Goal: Information Seeking & Learning: Learn about a topic

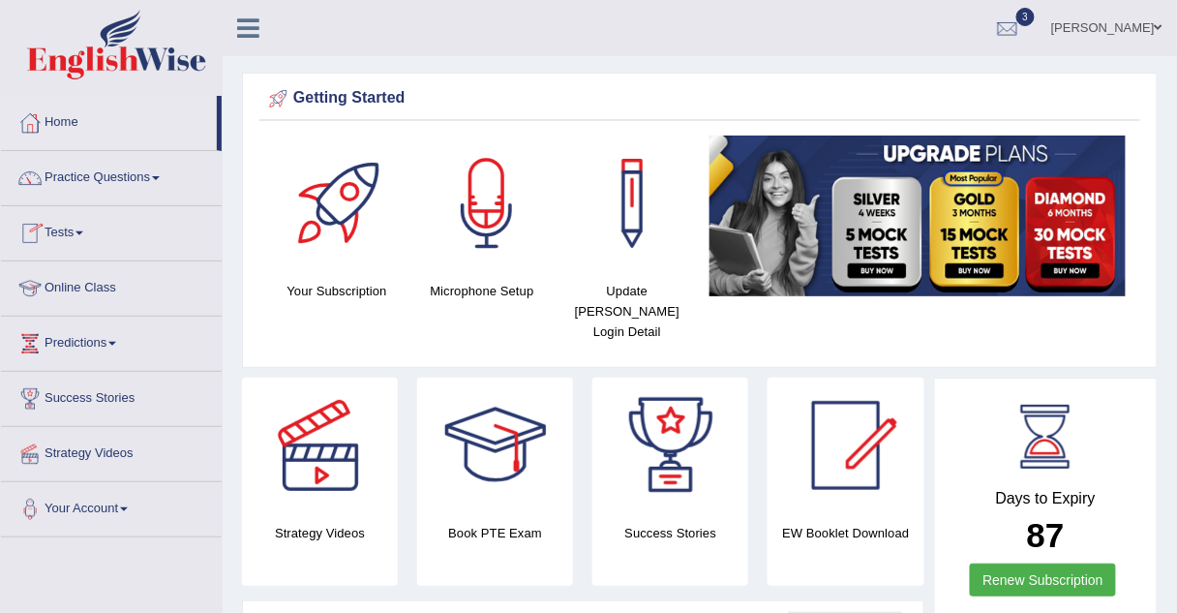
click at [98, 288] on link "Online Class" at bounding box center [111, 285] width 221 height 48
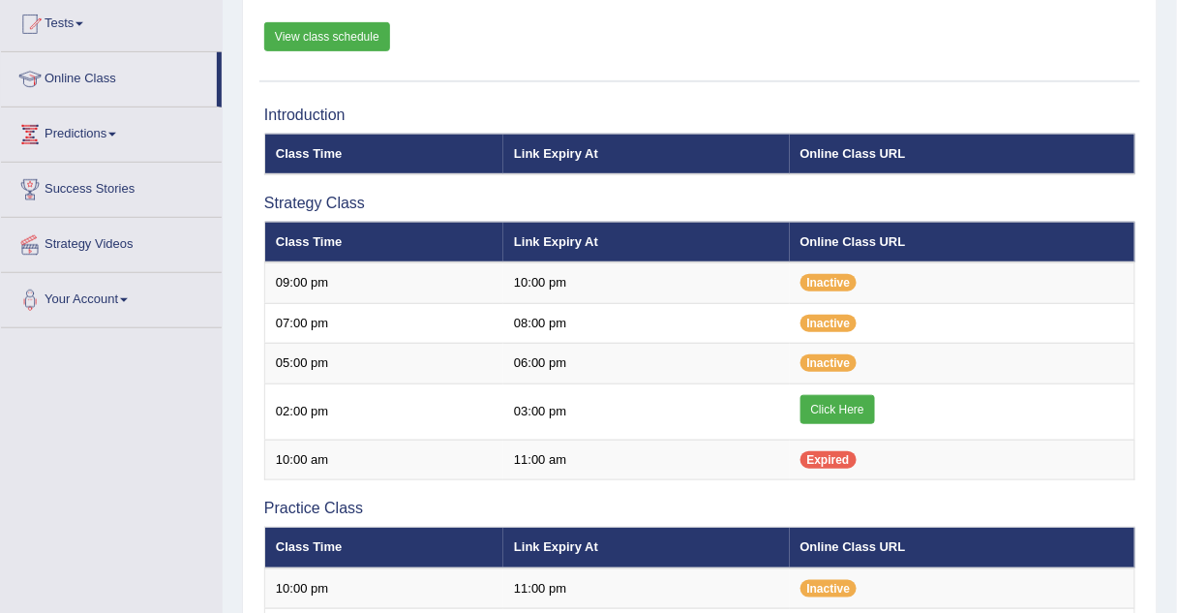
scroll to position [220, 0]
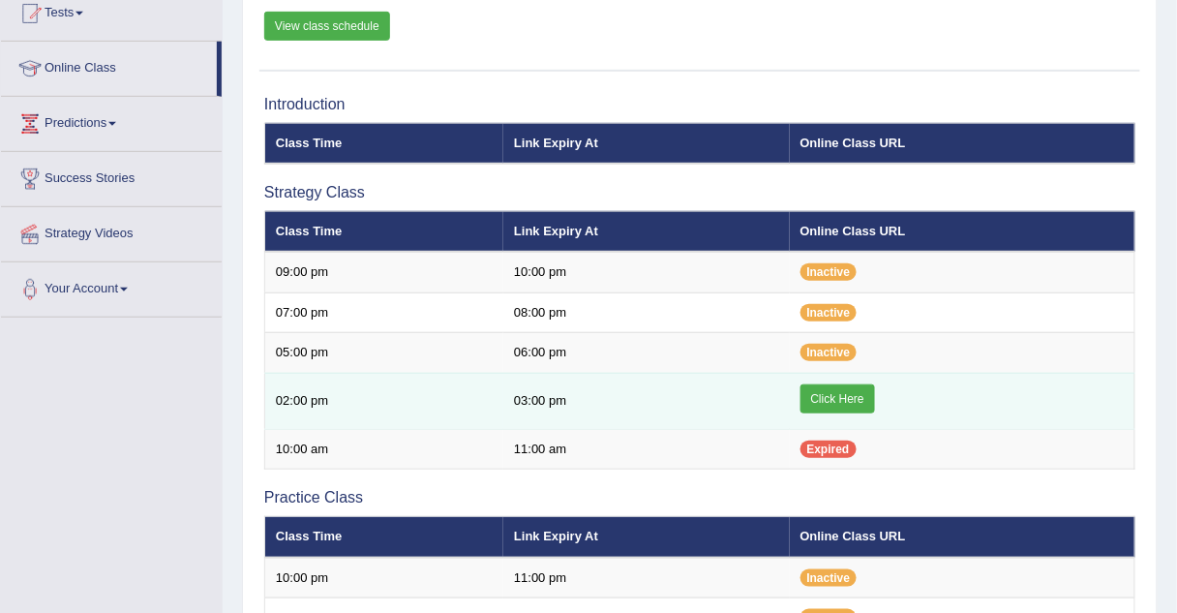
click at [822, 397] on link "Click Here" at bounding box center [837, 398] width 75 height 29
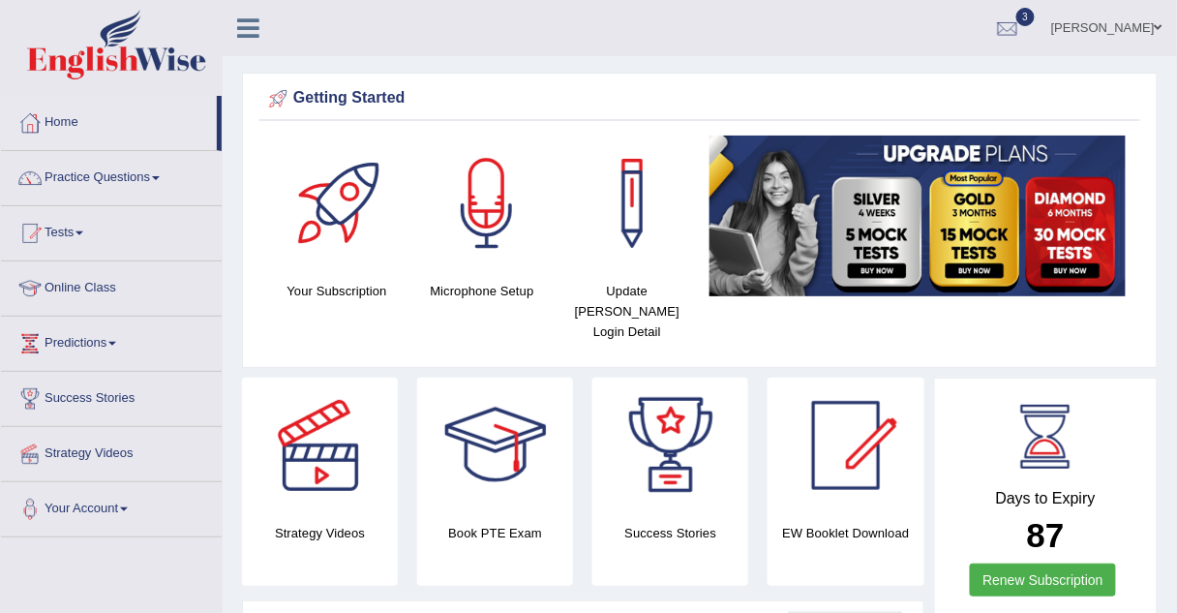
click at [72, 176] on link "Practice Questions" at bounding box center [111, 175] width 221 height 48
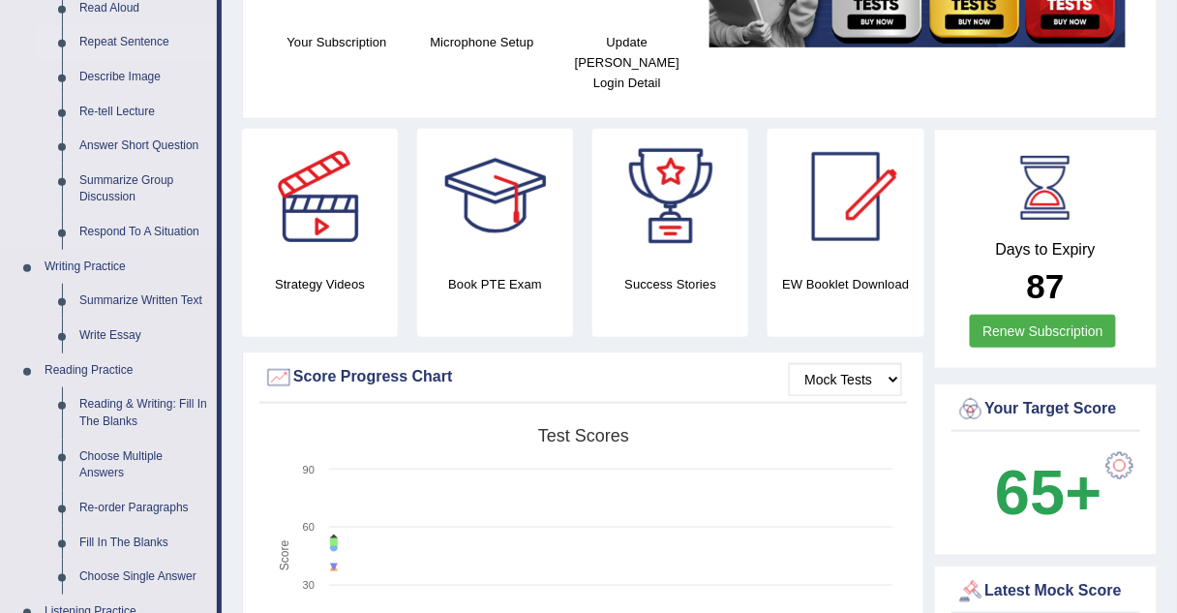
scroll to position [321, 0]
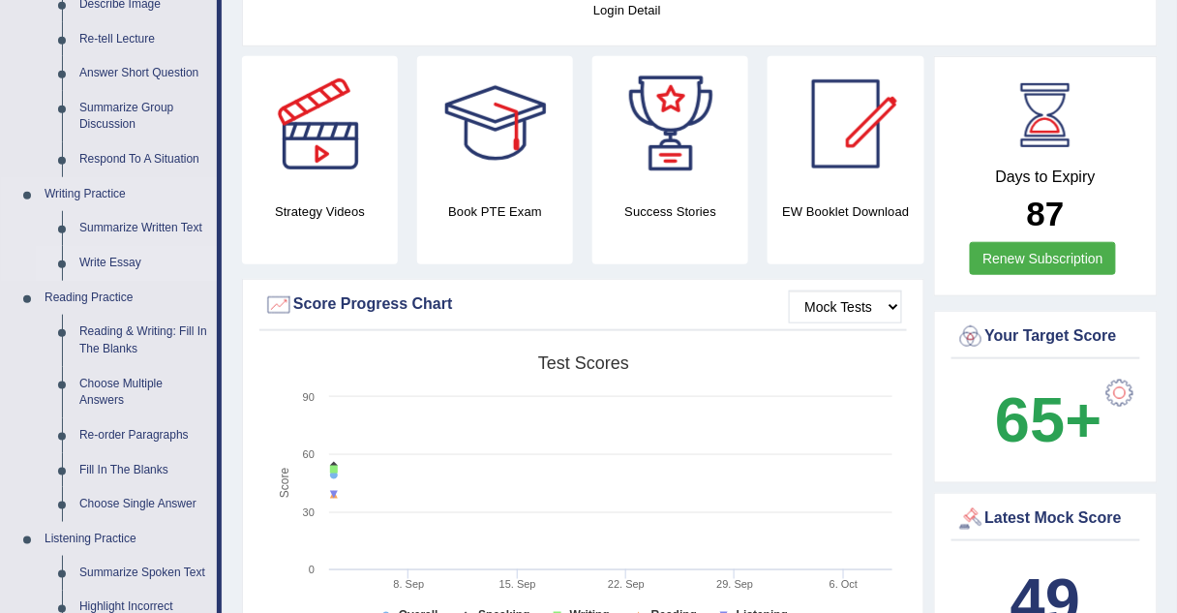
click at [106, 266] on link "Write Essay" at bounding box center [144, 263] width 146 height 35
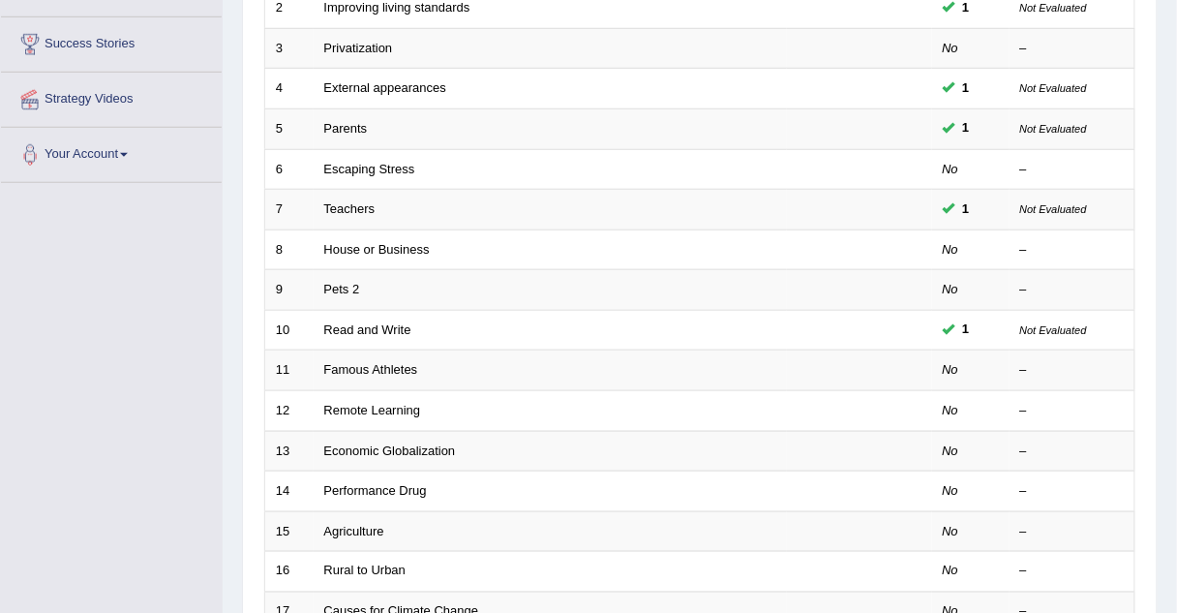
scroll to position [355, 0]
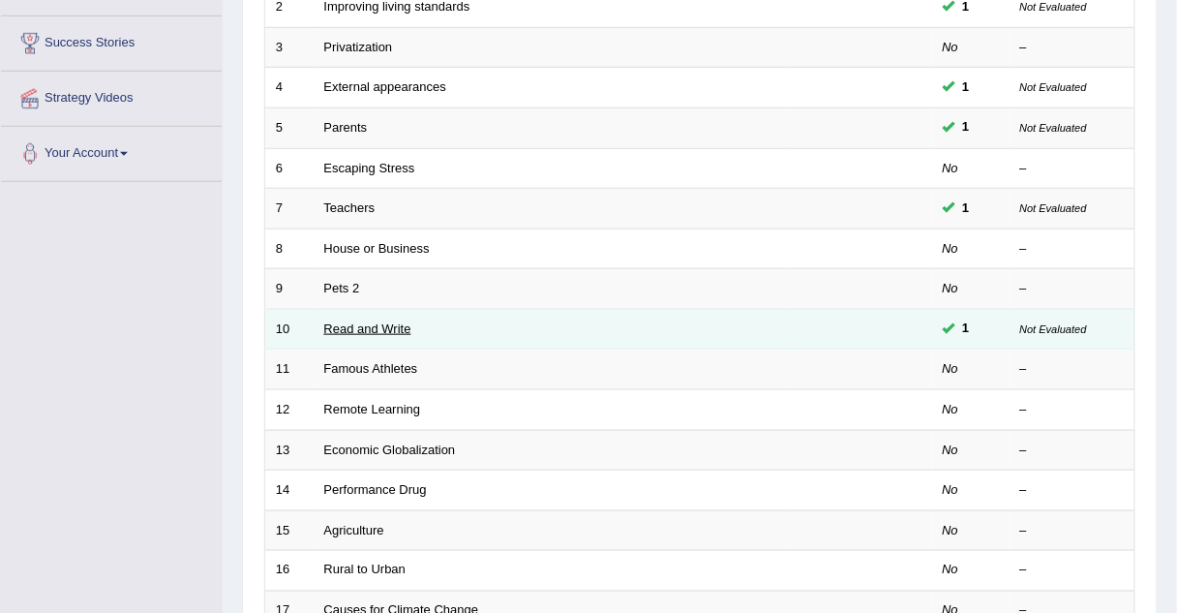
click at [383, 322] on link "Read and Write" at bounding box center [367, 328] width 87 height 15
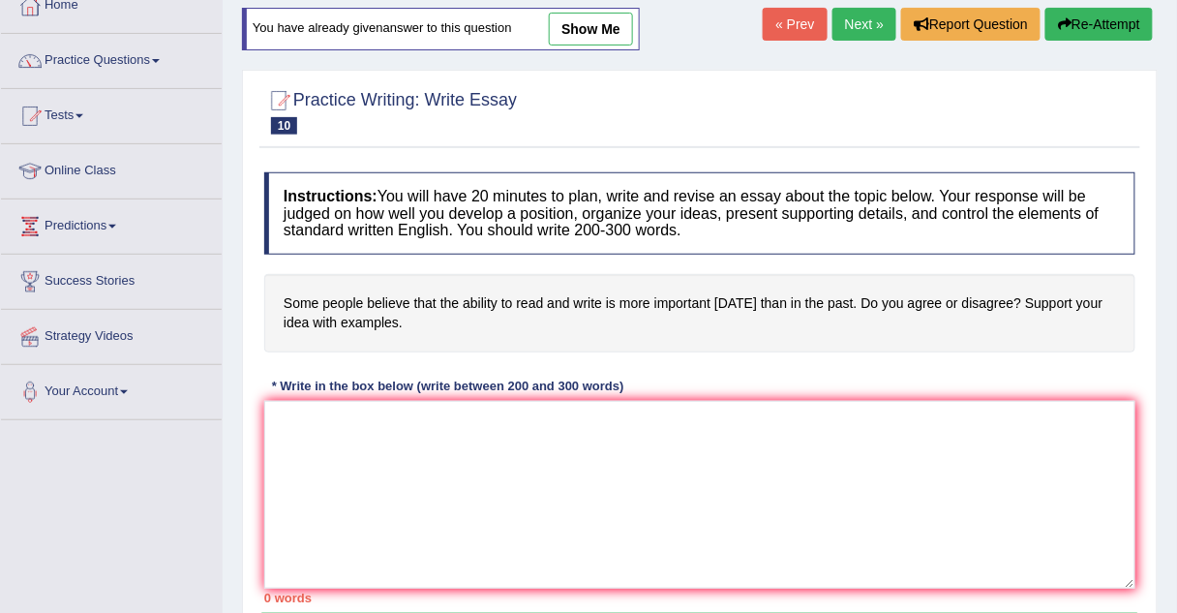
scroll to position [116, 0]
click at [557, 36] on link "show me" at bounding box center [591, 30] width 84 height 33
type textarea "The increasing influence of read and write is important on our lives has ignite…"
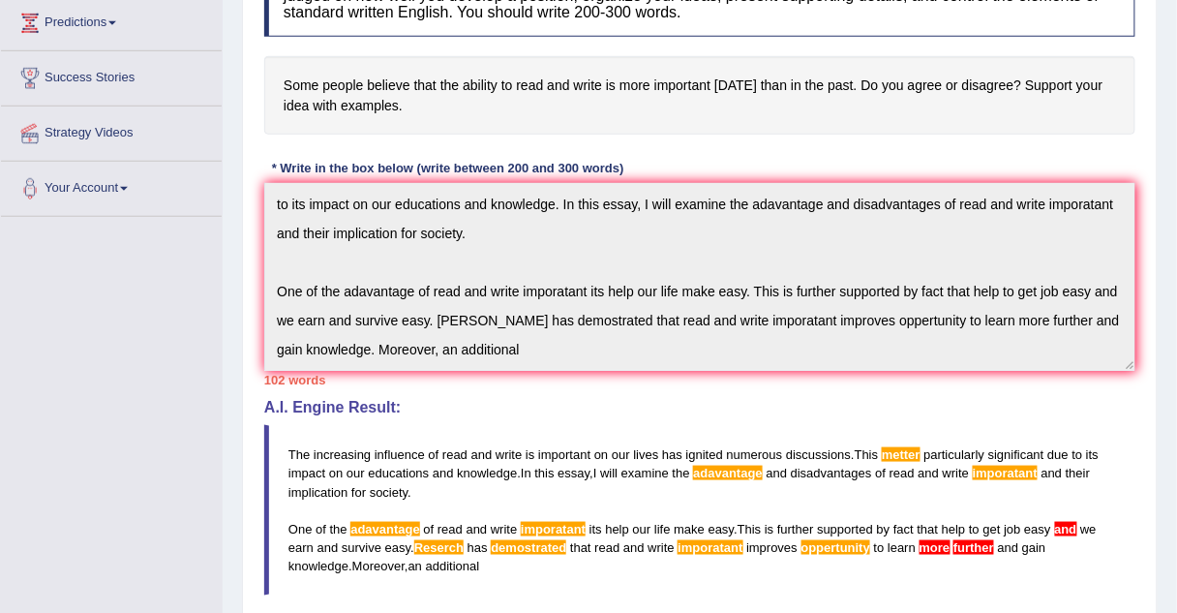
scroll to position [0, 0]
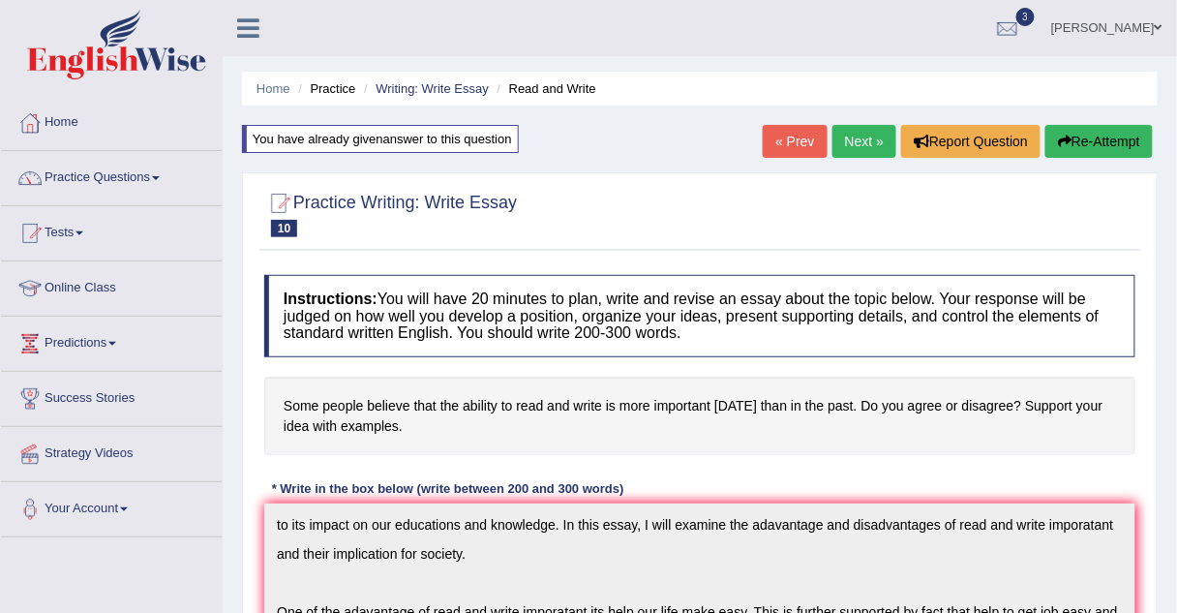
click at [122, 177] on link "Practice Questions" at bounding box center [111, 175] width 221 height 48
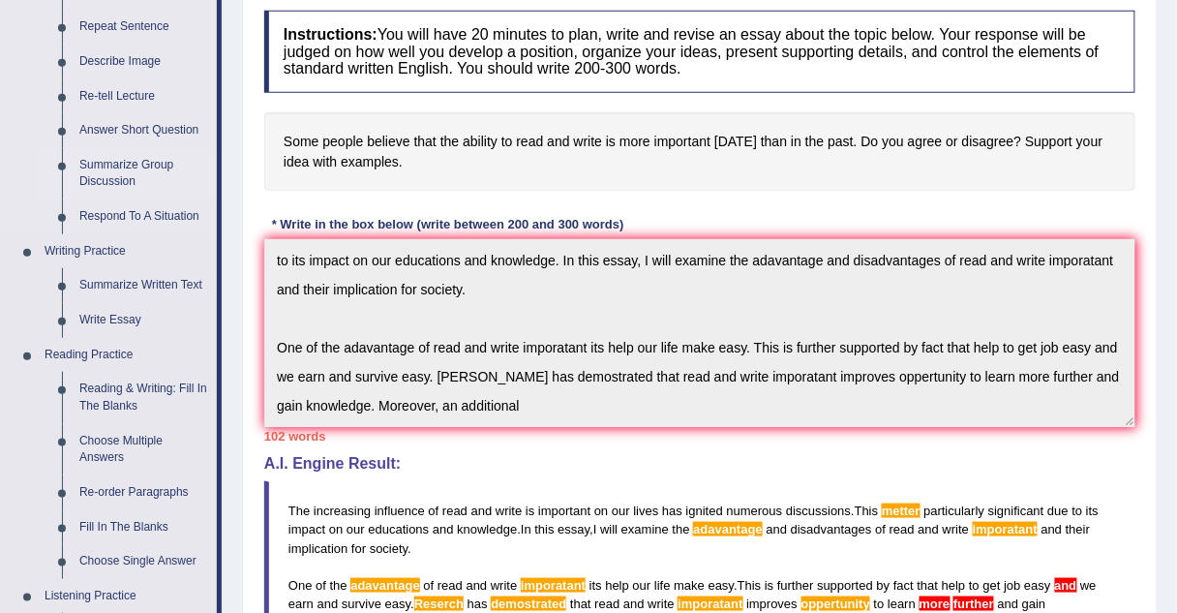
scroll to position [268, 0]
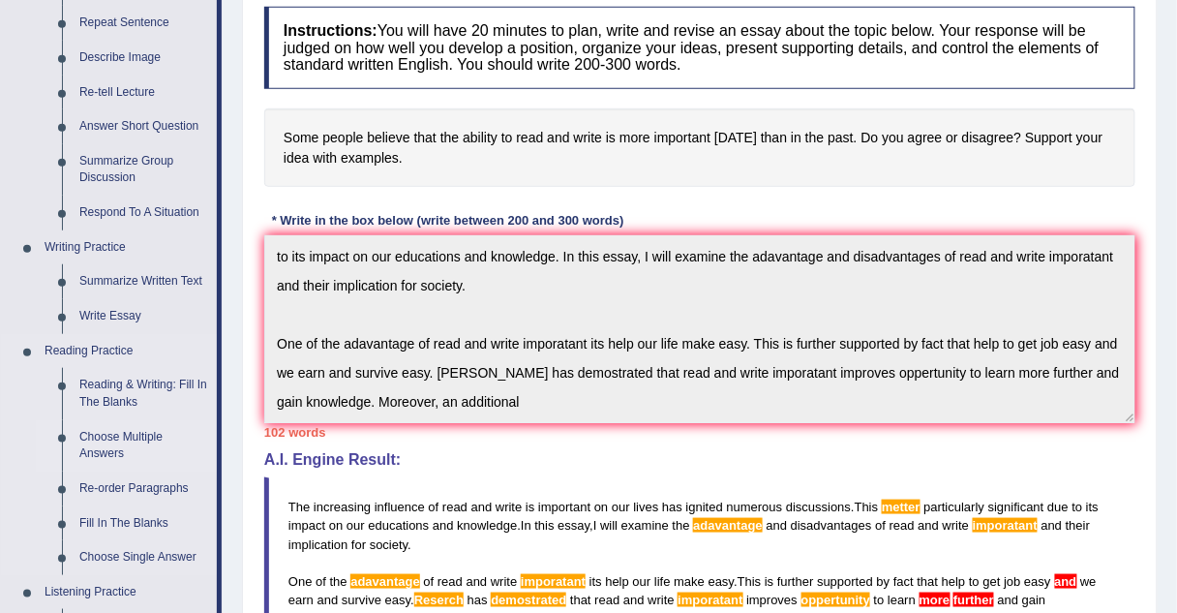
click at [105, 434] on link "Choose Multiple Answers" at bounding box center [144, 445] width 146 height 51
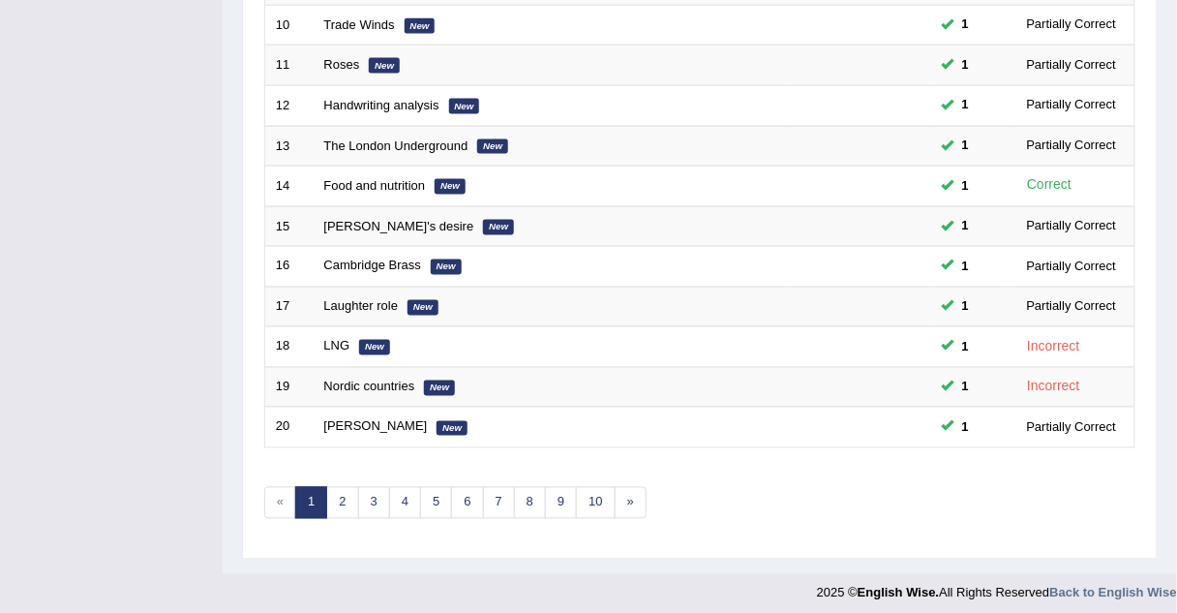
scroll to position [660, 0]
click at [471, 488] on link "6" at bounding box center [467, 502] width 32 height 32
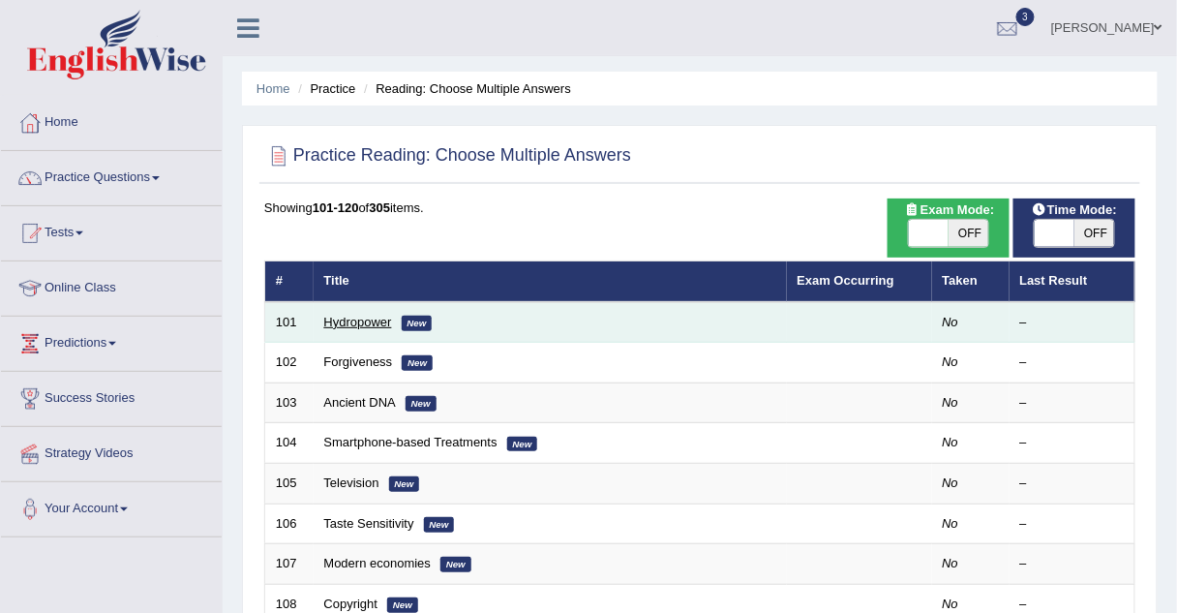
click at [344, 321] on link "Hydropower" at bounding box center [358, 322] width 68 height 15
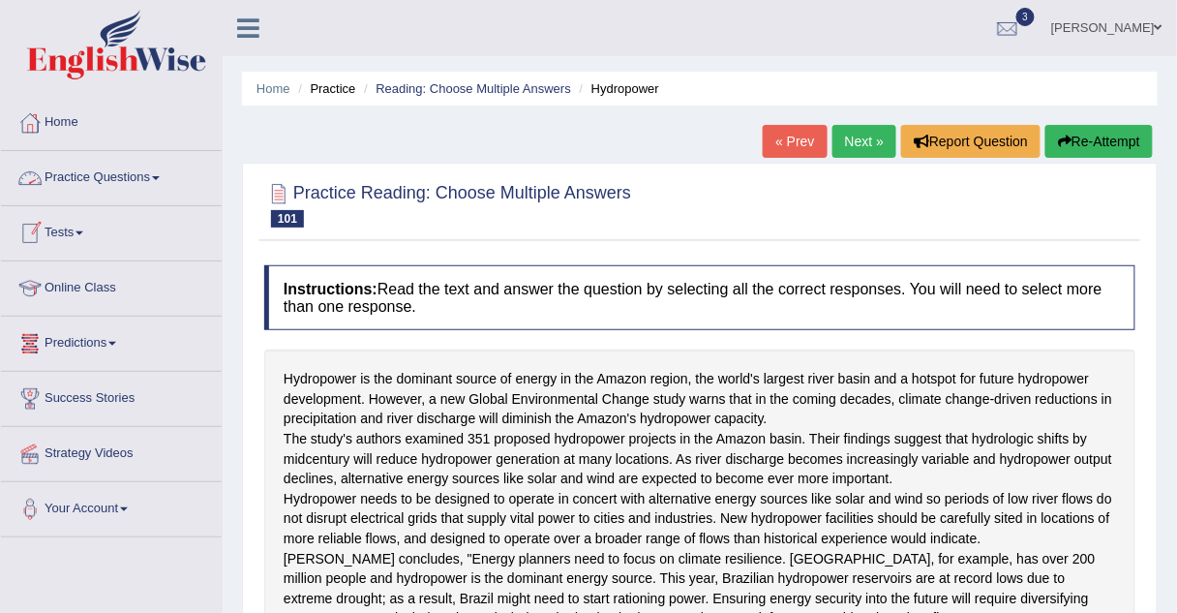
click at [85, 185] on link "Practice Questions" at bounding box center [111, 175] width 221 height 48
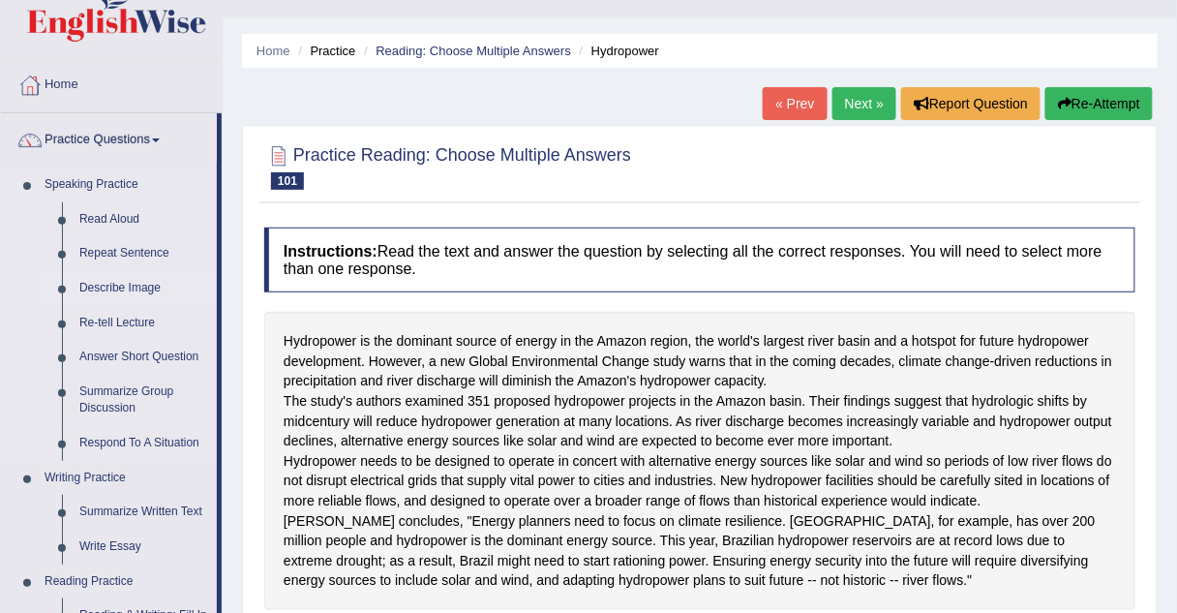
scroll to position [40, 0]
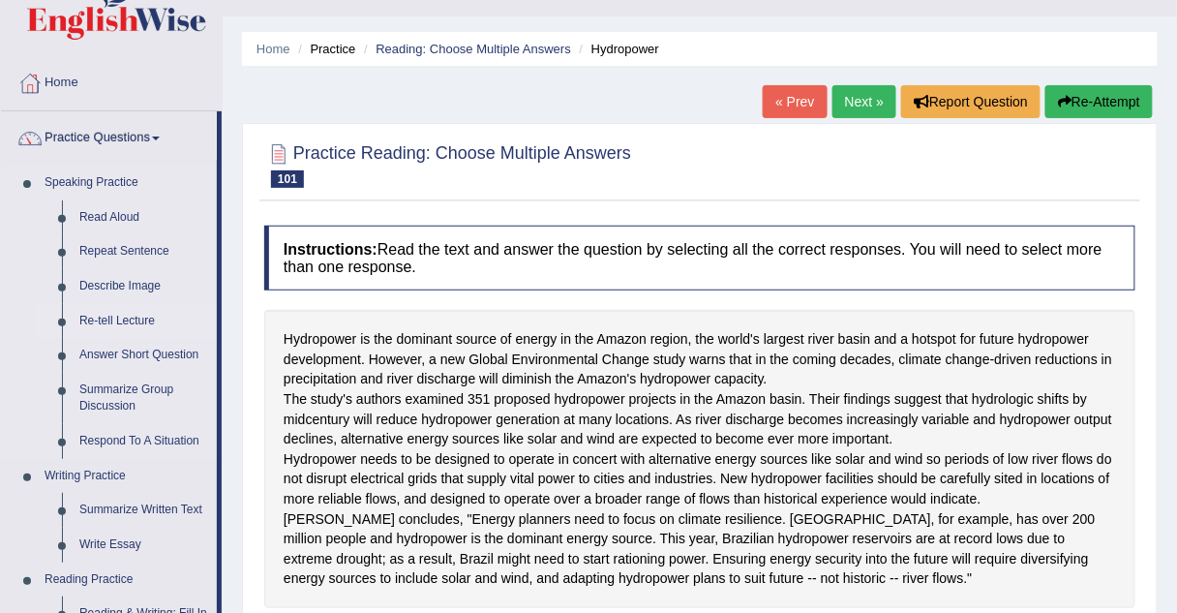
click at [112, 317] on link "Re-tell Lecture" at bounding box center [144, 321] width 146 height 35
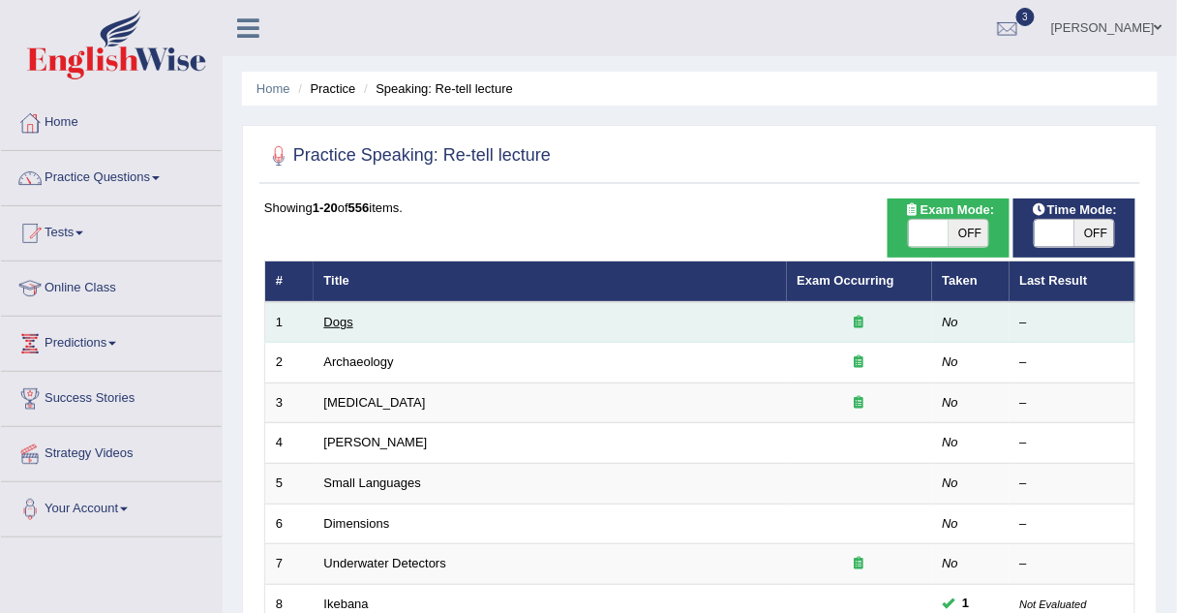
click at [338, 319] on link "Dogs" at bounding box center [338, 322] width 29 height 15
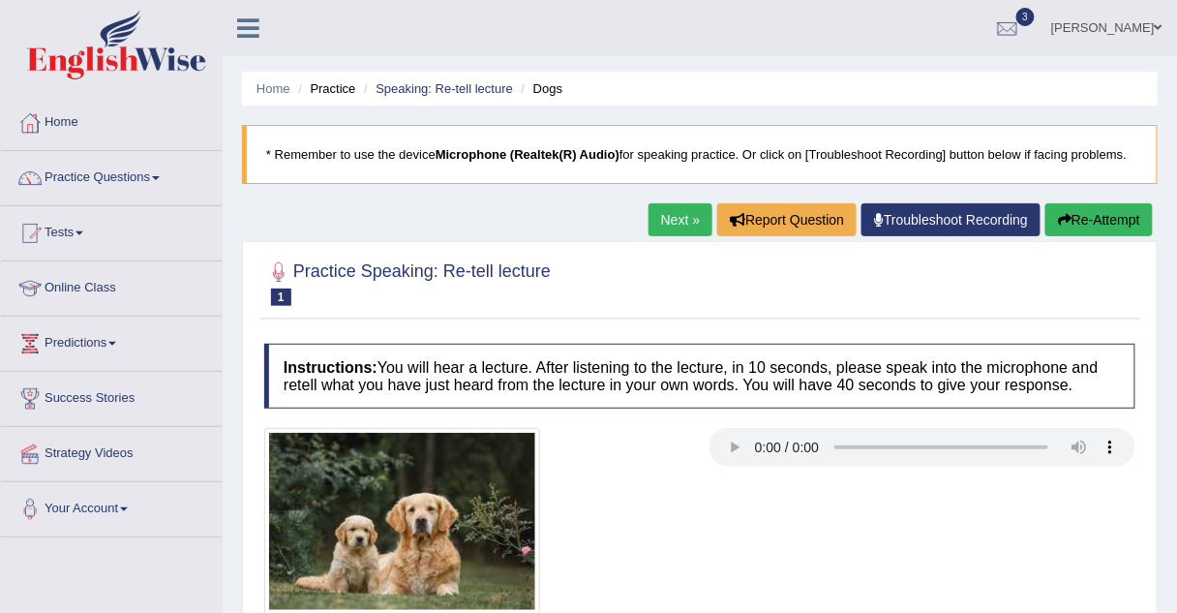
click at [674, 220] on link "Next »" at bounding box center [680, 219] width 64 height 33
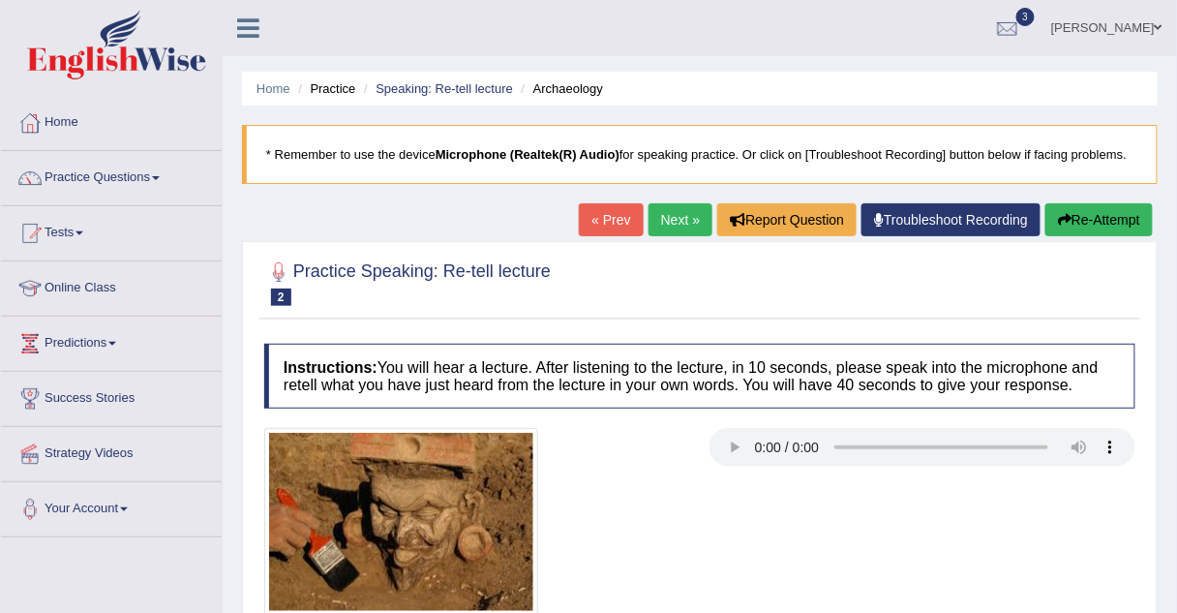
click at [667, 225] on link "Next »" at bounding box center [680, 219] width 64 height 33
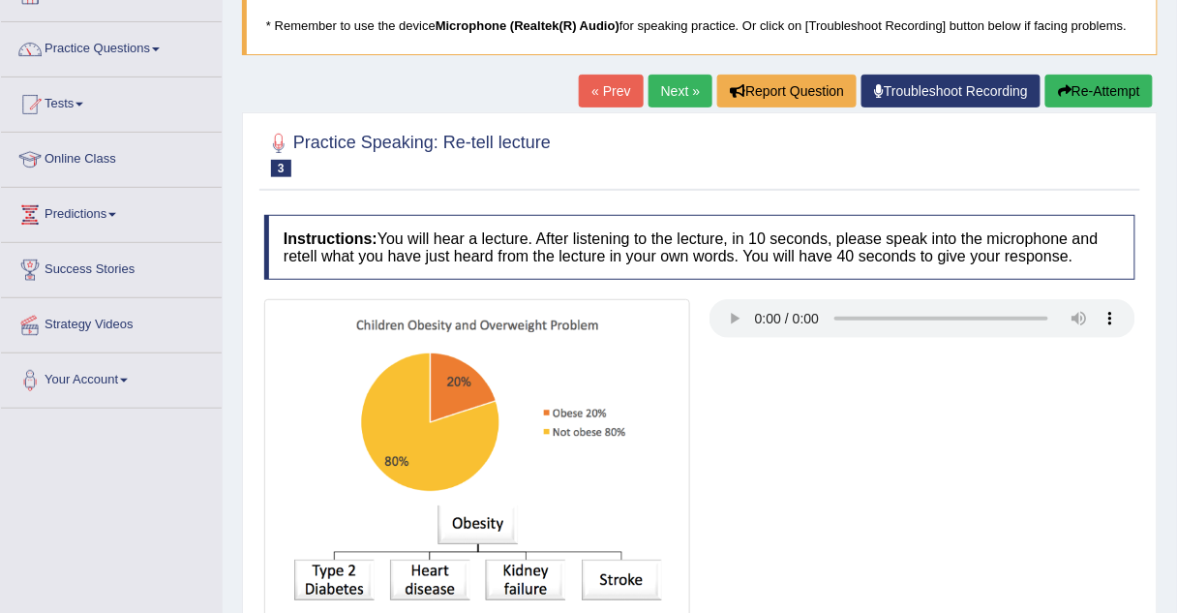
scroll to position [129, 0]
click at [673, 90] on link "Next »" at bounding box center [680, 91] width 64 height 33
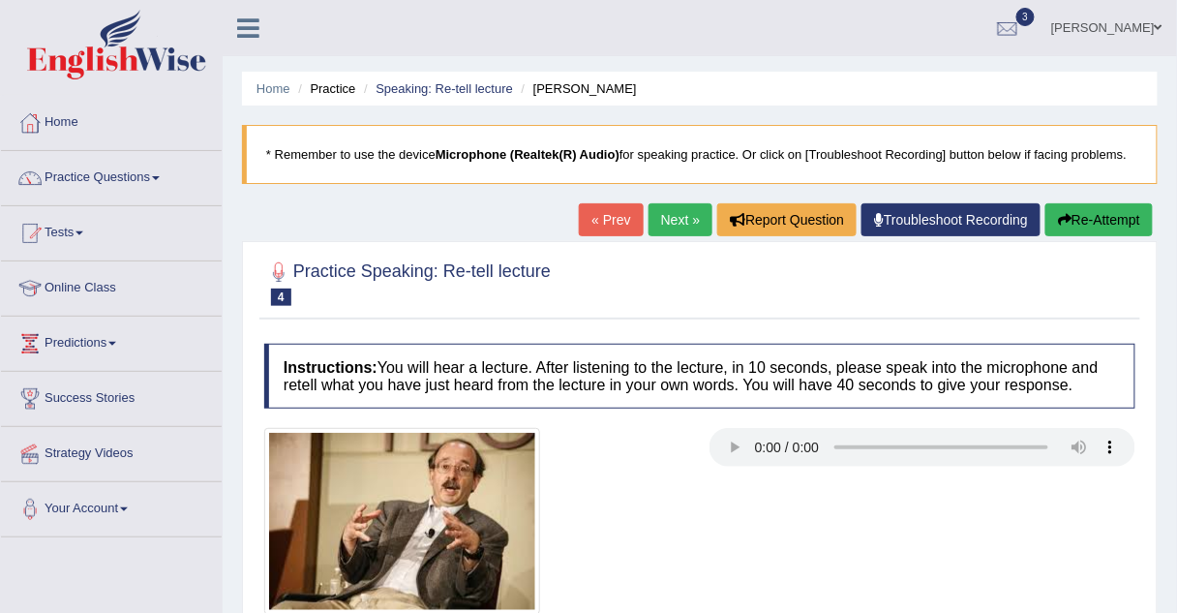
click at [693, 233] on link "Next »" at bounding box center [680, 219] width 64 height 33
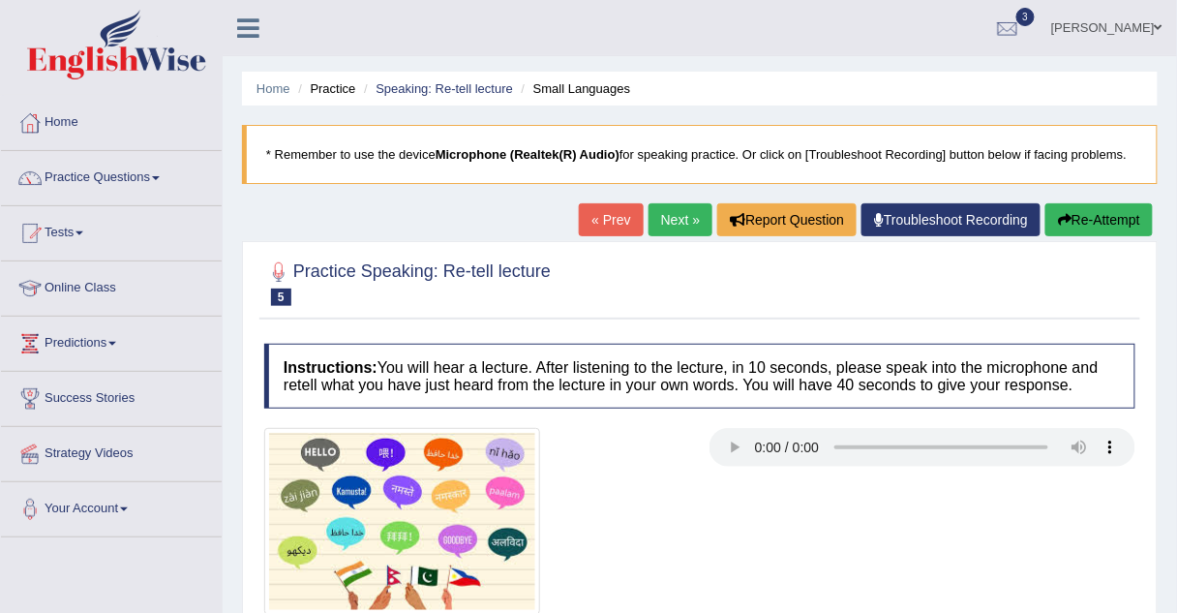
click at [683, 220] on link "Next »" at bounding box center [680, 219] width 64 height 33
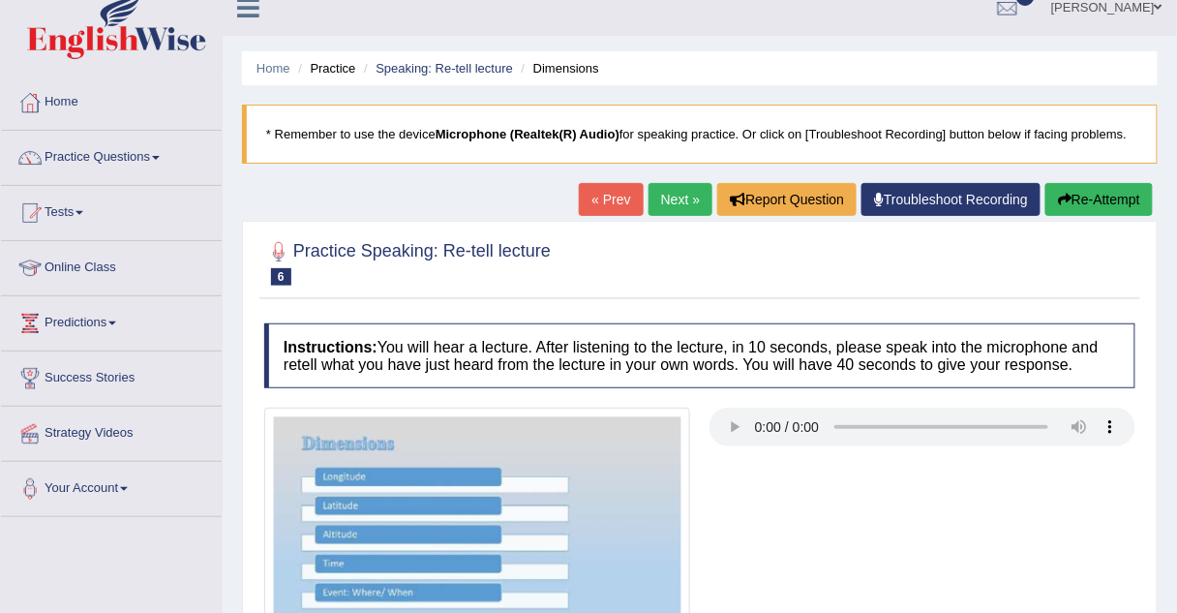
scroll to position [20, 0]
click at [77, 157] on link "Practice Questions" at bounding box center [111, 155] width 221 height 48
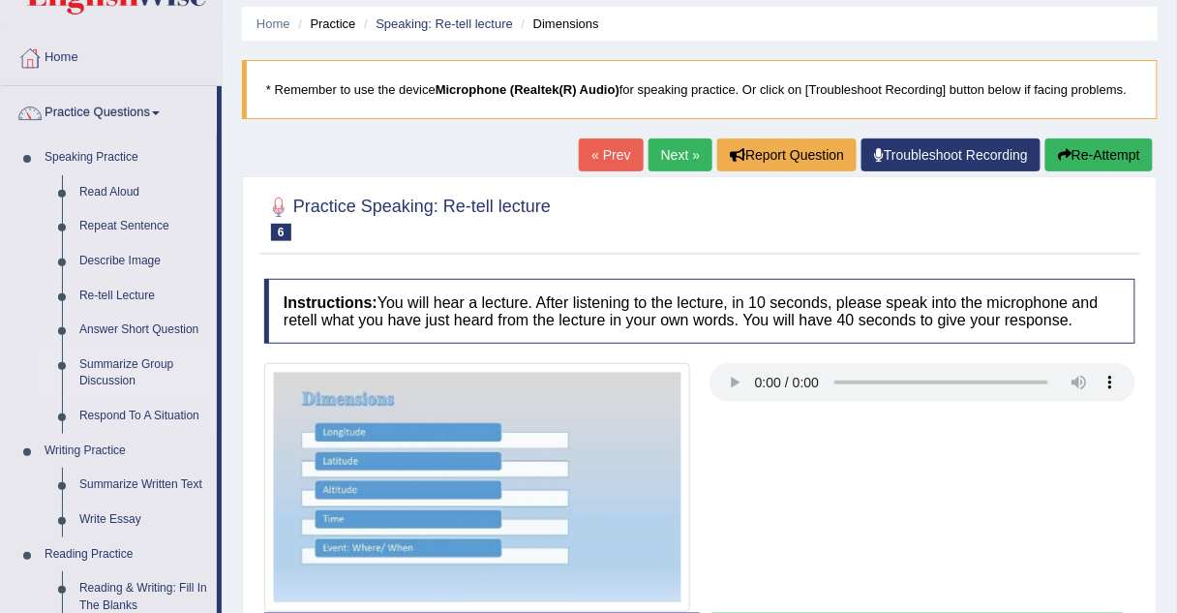
scroll to position [67, 0]
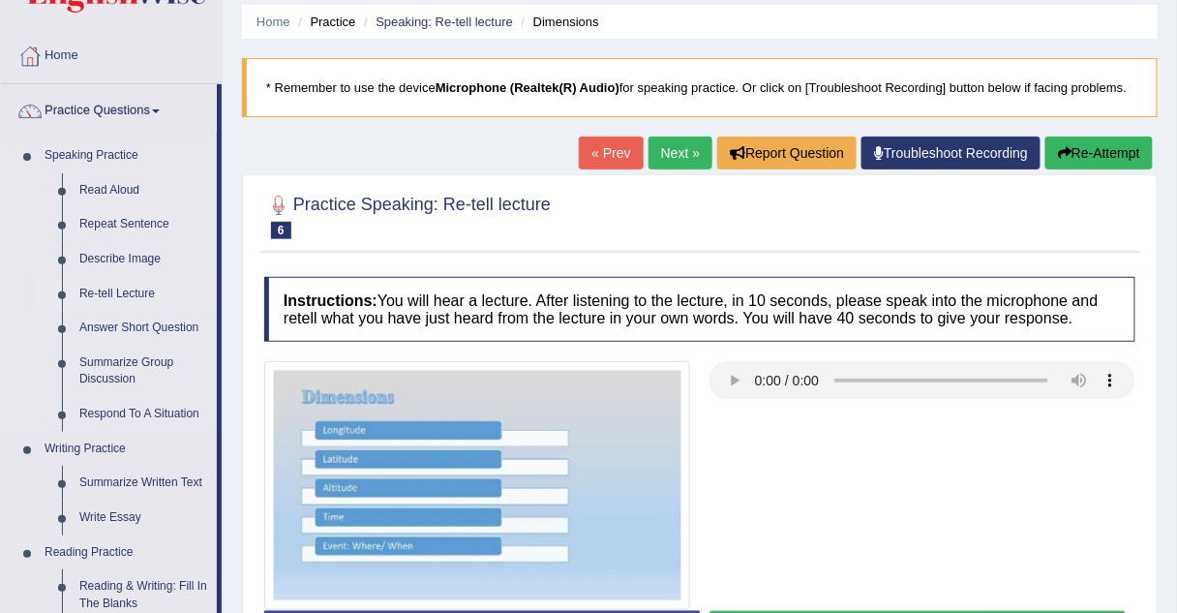
click at [106, 291] on link "Re-tell Lecture" at bounding box center [144, 294] width 146 height 35
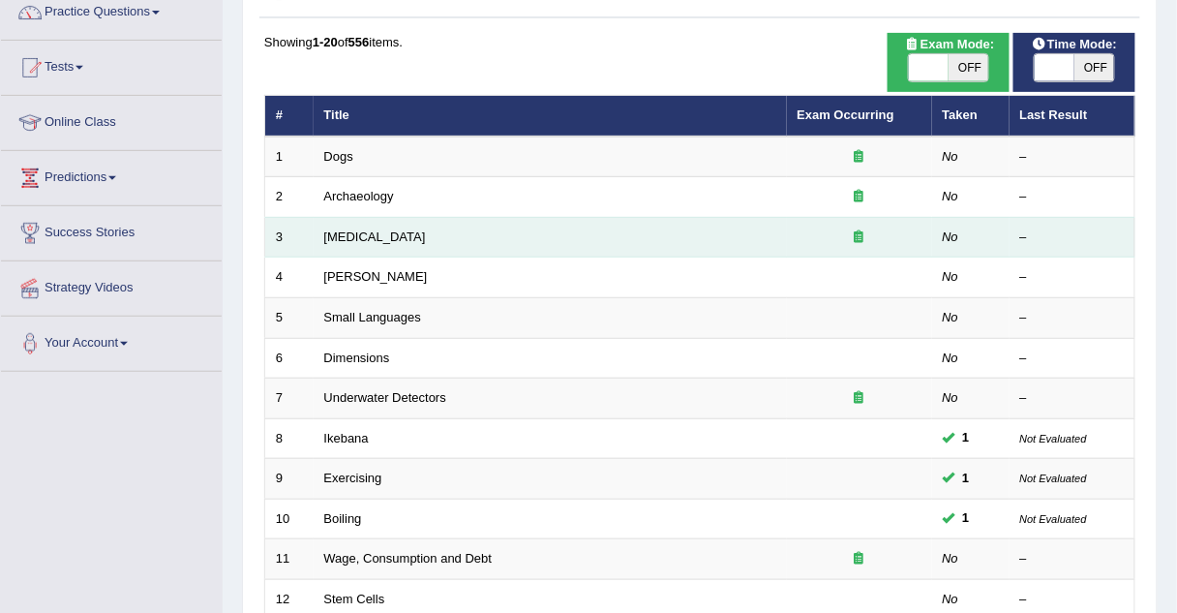
scroll to position [660, 0]
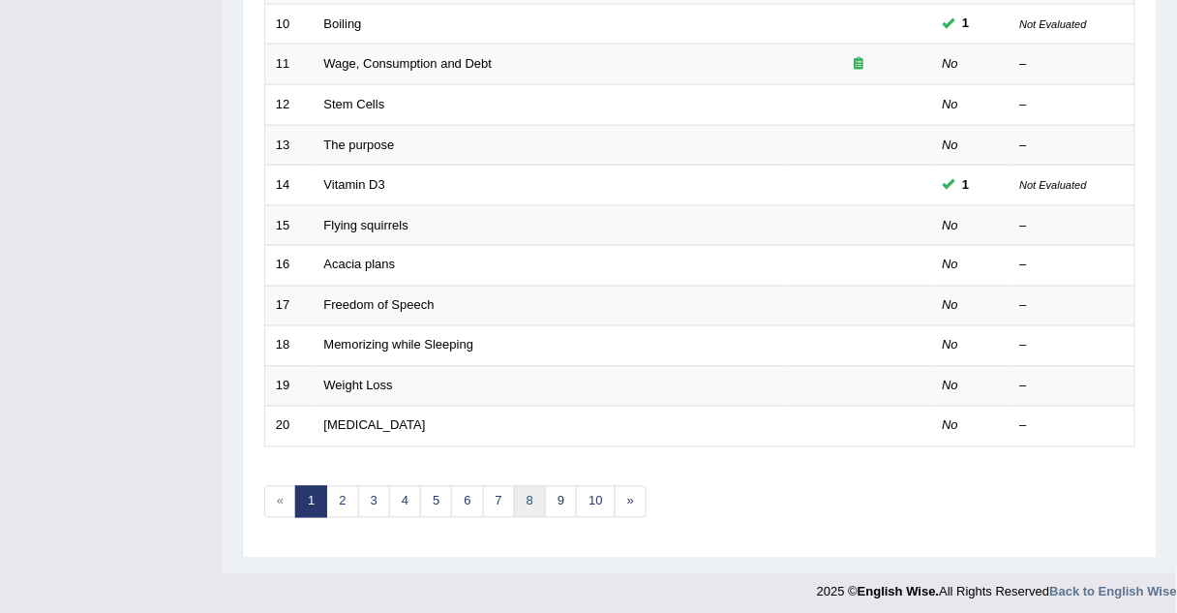
click at [526, 496] on link "8" at bounding box center [530, 502] width 32 height 32
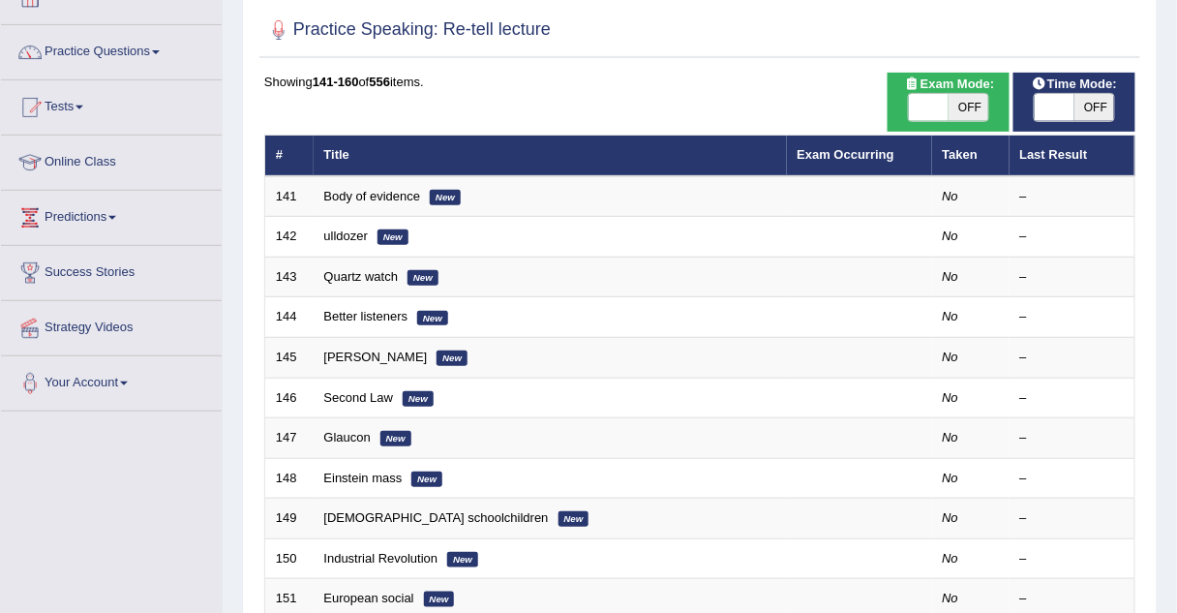
scroll to position [129, 0]
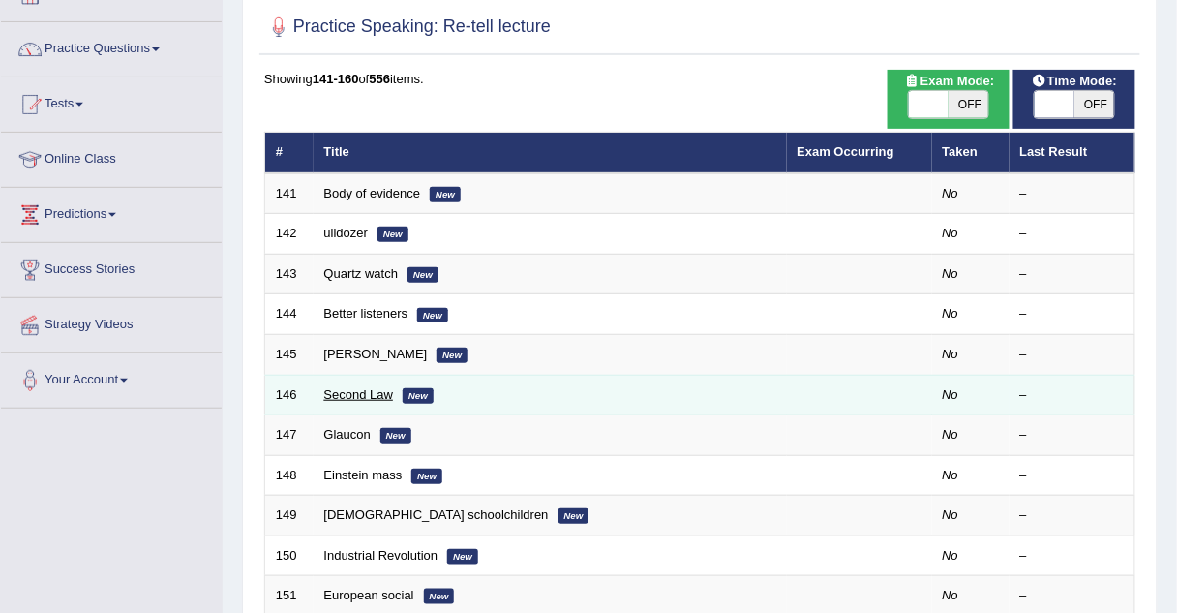
click at [354, 390] on link "Second Law" at bounding box center [359, 394] width 70 height 15
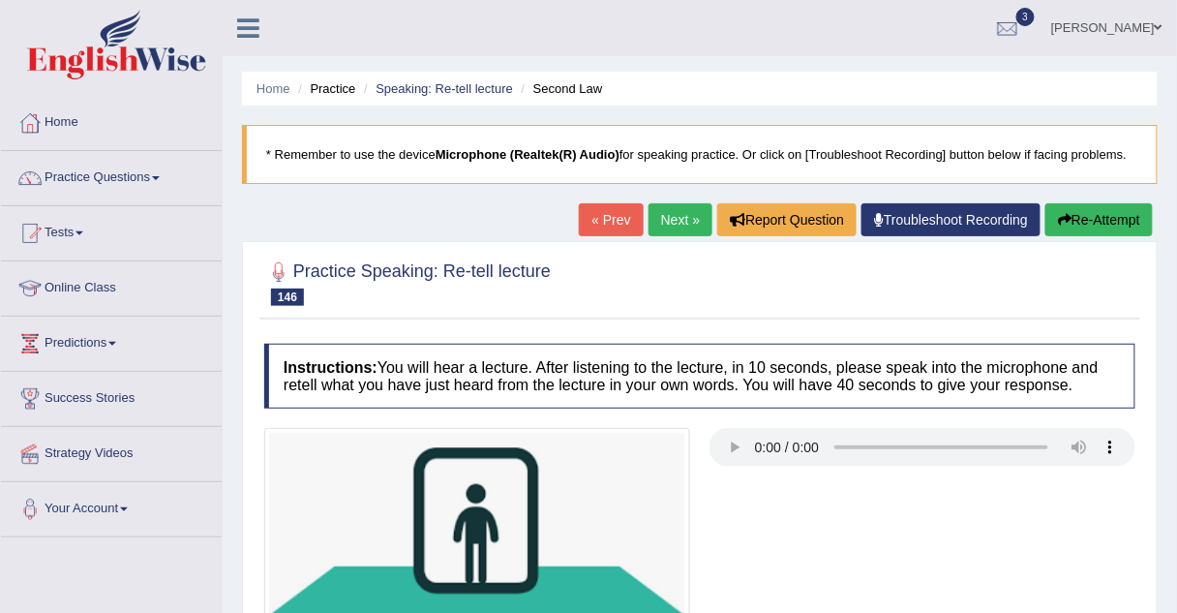
click at [664, 227] on link "Next »" at bounding box center [680, 219] width 64 height 33
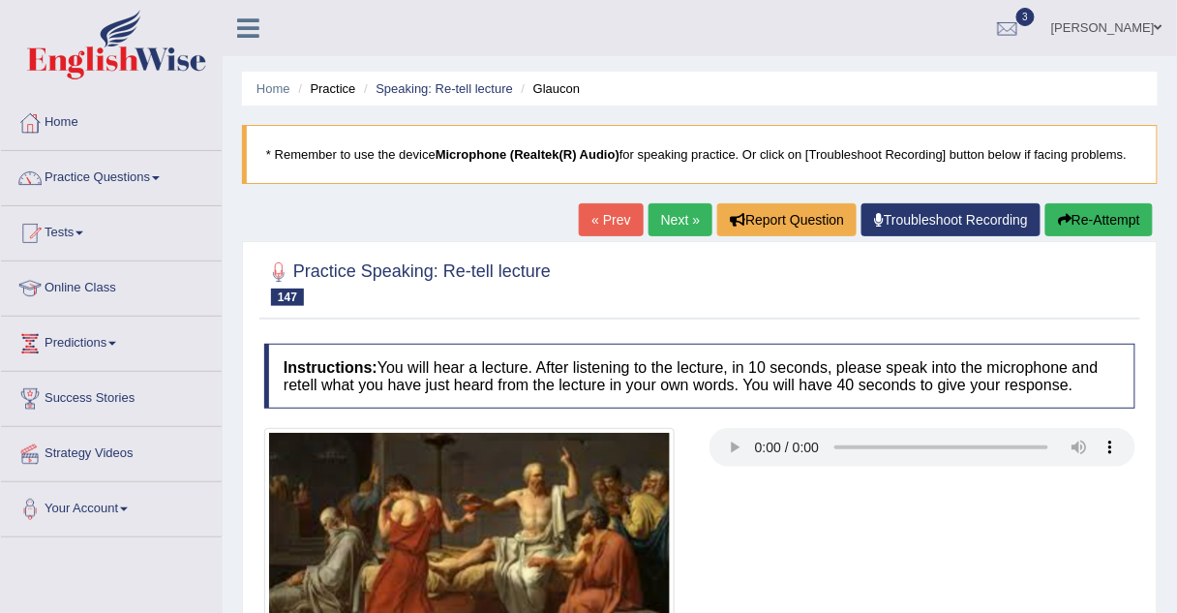
click at [672, 214] on link "Next »" at bounding box center [680, 219] width 64 height 33
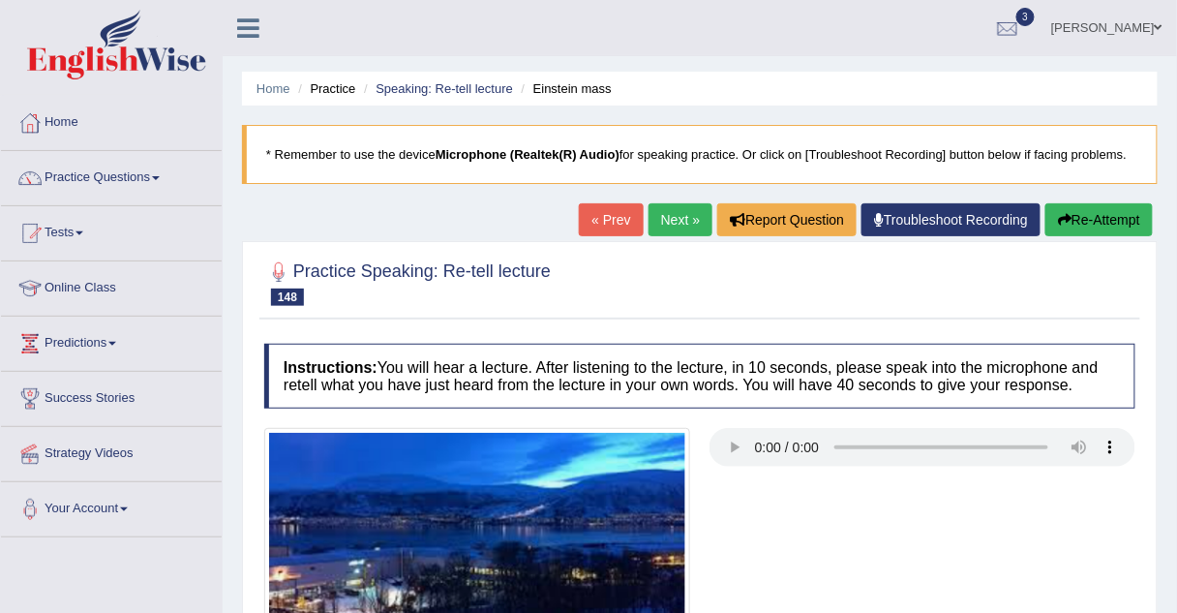
click at [666, 209] on link "Next »" at bounding box center [680, 219] width 64 height 33
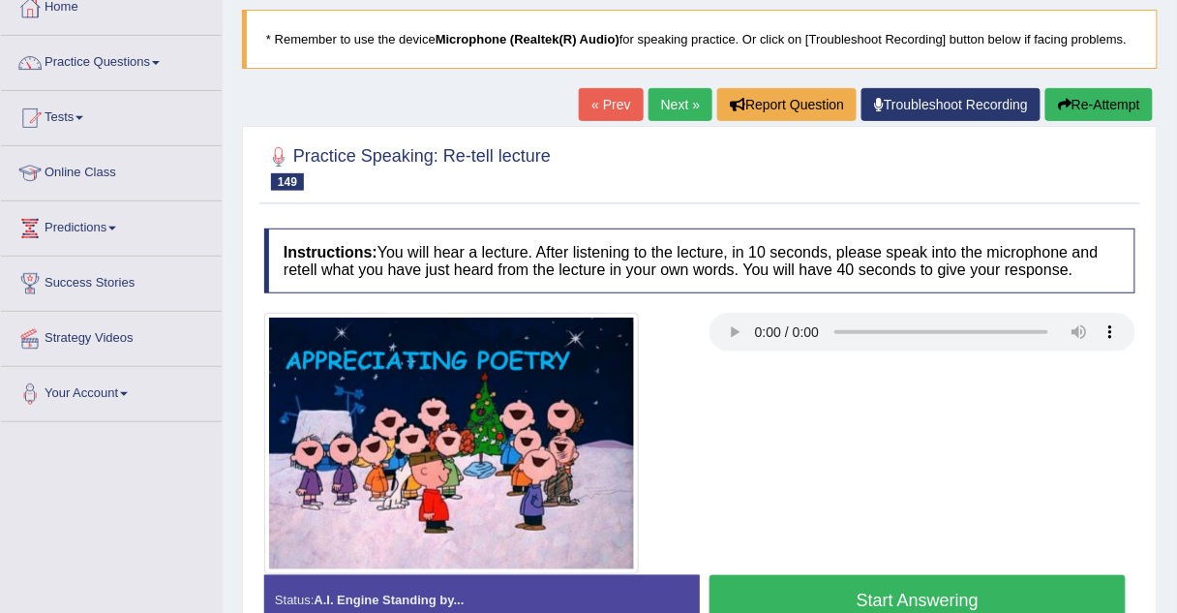
scroll to position [121, 0]
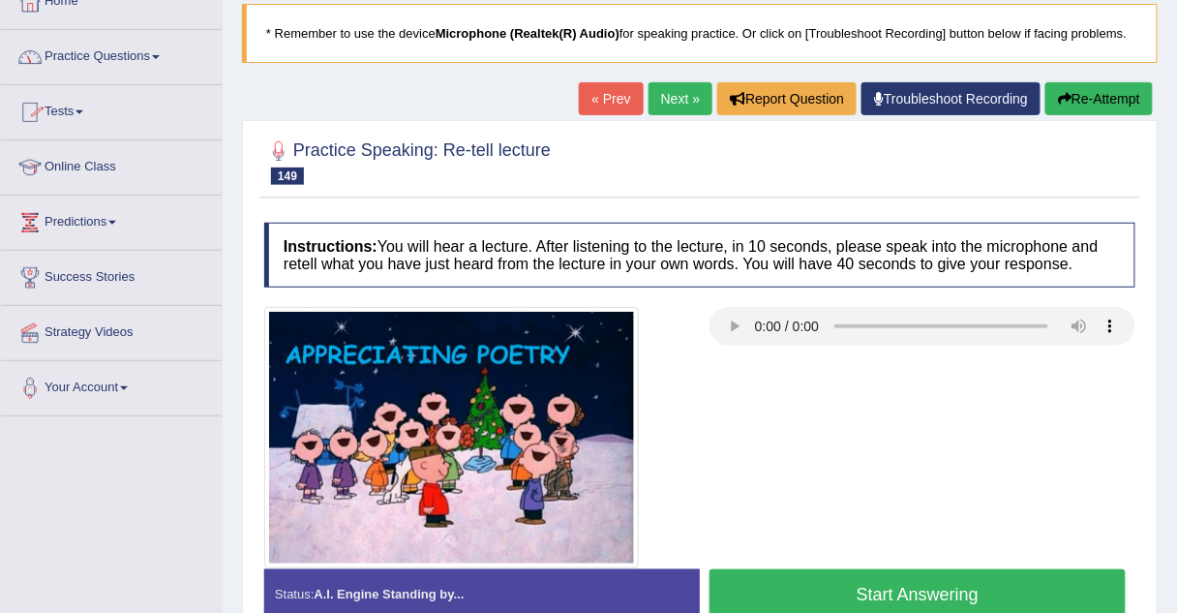
click at [115, 56] on link "Practice Questions" at bounding box center [111, 54] width 221 height 48
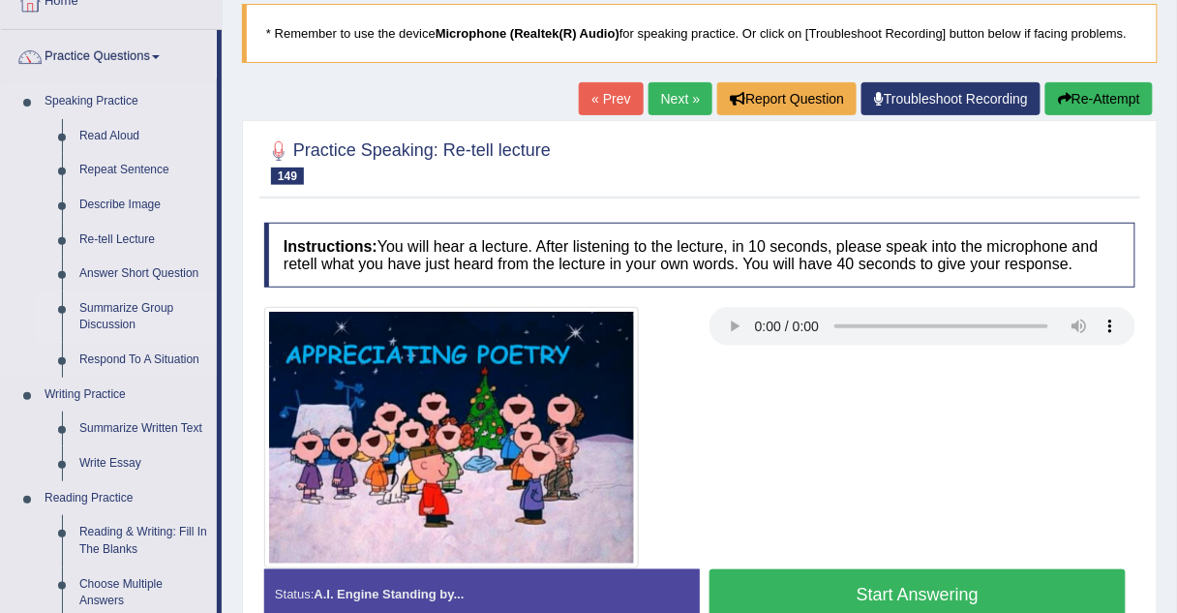
click at [113, 306] on link "Summarize Group Discussion" at bounding box center [144, 316] width 146 height 51
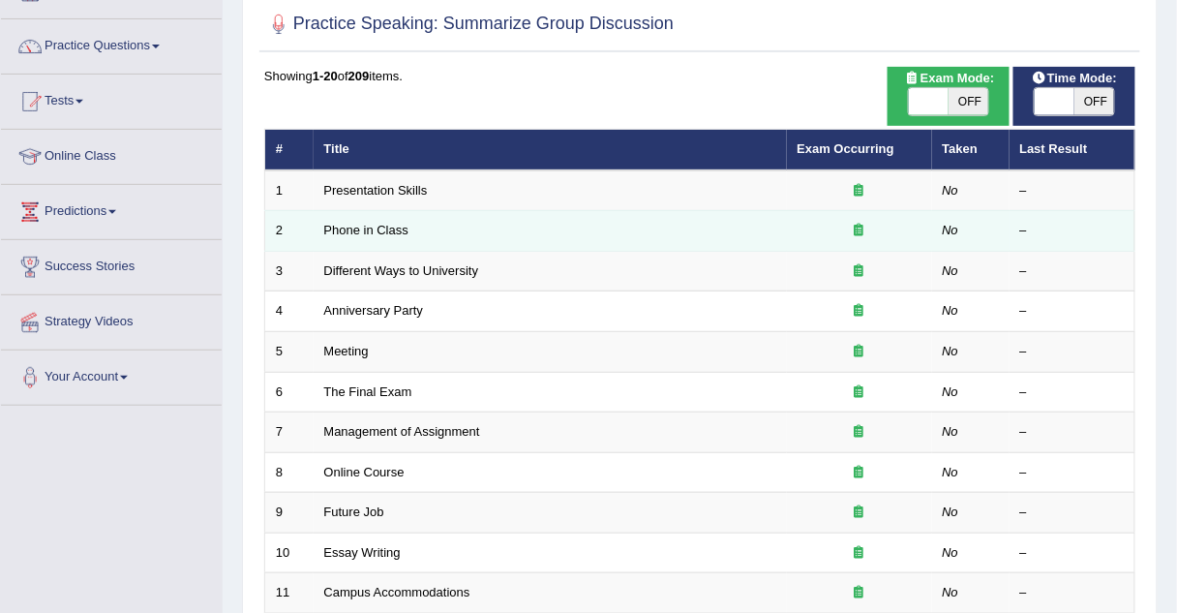
scroll to position [133, 0]
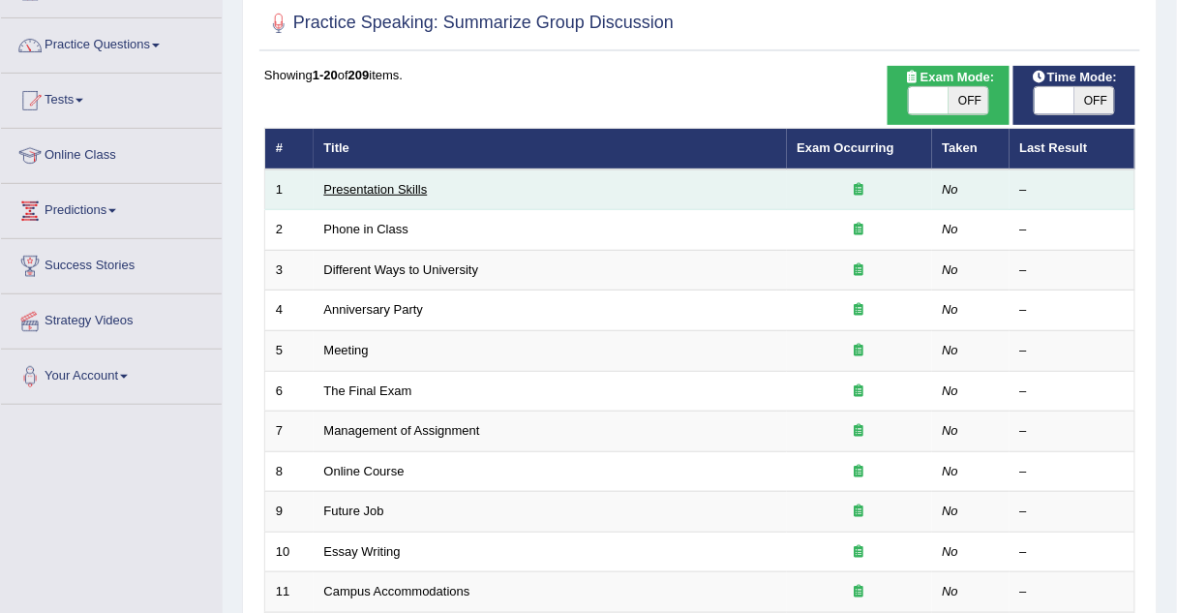
click at [345, 189] on link "Presentation Skills" at bounding box center [376, 189] width 104 height 15
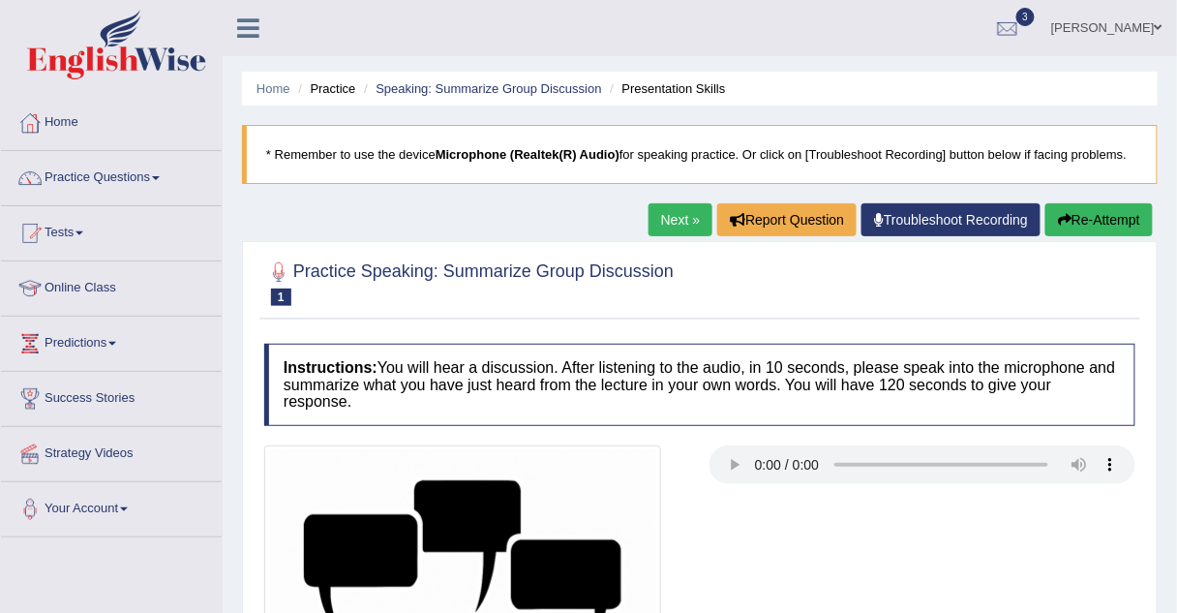
click at [691, 218] on link "Next »" at bounding box center [680, 219] width 64 height 33
click at [121, 178] on link "Practice Questions" at bounding box center [111, 175] width 221 height 48
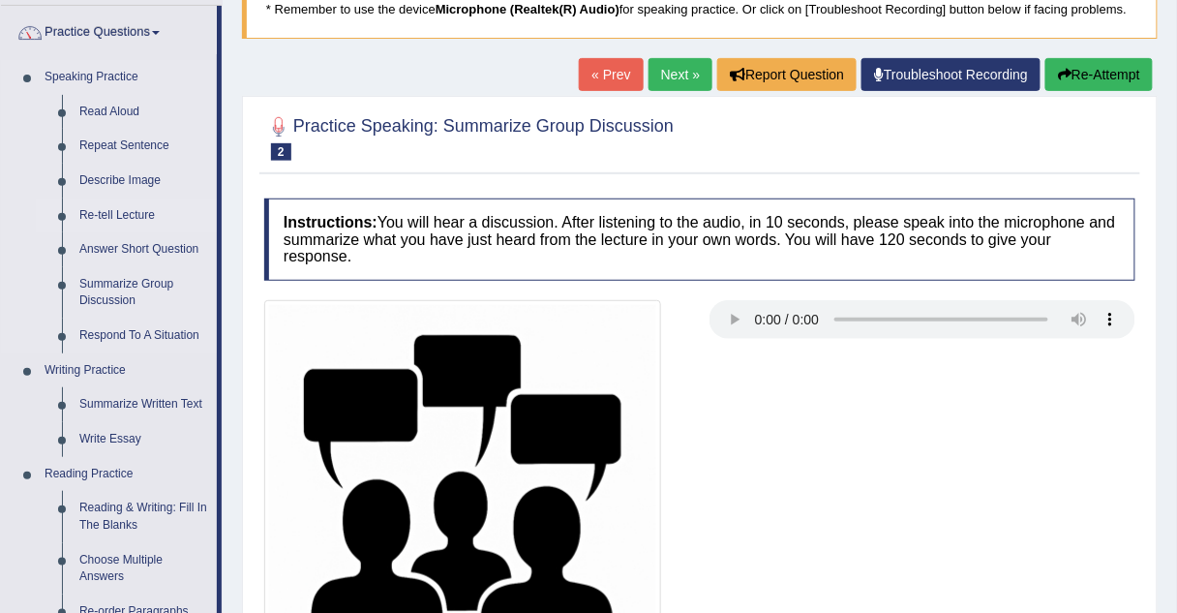
scroll to position [142, 0]
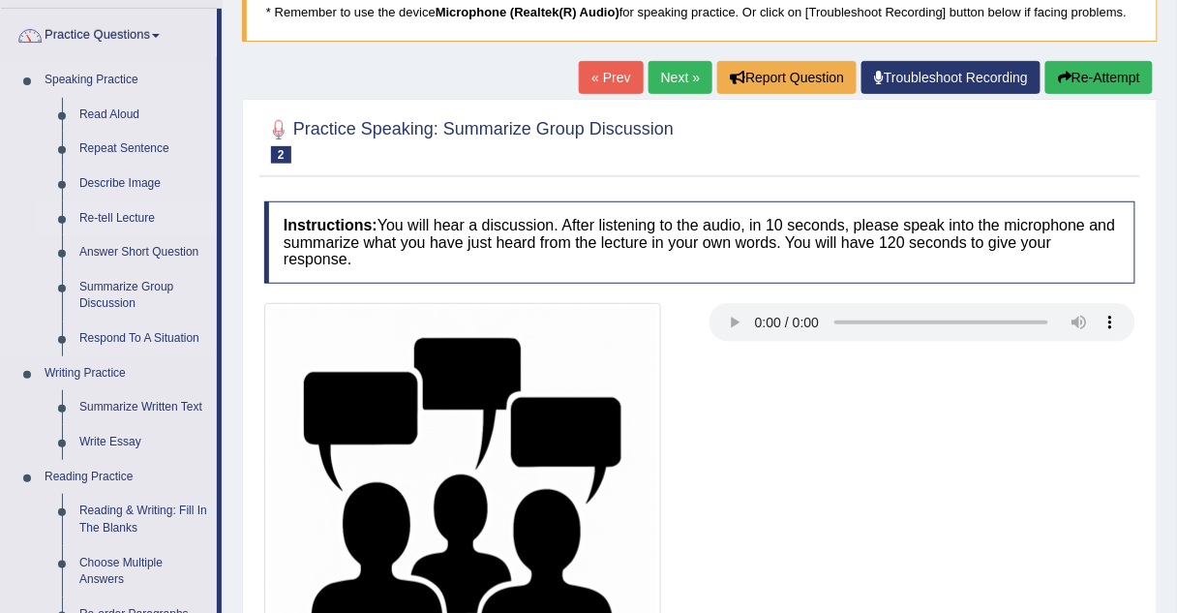
click at [129, 220] on link "Re-tell Lecture" at bounding box center [144, 218] width 146 height 35
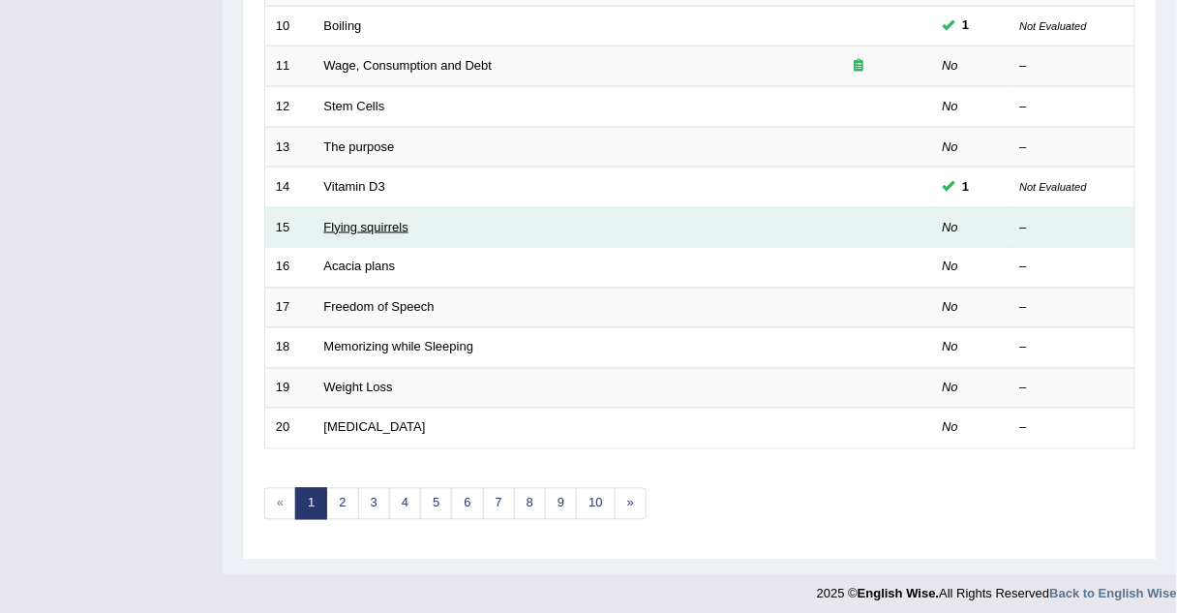
scroll to position [660, 0]
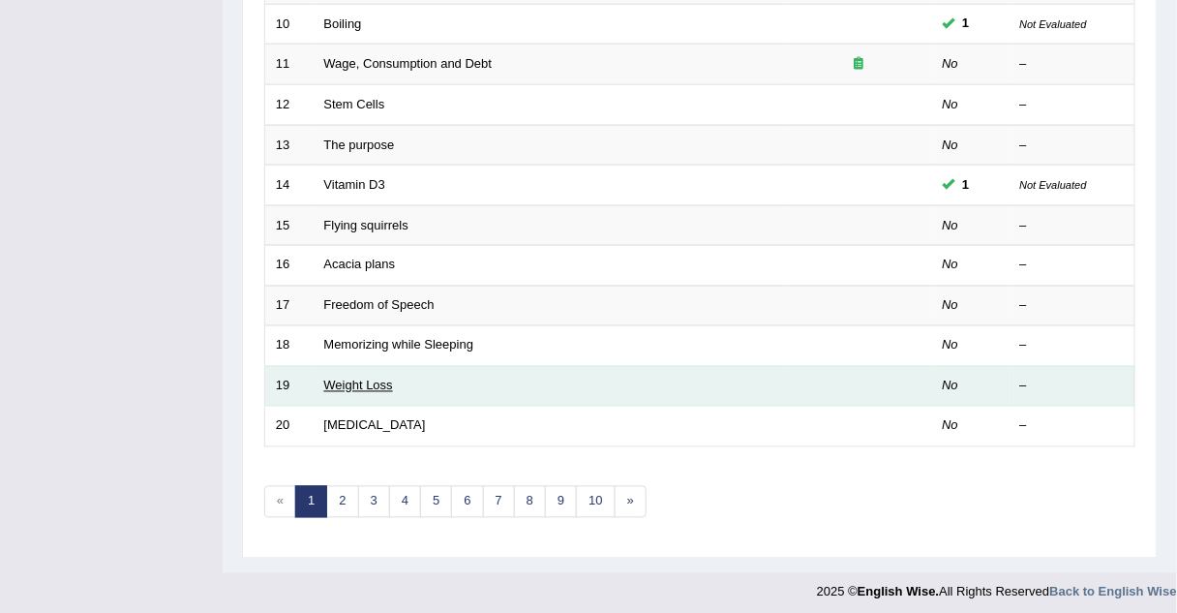
click at [355, 378] on link "Weight Loss" at bounding box center [358, 385] width 69 height 15
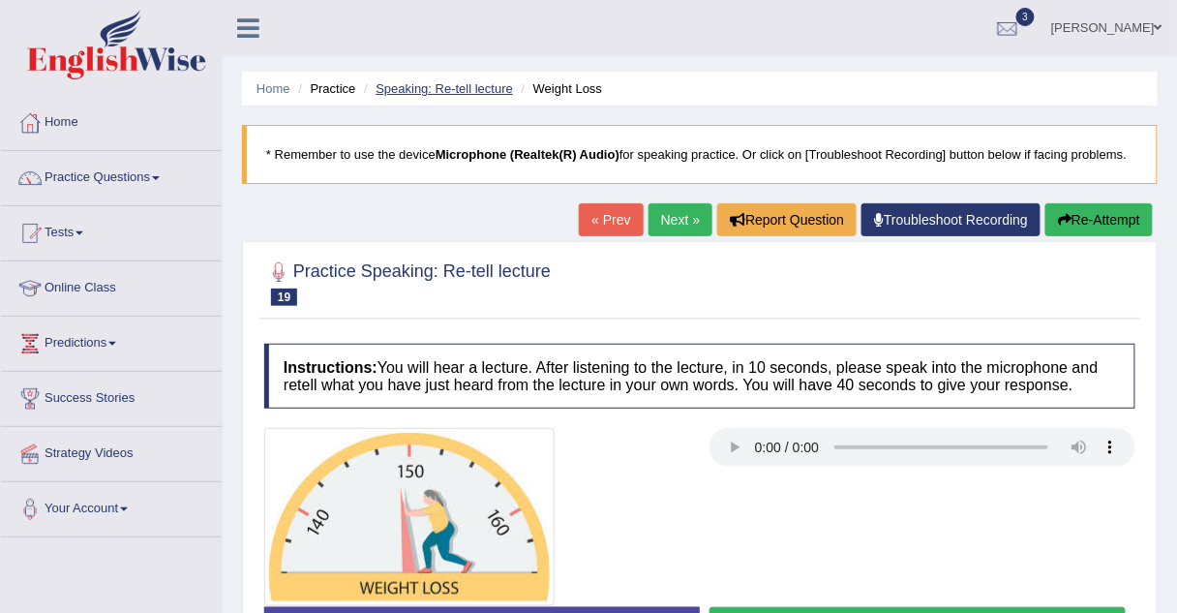
click at [412, 82] on link "Speaking: Re-tell lecture" at bounding box center [443, 88] width 137 height 15
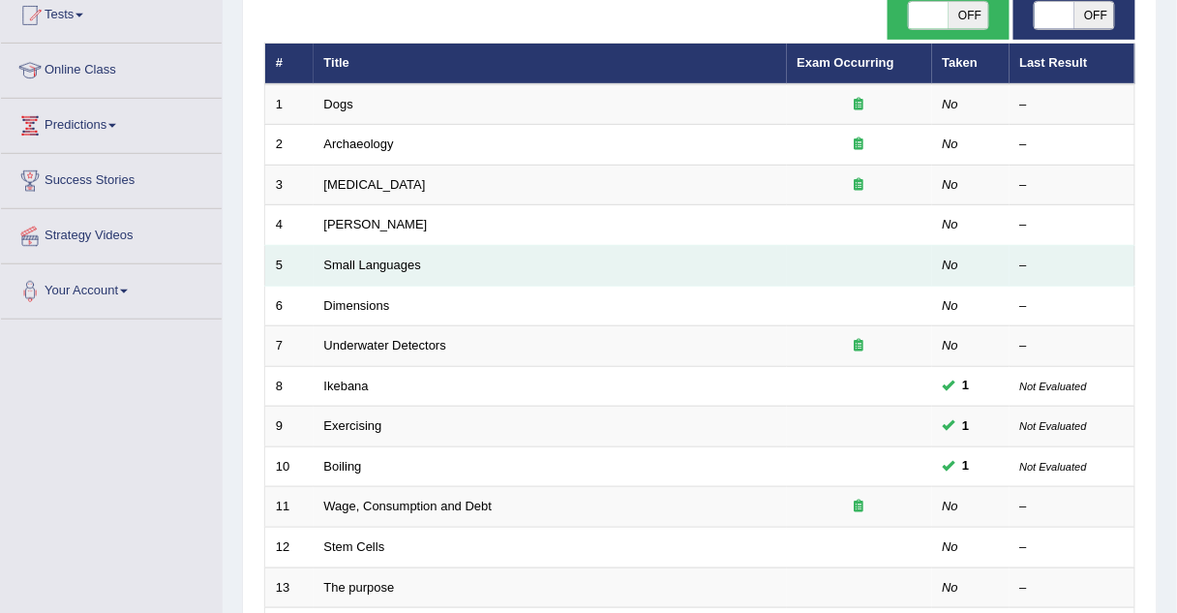
scroll to position [219, 0]
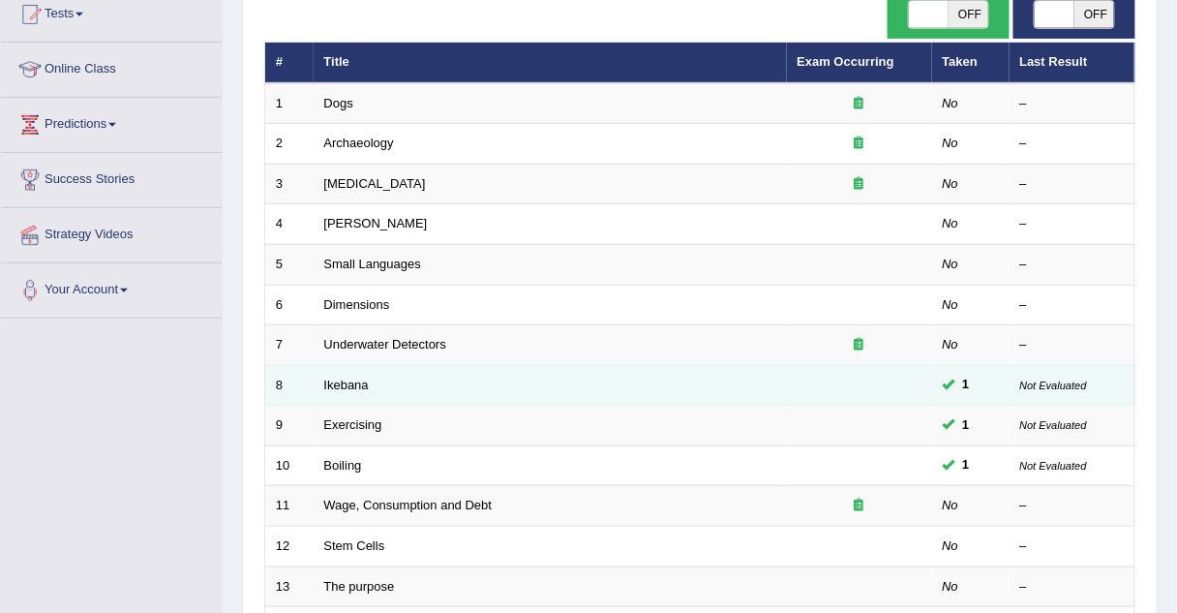
click at [352, 388] on td "Ikebana" at bounding box center [550, 385] width 473 height 41
click at [350, 377] on link "Ikebana" at bounding box center [346, 384] width 45 height 15
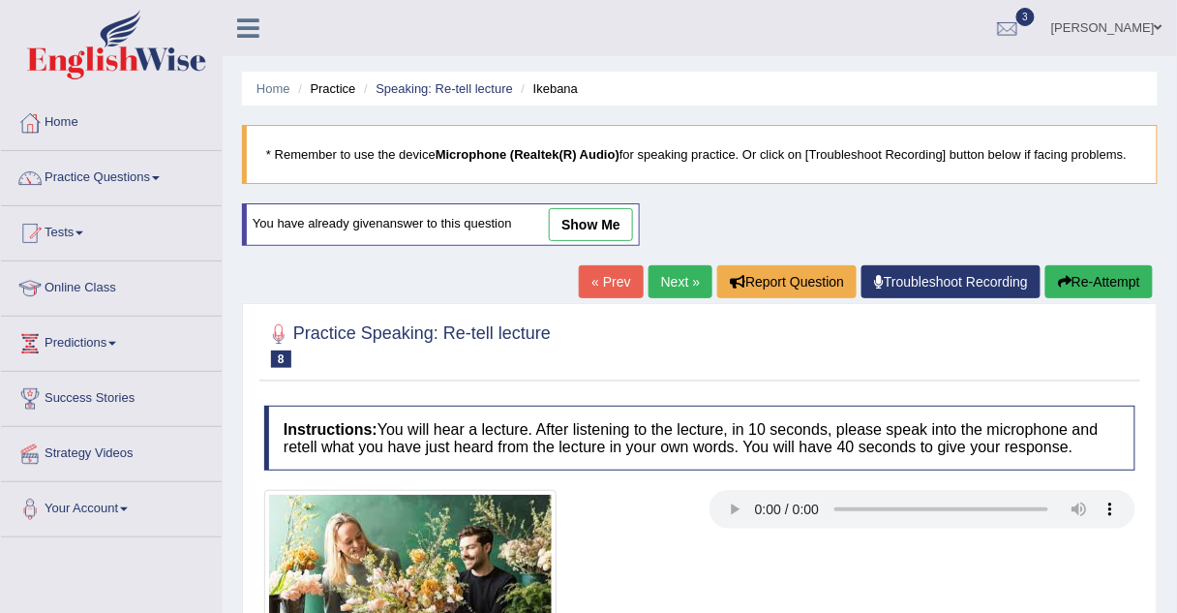
click at [584, 218] on link "show me" at bounding box center [591, 224] width 84 height 33
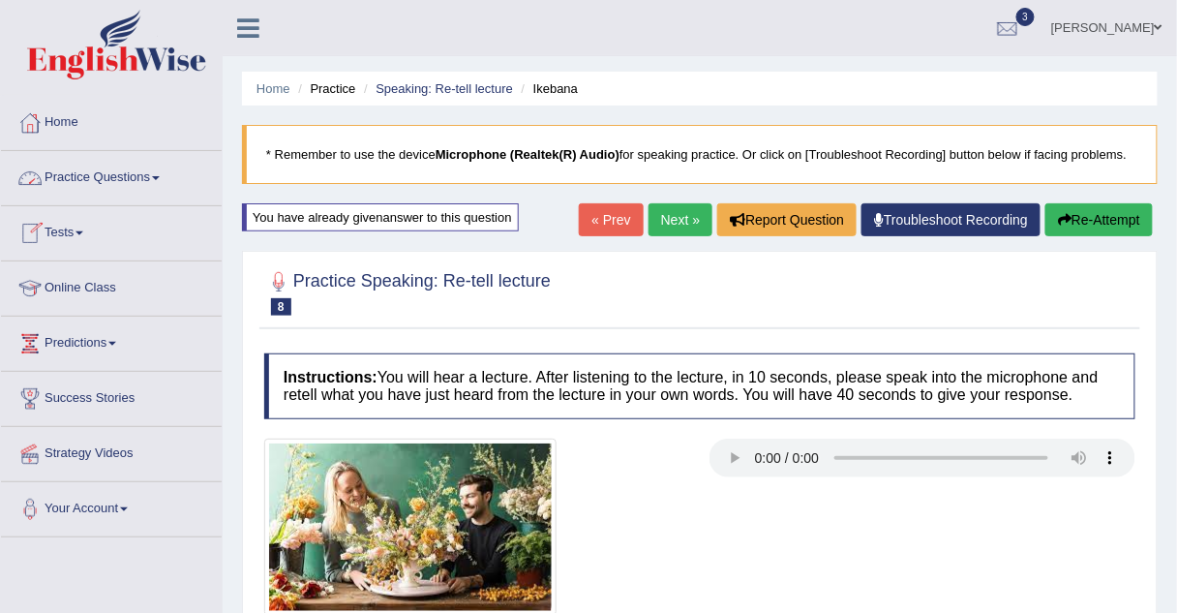
click at [149, 173] on link "Practice Questions" at bounding box center [111, 175] width 221 height 48
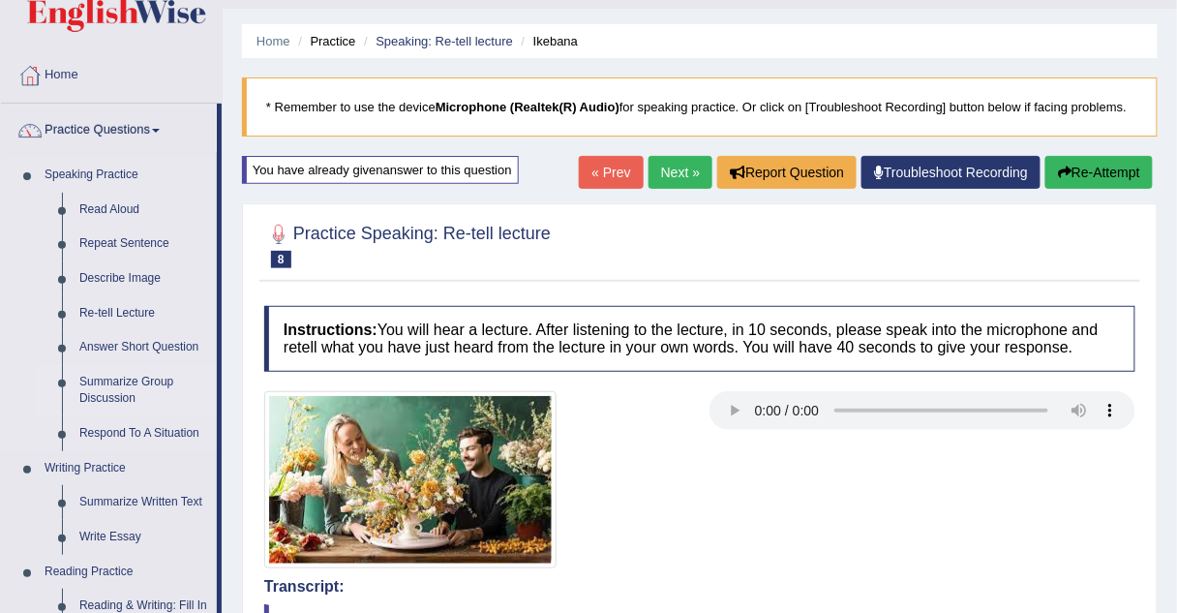
scroll to position [33, 0]
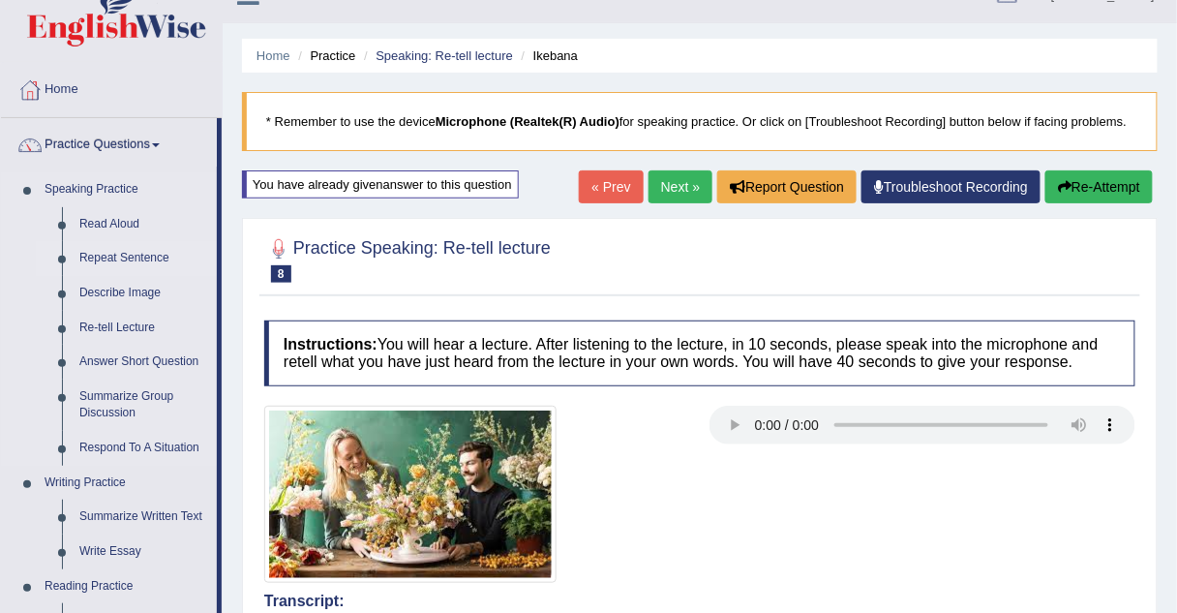
click at [109, 257] on link "Repeat Sentence" at bounding box center [144, 258] width 146 height 35
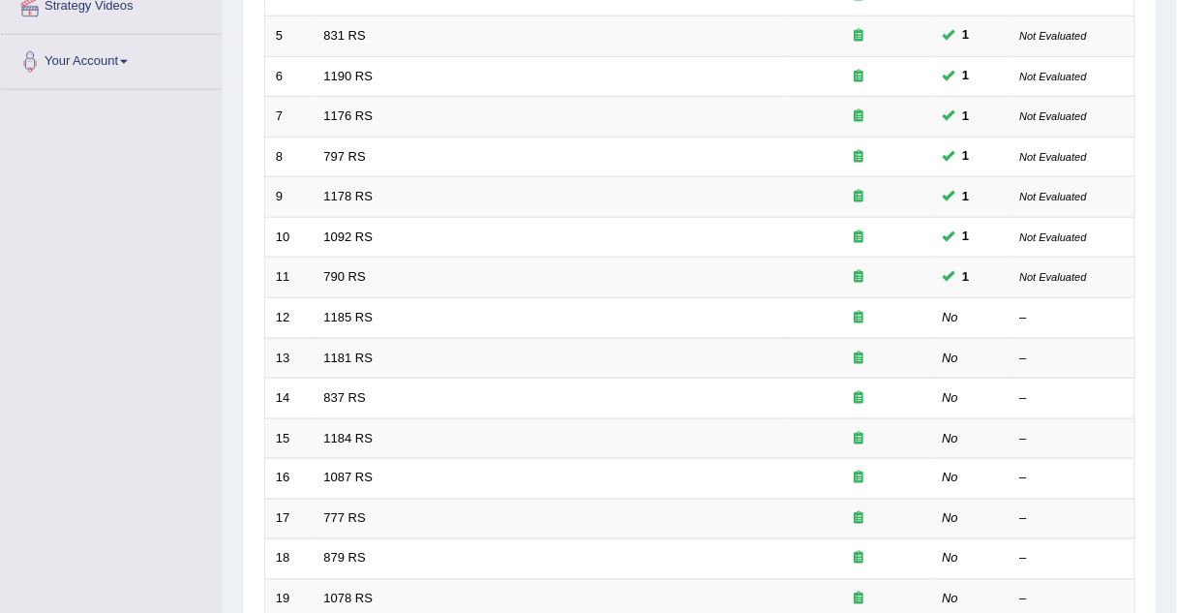
scroll to position [452, 0]
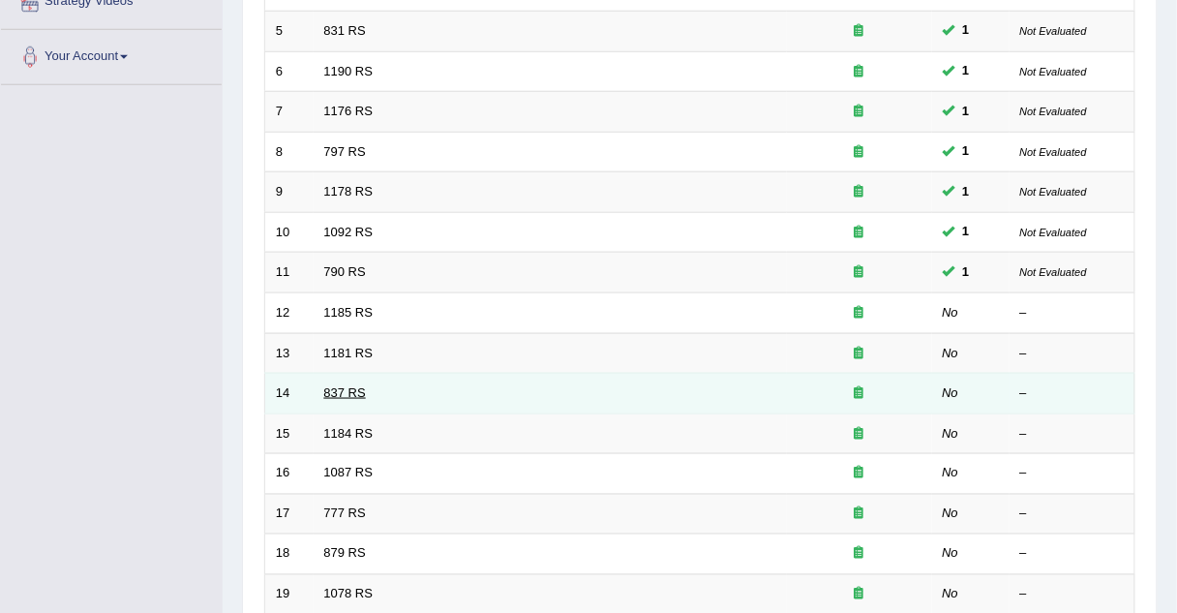
click at [350, 385] on link "837 RS" at bounding box center [345, 392] width 42 height 15
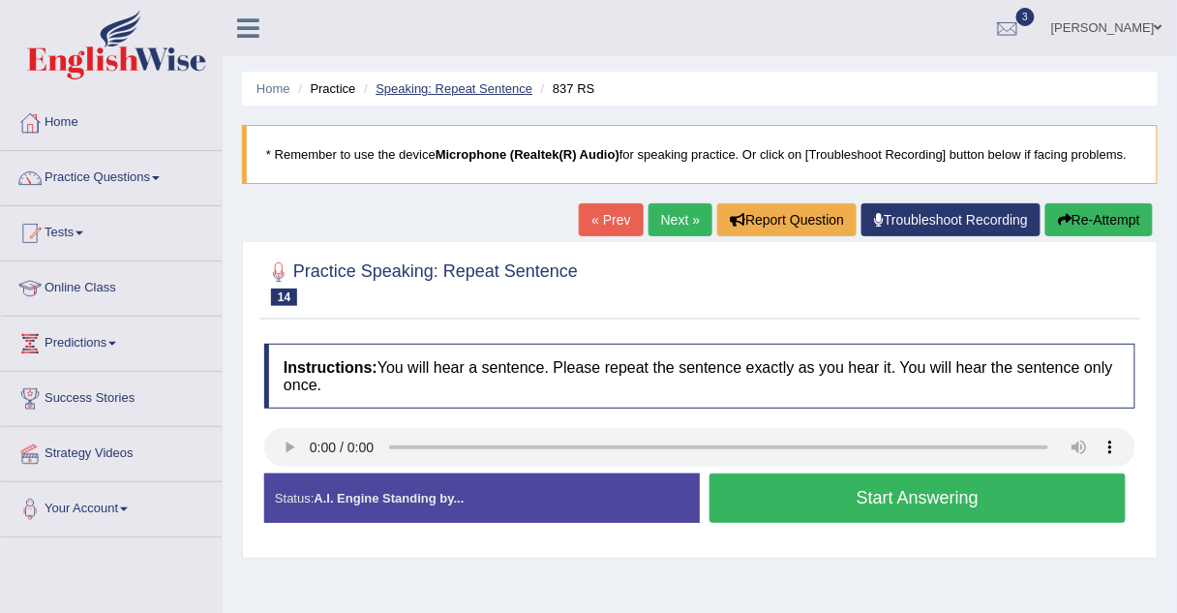
click at [428, 87] on link "Speaking: Repeat Sentence" at bounding box center [453, 88] width 157 height 15
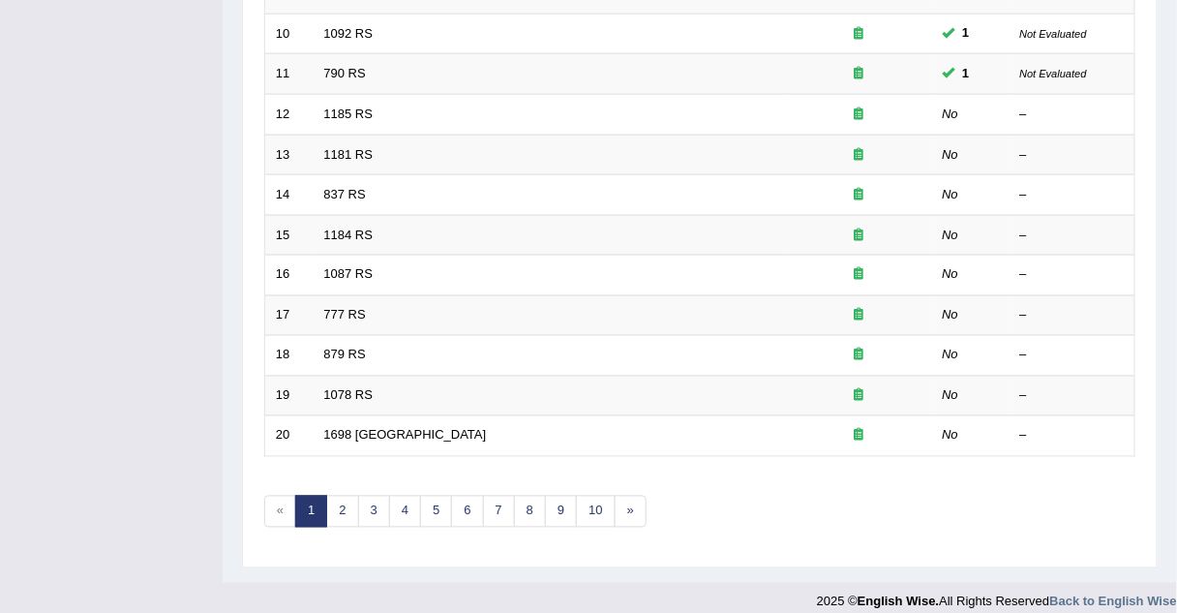
scroll to position [660, 0]
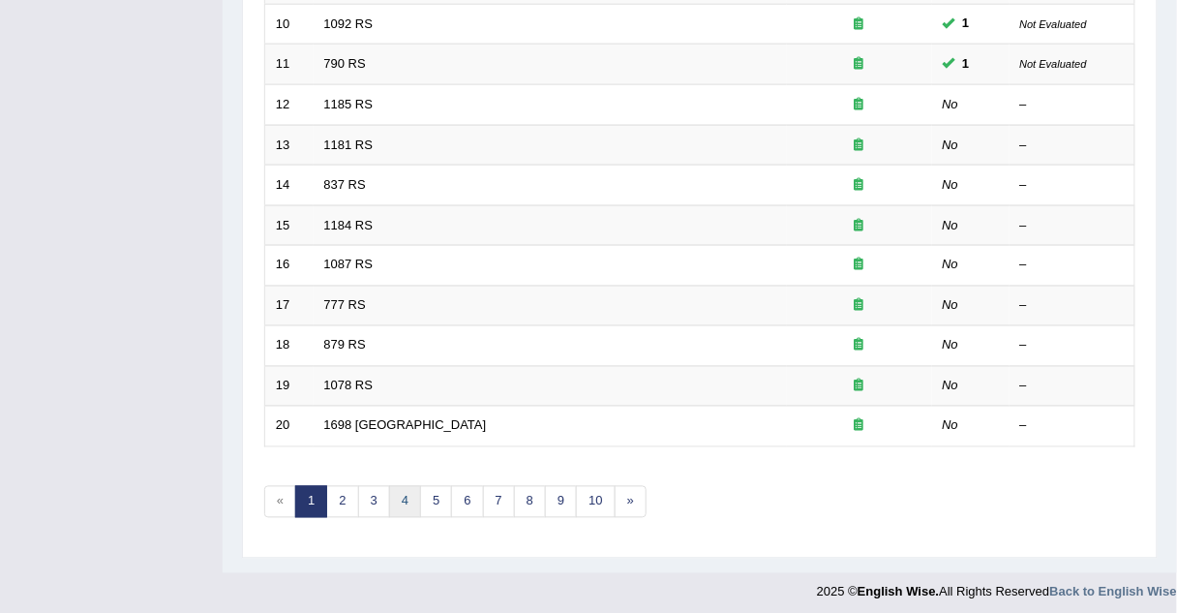
click at [390, 491] on link "4" at bounding box center [405, 502] width 32 height 32
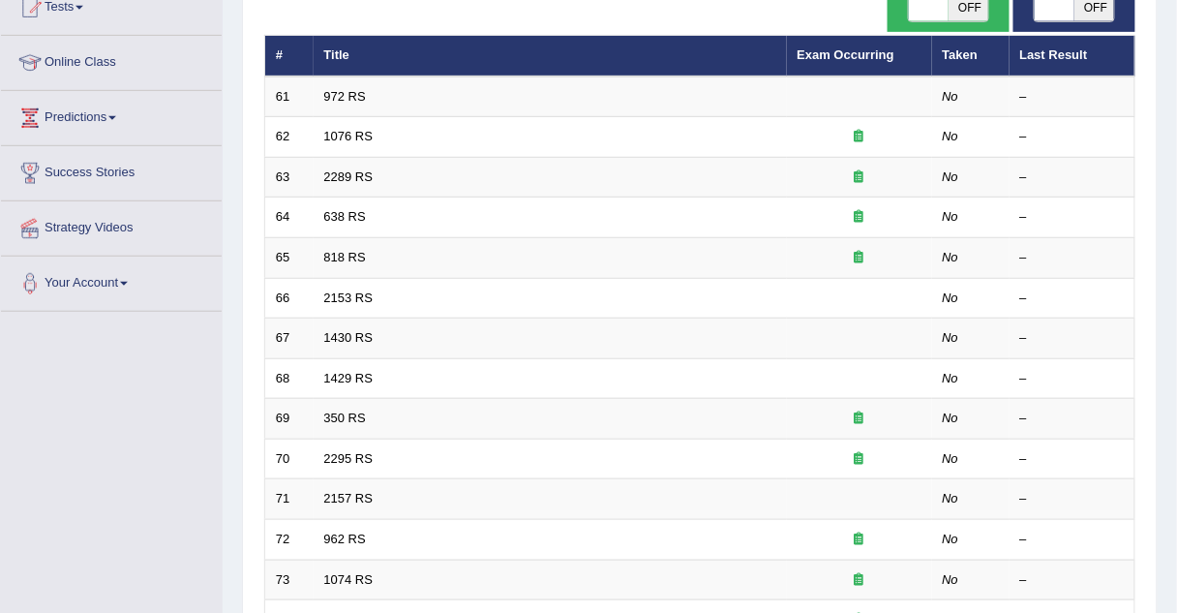
scroll to position [226, 0]
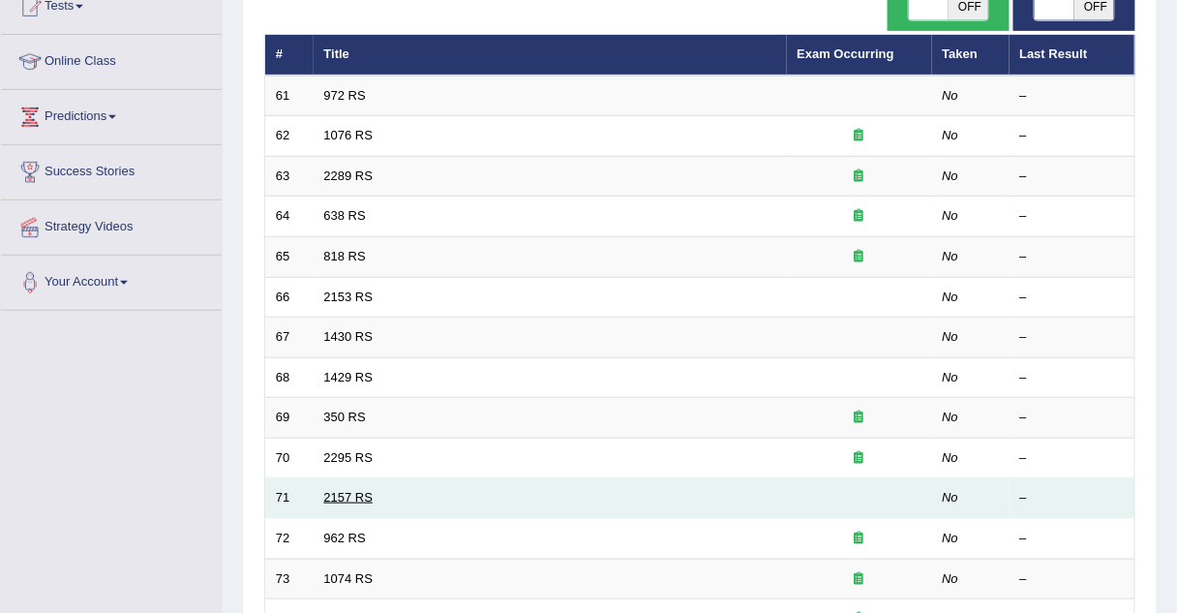
click at [333, 492] on link "2157 RS" at bounding box center [348, 497] width 49 height 15
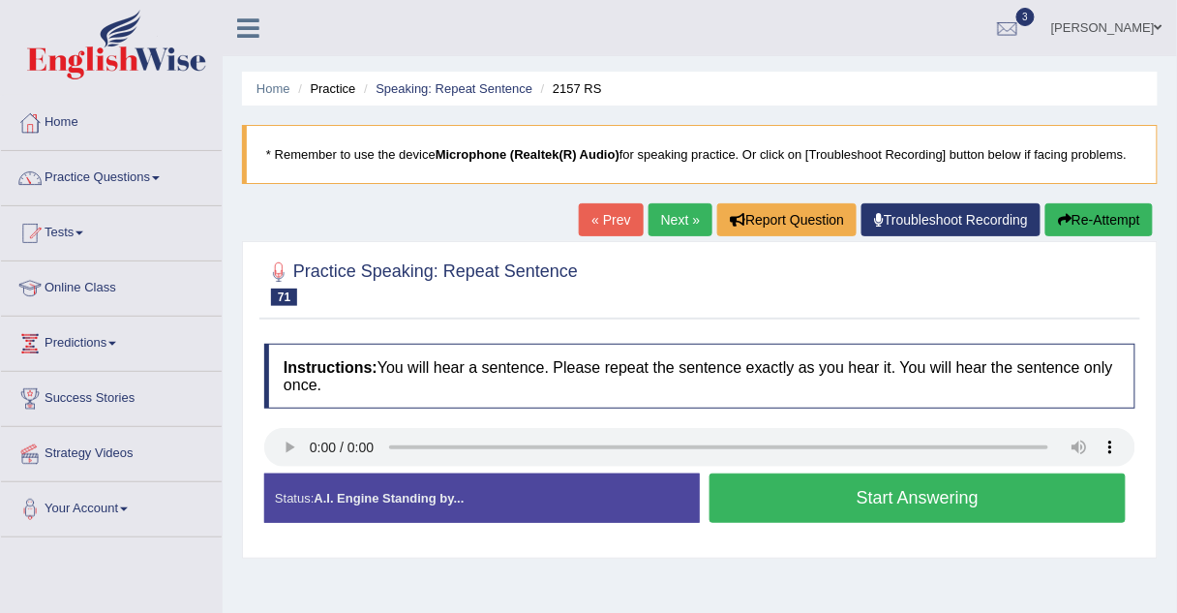
click at [677, 225] on link "Next »" at bounding box center [680, 219] width 64 height 33
click at [738, 475] on button "Start Answering" at bounding box center [917, 497] width 416 height 49
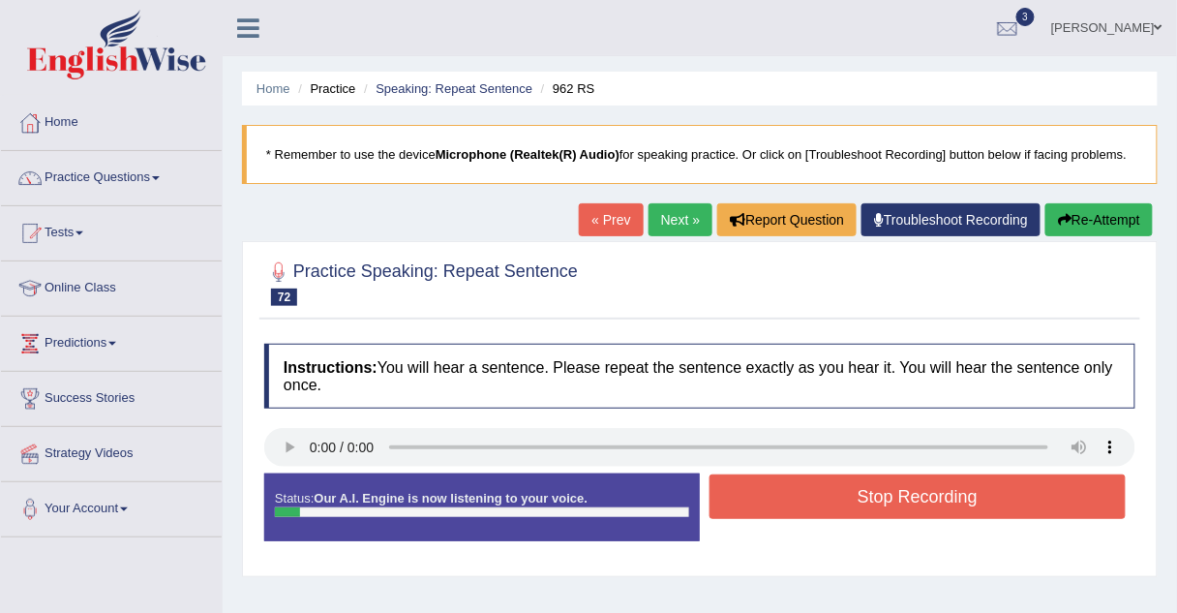
click at [738, 475] on button "Stop Recording" at bounding box center [917, 496] width 416 height 45
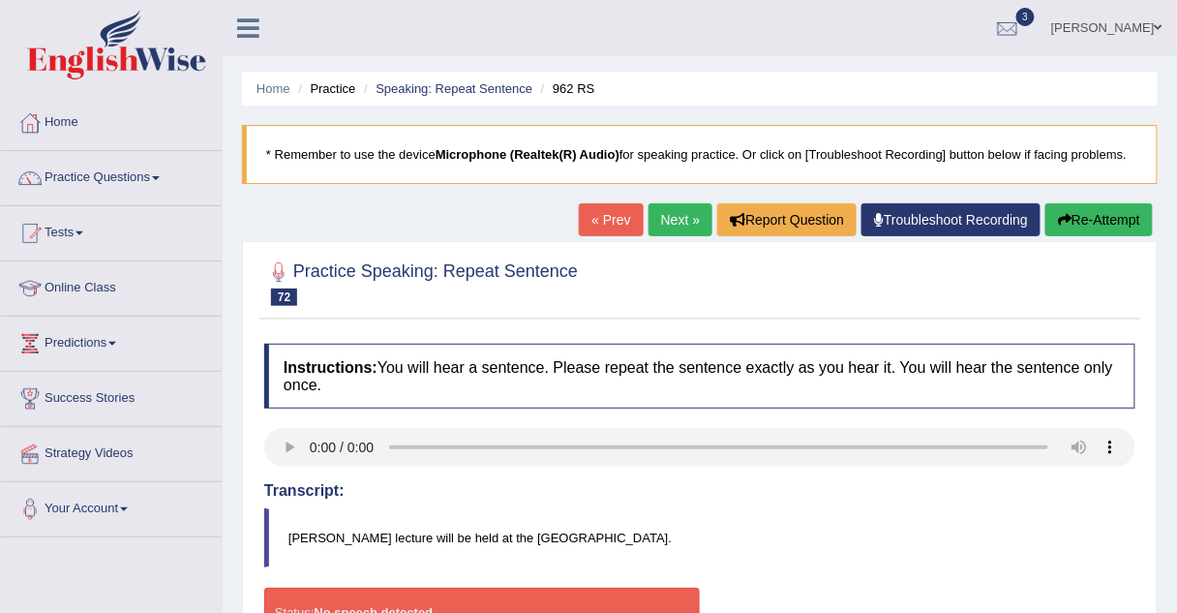
click at [653, 219] on link "Next »" at bounding box center [680, 219] width 64 height 33
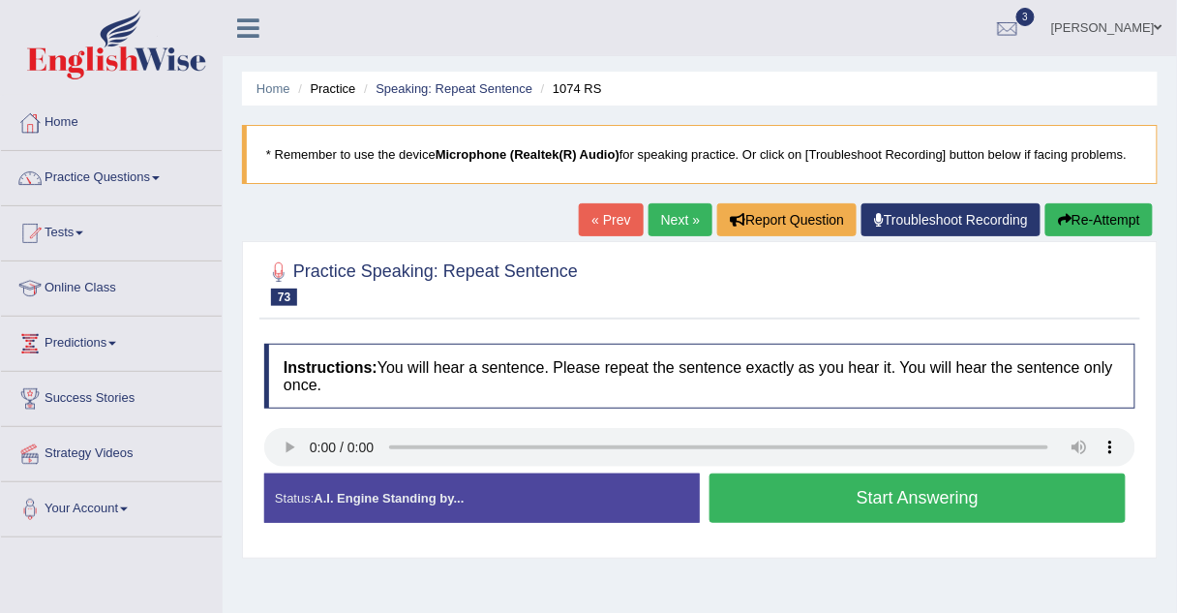
click at [664, 228] on link "Next »" at bounding box center [680, 219] width 64 height 33
click at [89, 175] on link "Practice Questions" at bounding box center [111, 175] width 221 height 48
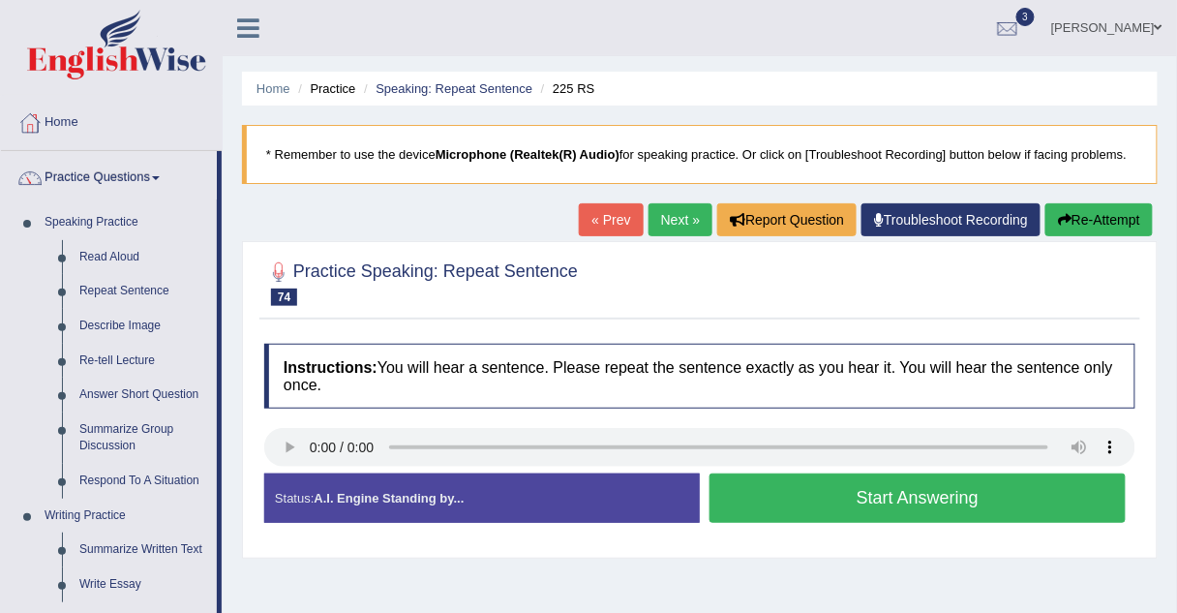
click at [678, 220] on link "Next »" at bounding box center [680, 219] width 64 height 33
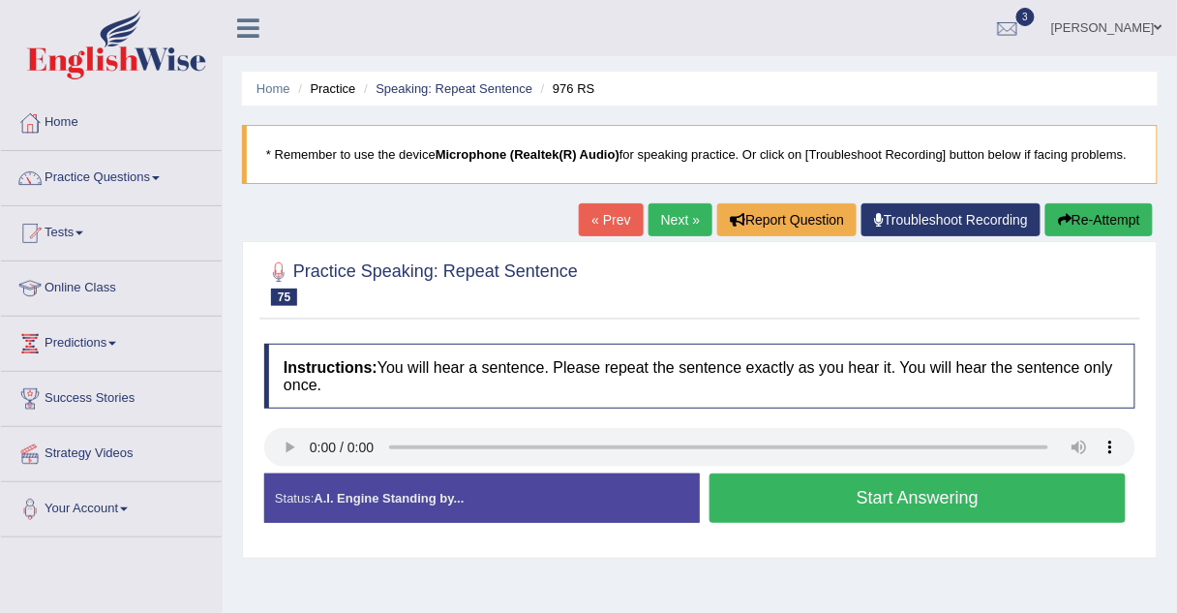
click at [753, 493] on button "Start Answering" at bounding box center [917, 497] width 416 height 49
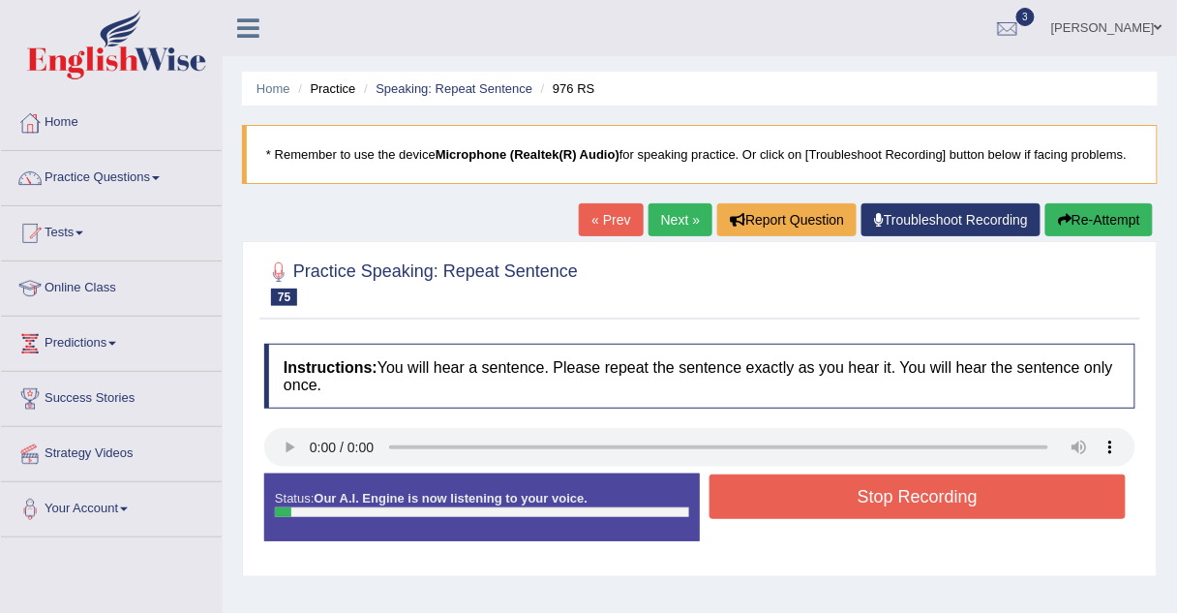
click at [753, 493] on button "Stop Recording" at bounding box center [917, 496] width 416 height 45
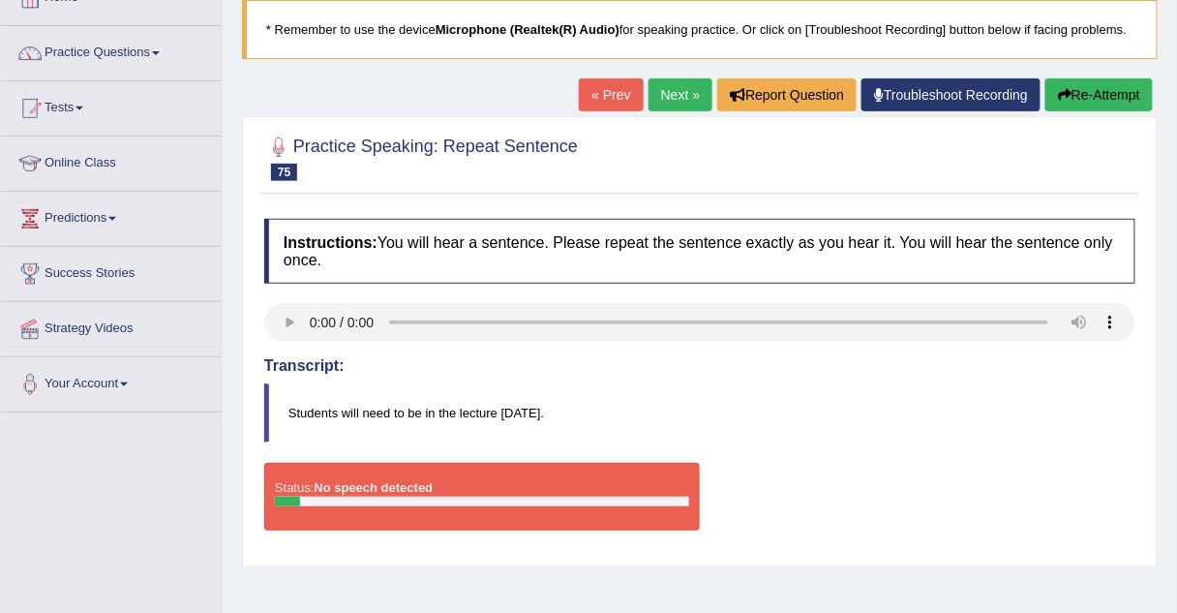
scroll to position [124, 0]
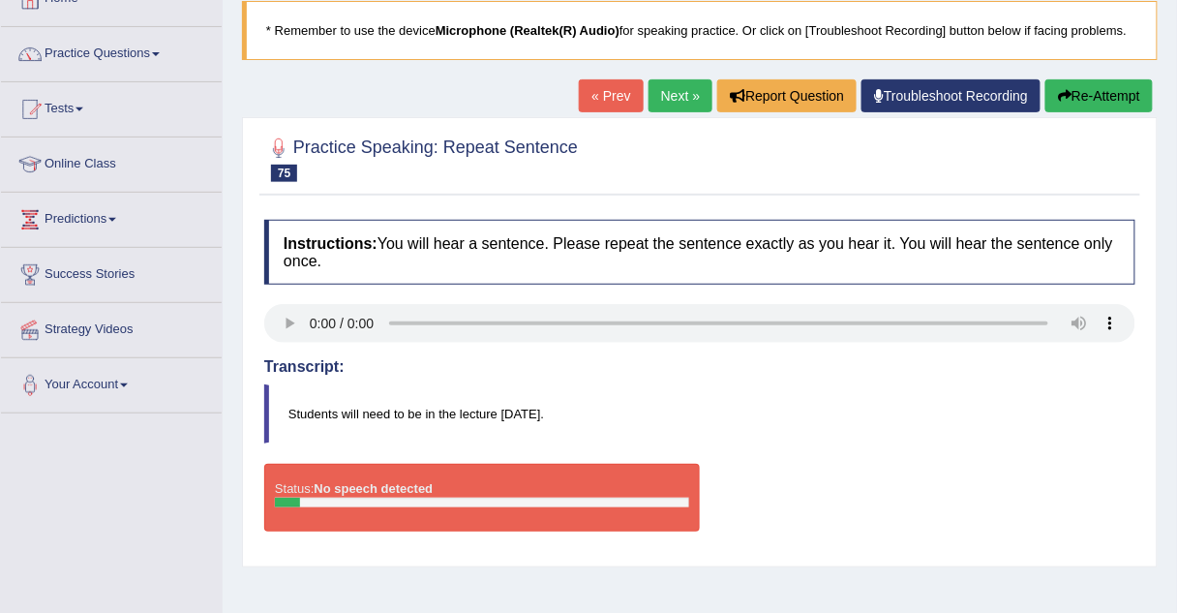
click at [669, 97] on link "Next »" at bounding box center [680, 95] width 64 height 33
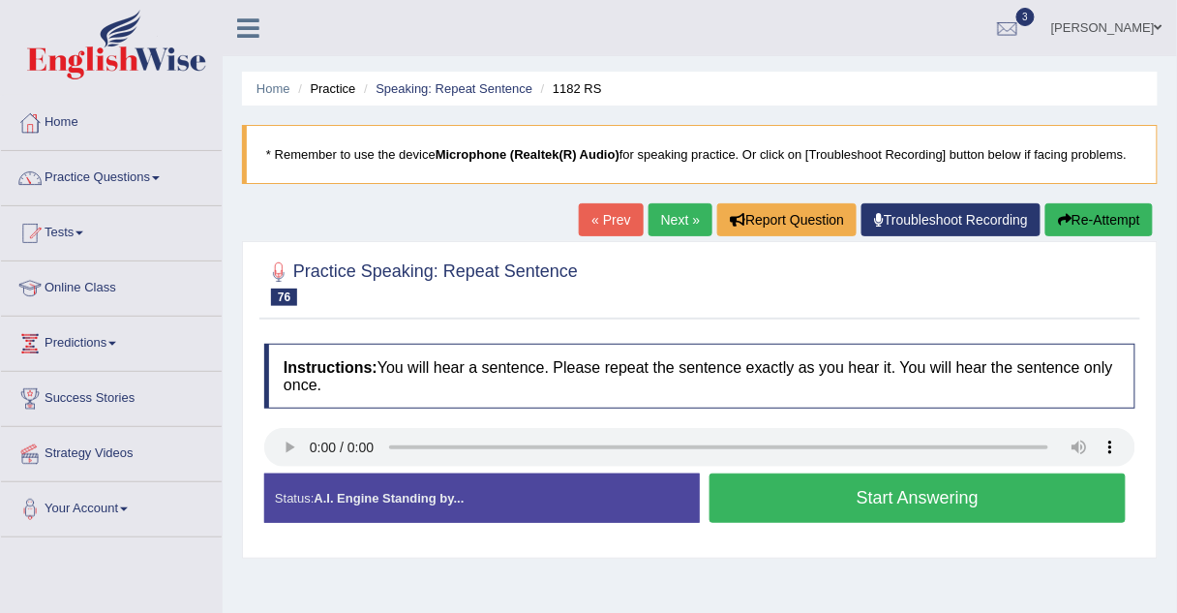
click at [667, 221] on link "Next »" at bounding box center [680, 219] width 64 height 33
click at [738, 497] on button "Start Answering" at bounding box center [917, 497] width 416 height 49
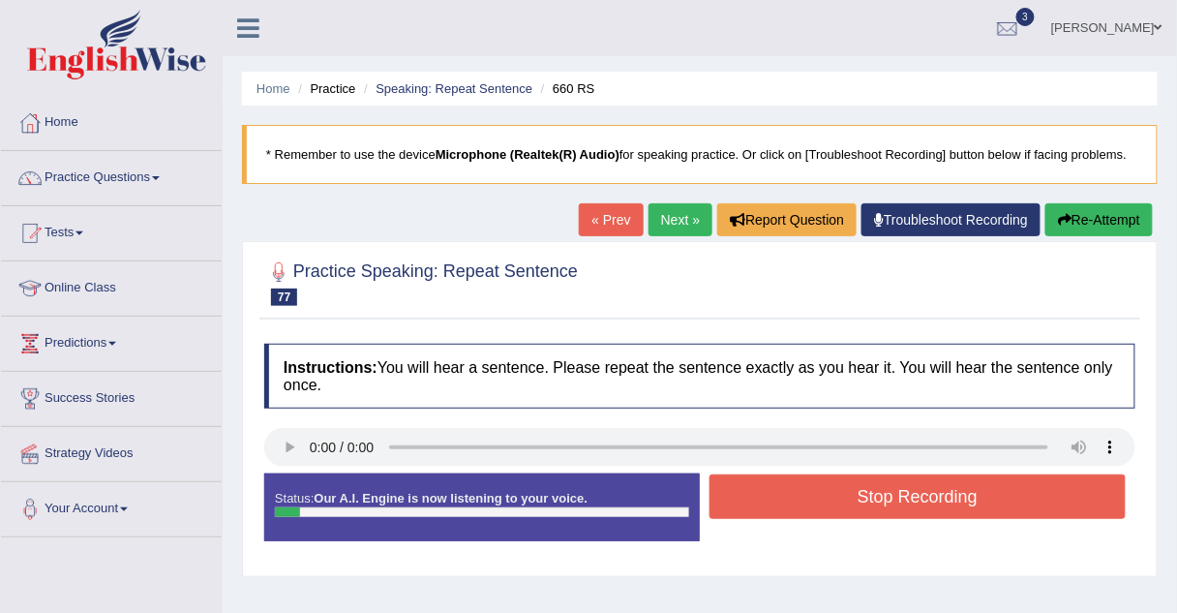
click at [738, 497] on button "Stop Recording" at bounding box center [917, 496] width 416 height 45
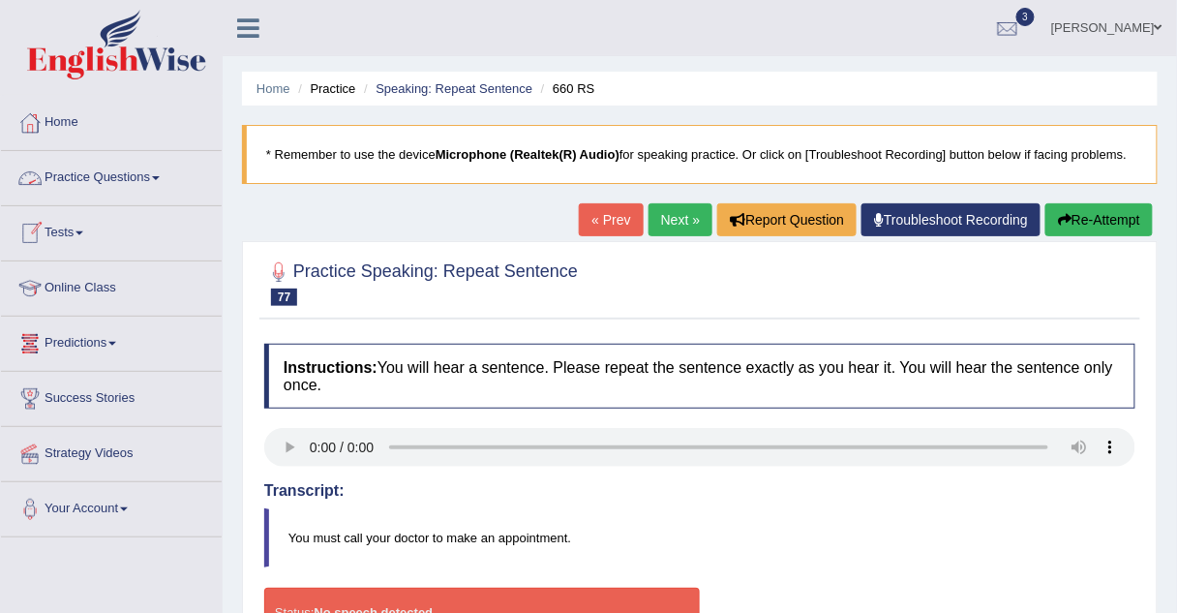
click at [74, 178] on link "Practice Questions" at bounding box center [111, 175] width 221 height 48
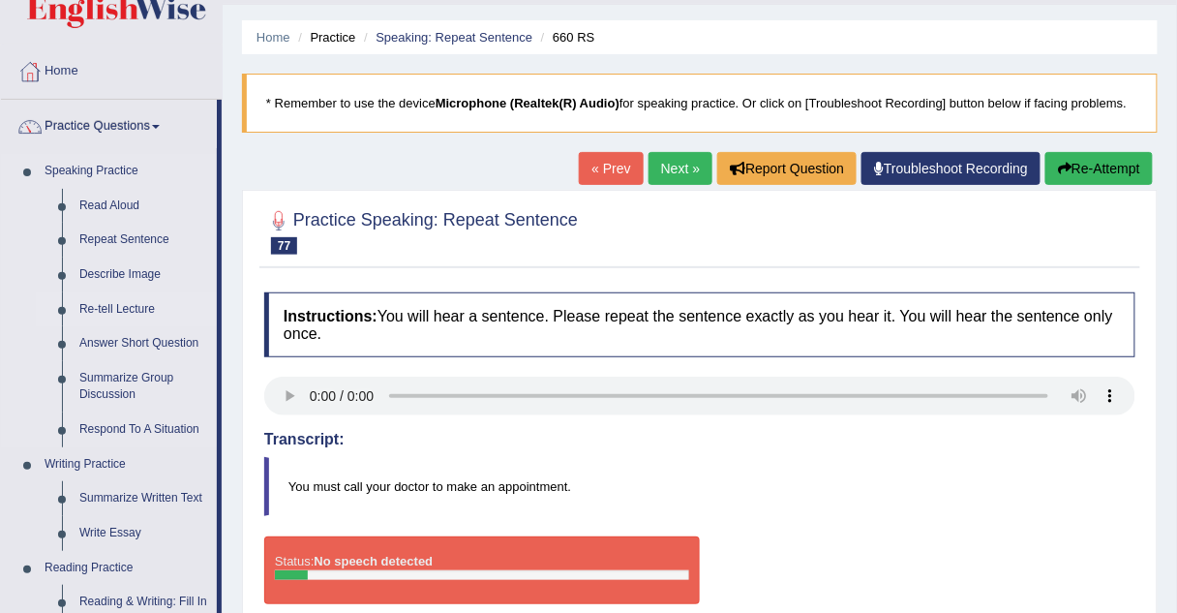
scroll to position [79, 0]
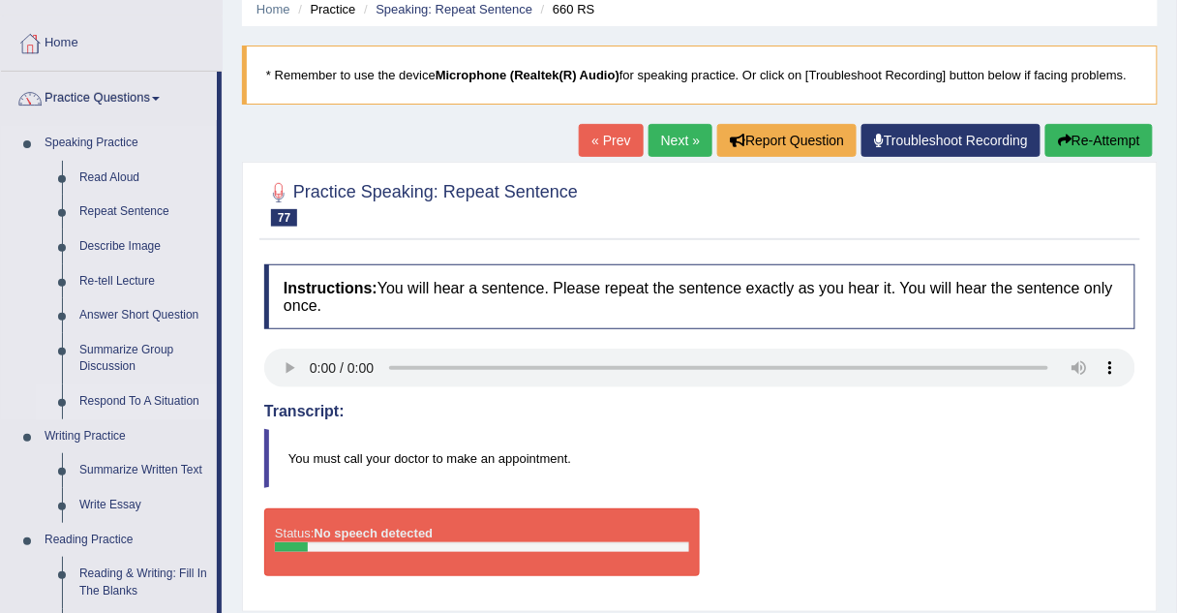
click at [88, 402] on link "Respond To A Situation" at bounding box center [144, 401] width 146 height 35
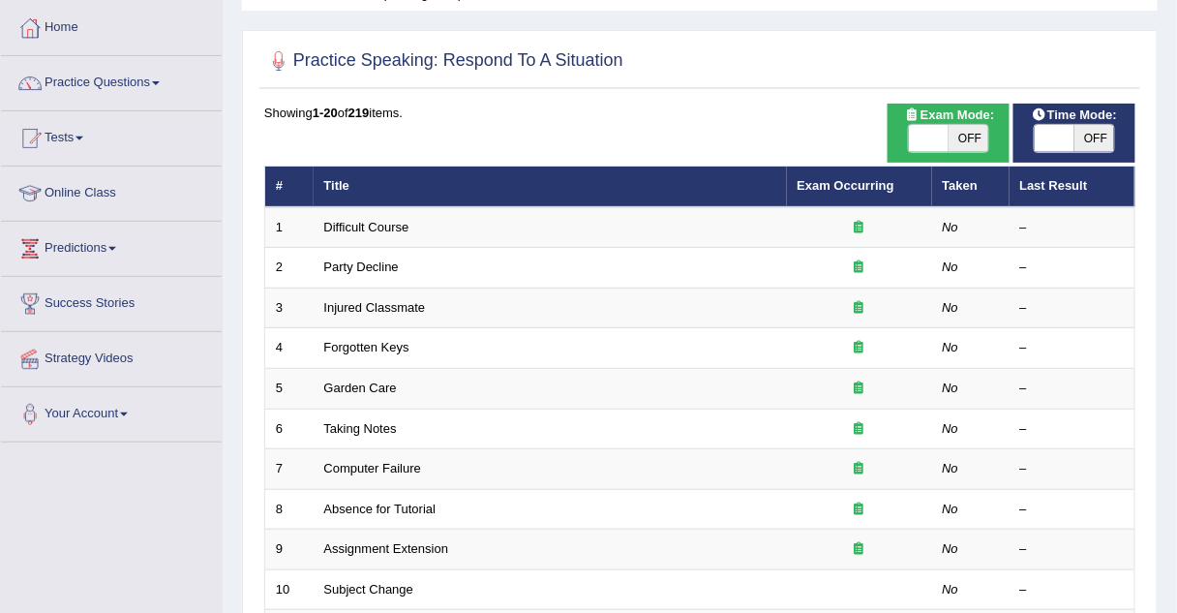
scroll to position [96, 0]
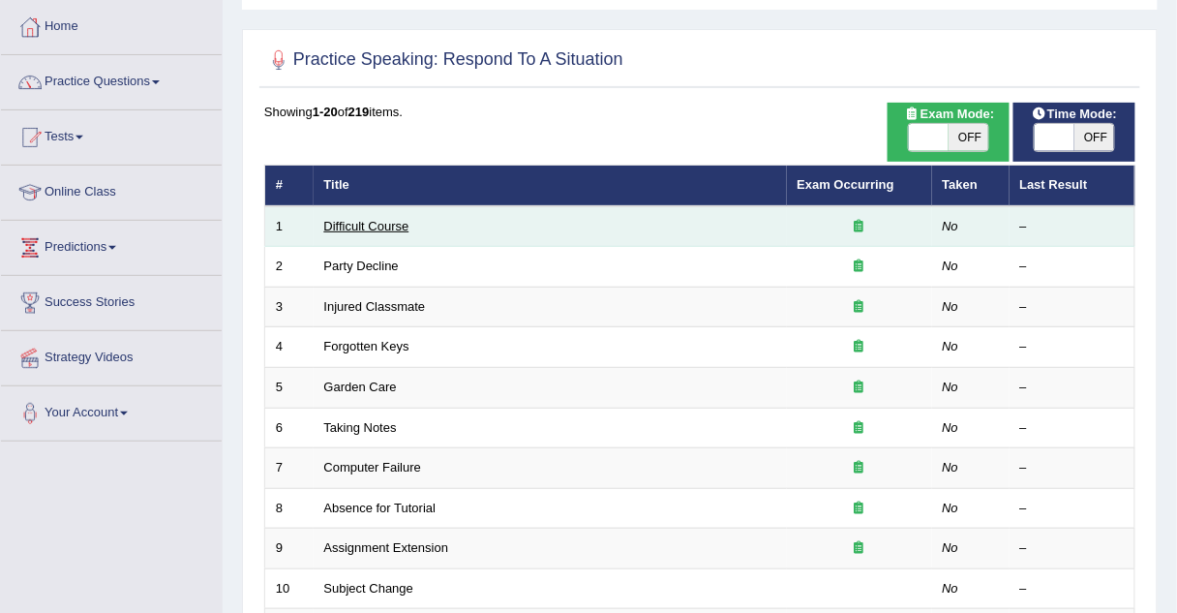
click at [374, 220] on link "Difficult Course" at bounding box center [366, 226] width 85 height 15
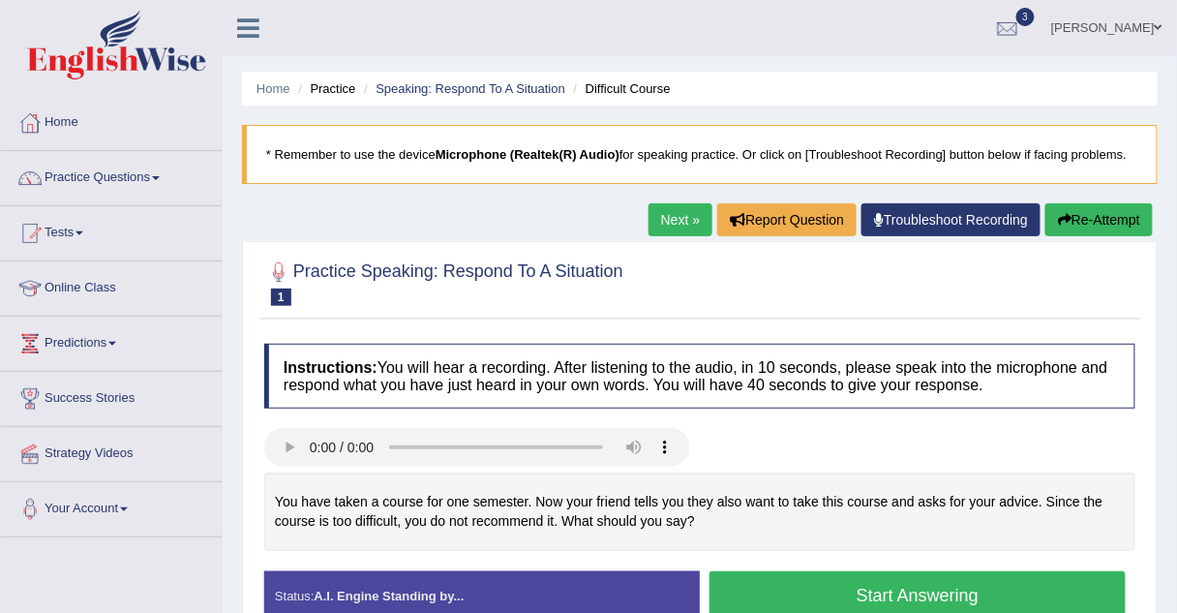
click at [664, 221] on link "Next »" at bounding box center [680, 219] width 64 height 33
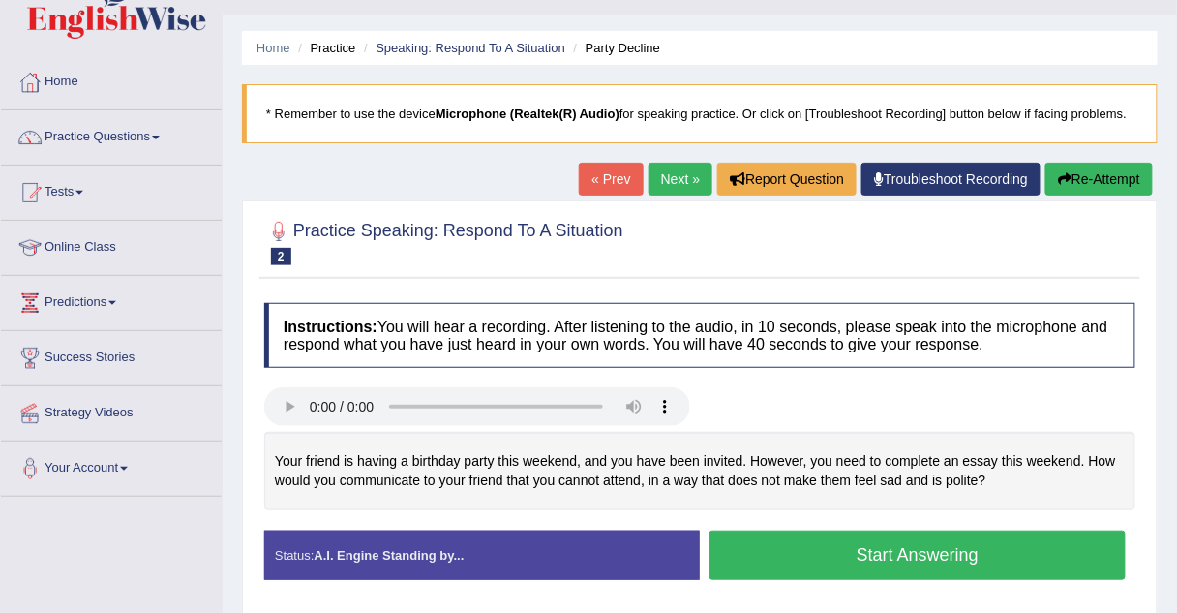
scroll to position [42, 0]
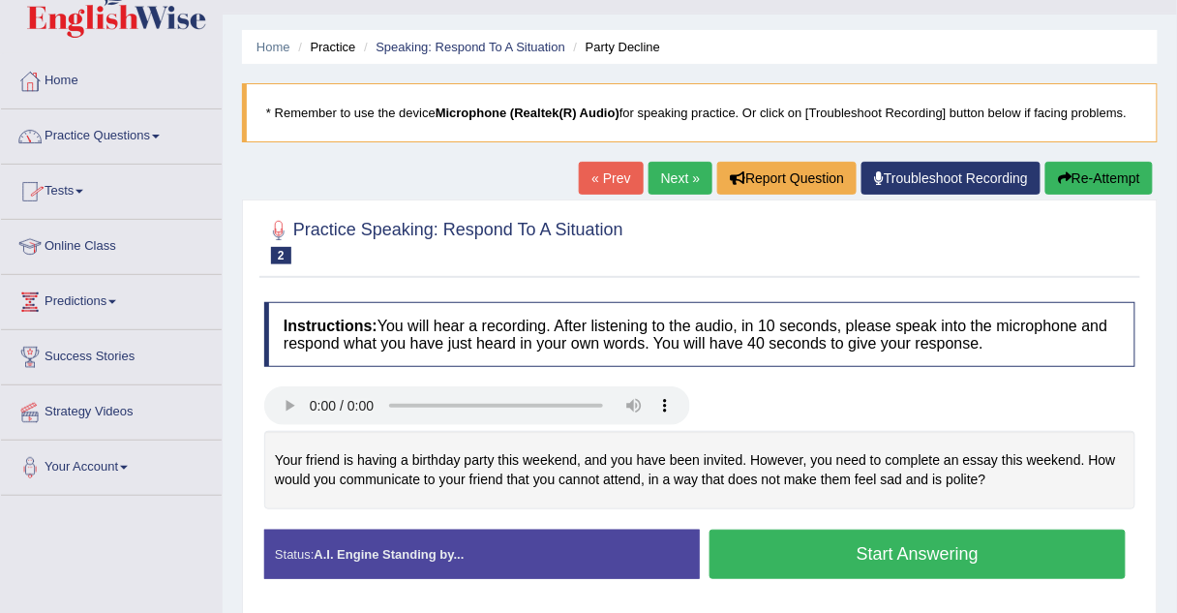
click at [87, 129] on link "Practice Questions" at bounding box center [111, 133] width 221 height 48
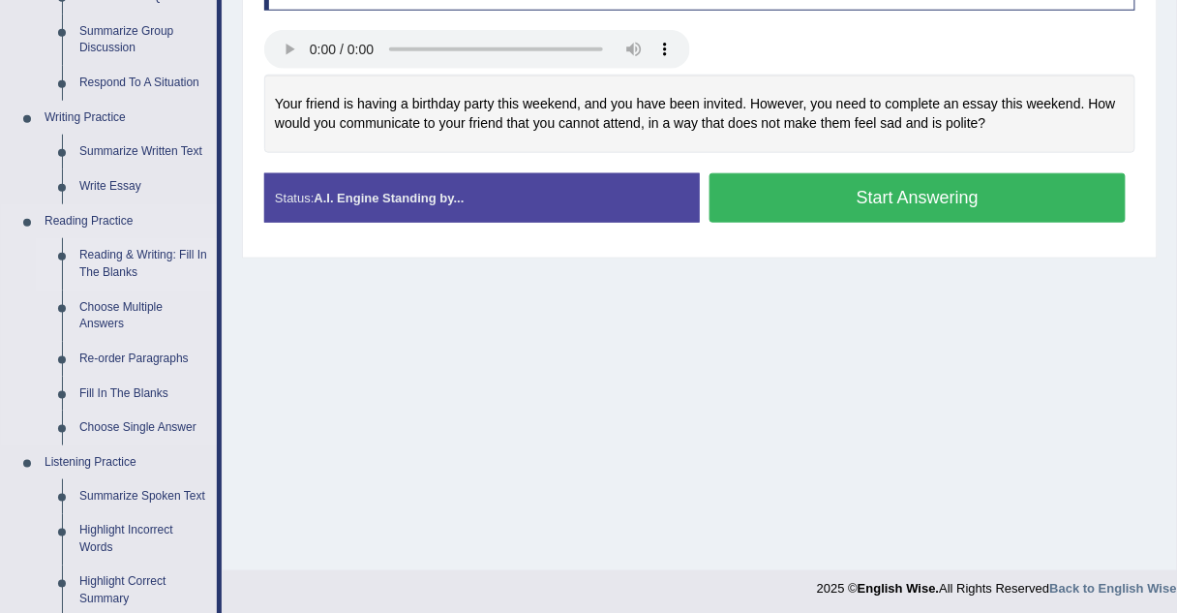
scroll to position [399, 0]
click at [122, 299] on link "Choose Multiple Answers" at bounding box center [144, 314] width 146 height 51
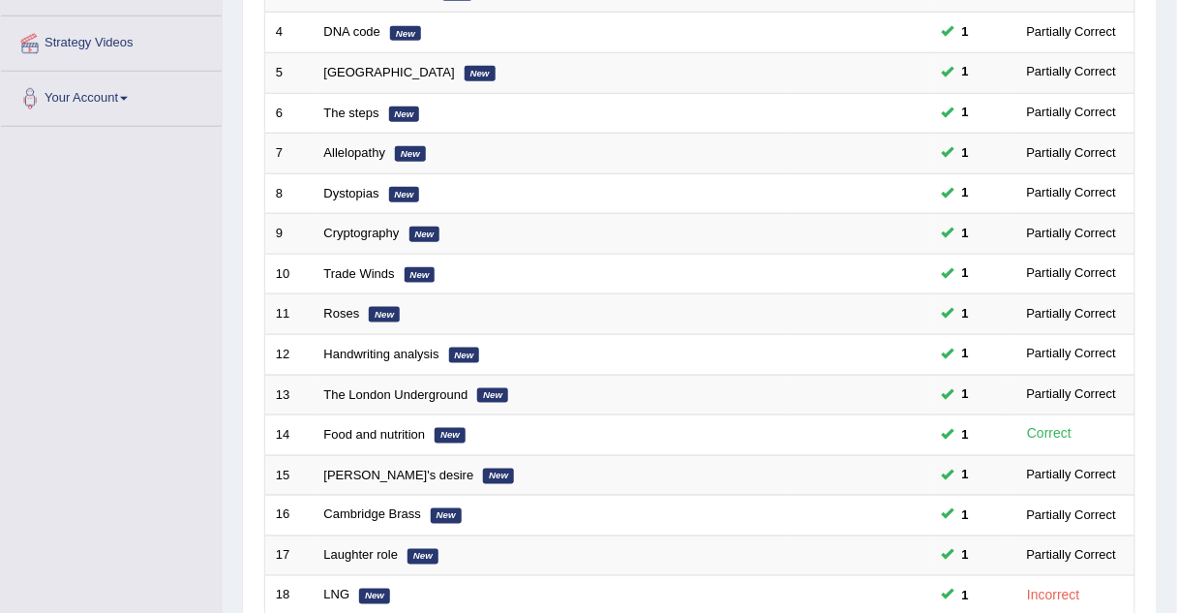
scroll to position [660, 0]
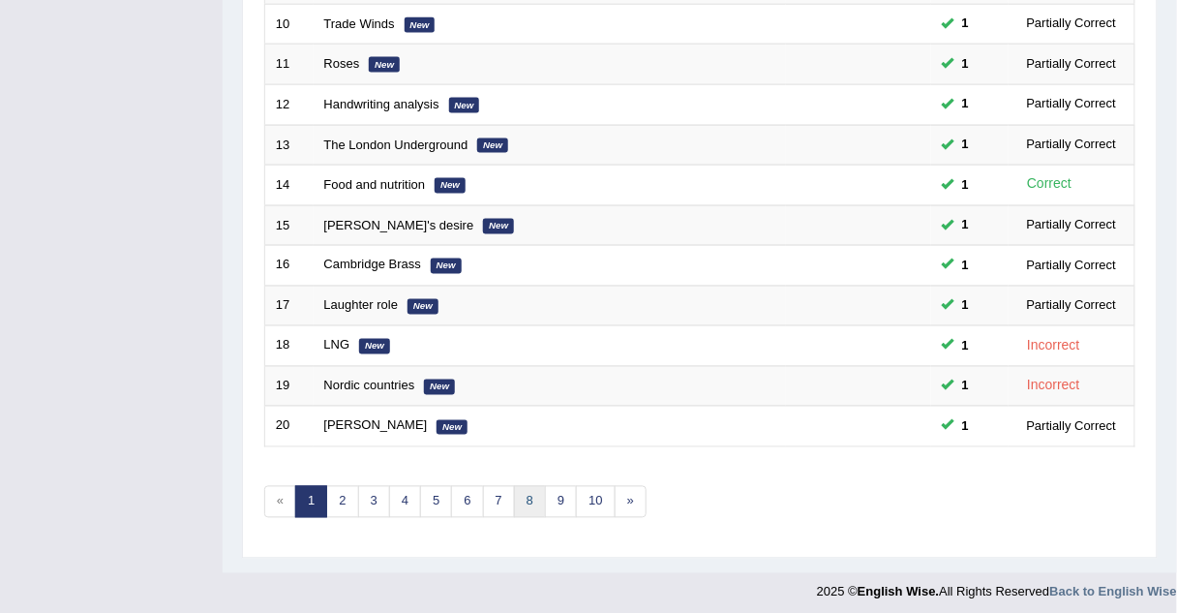
click at [523, 495] on link "8" at bounding box center [530, 502] width 32 height 32
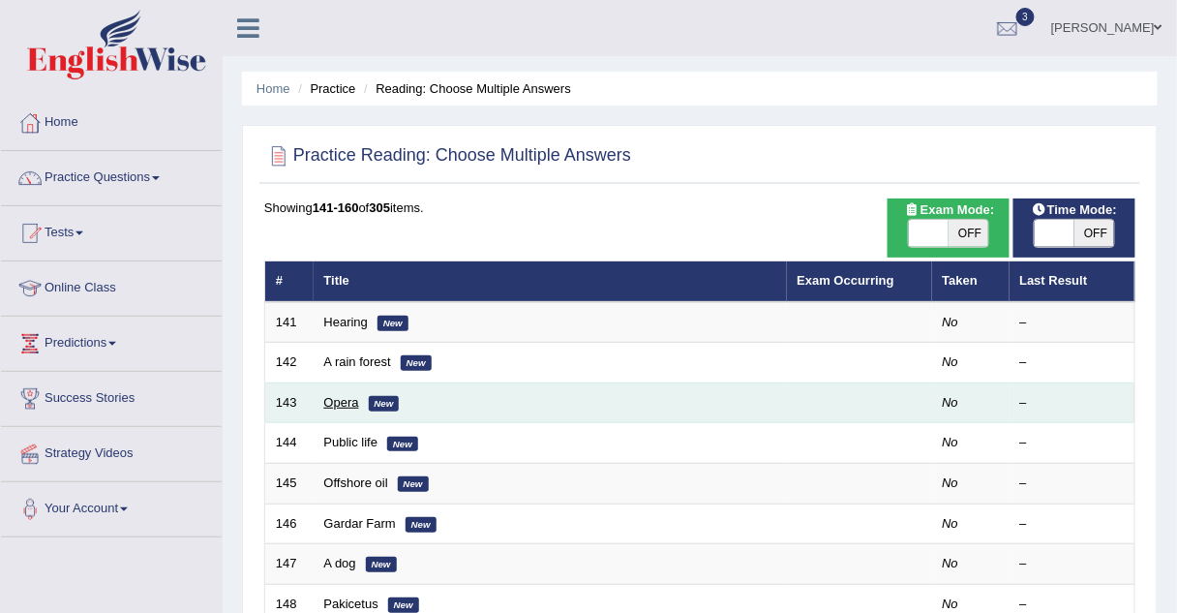
click at [347, 398] on link "Opera" at bounding box center [341, 402] width 35 height 15
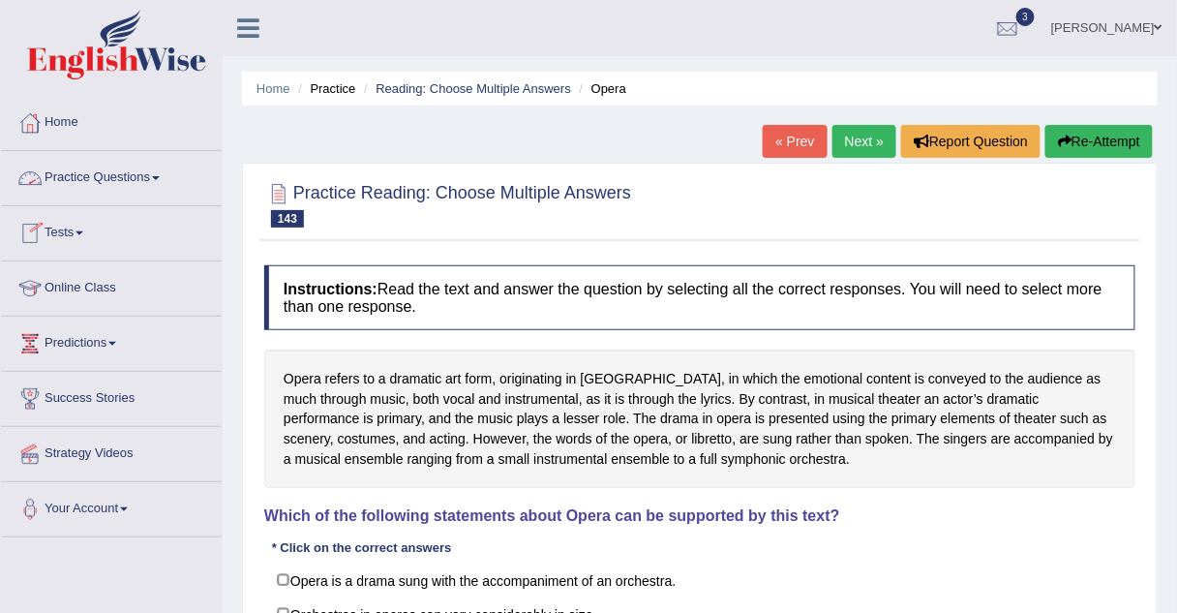
click at [51, 174] on link "Practice Questions" at bounding box center [111, 175] width 221 height 48
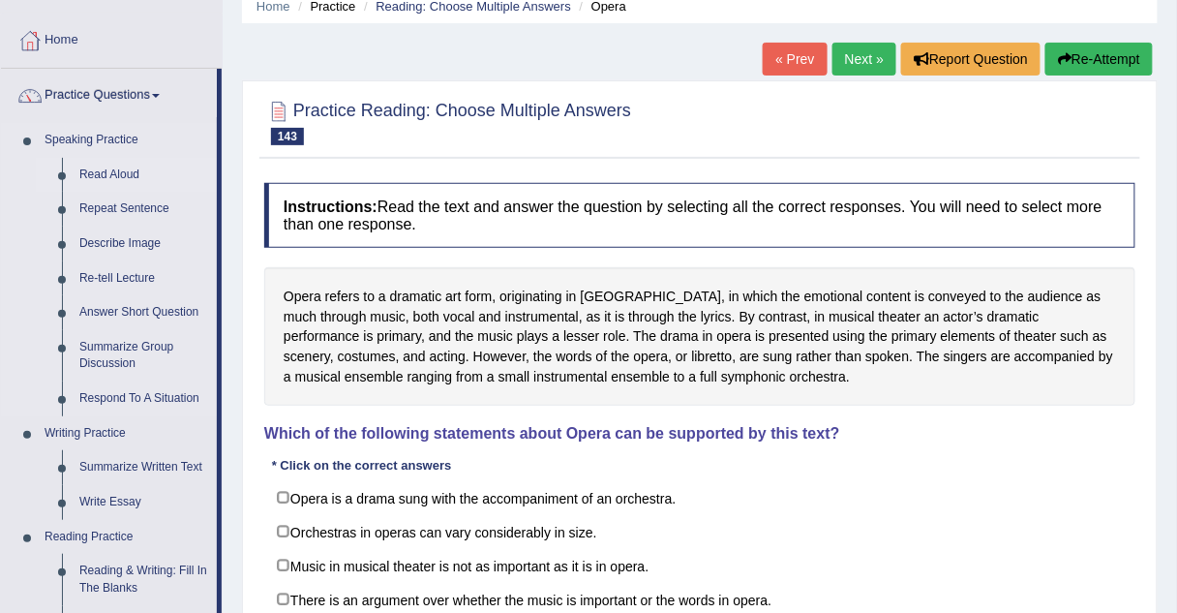
scroll to position [83, 0]
click at [131, 207] on link "Repeat Sentence" at bounding box center [144, 208] width 146 height 35
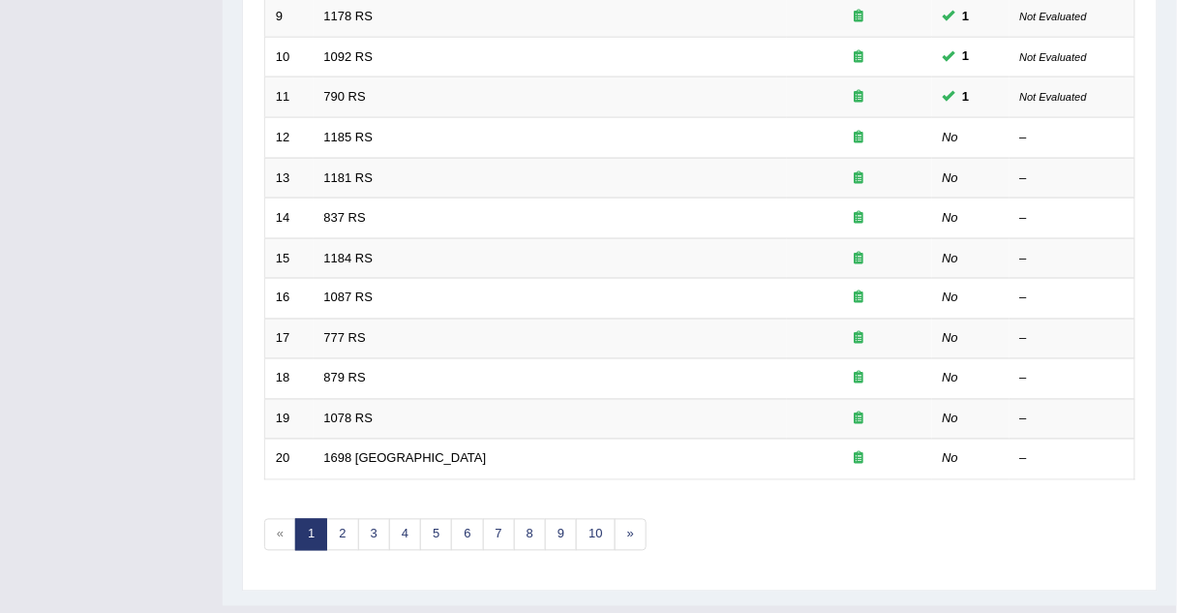
scroll to position [660, 0]
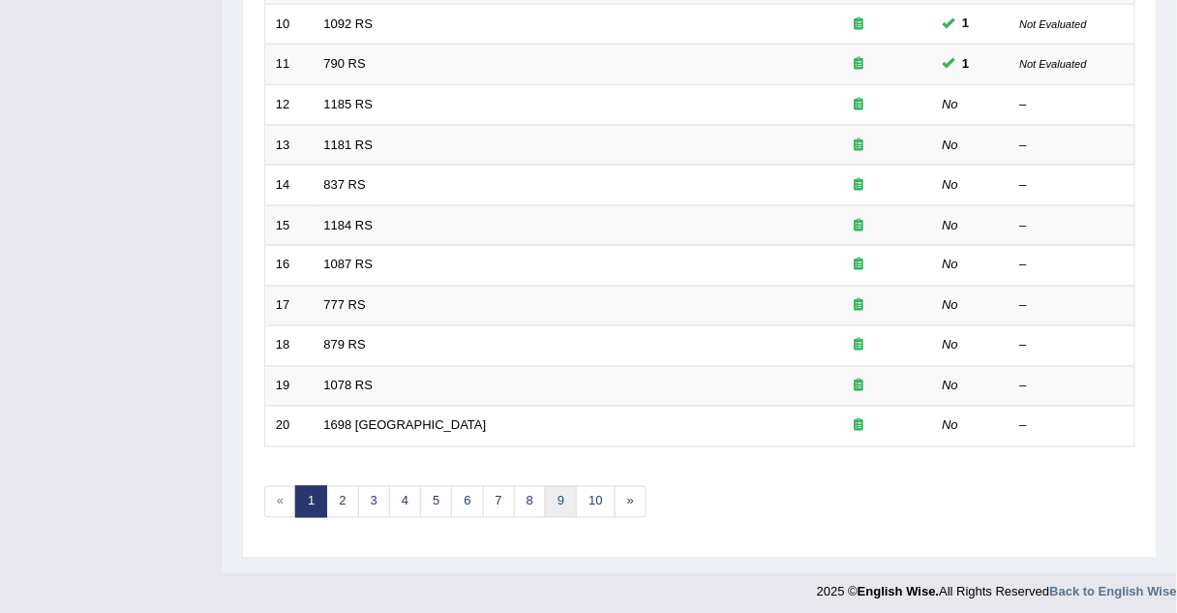
click at [546, 496] on link "9" at bounding box center [561, 502] width 32 height 32
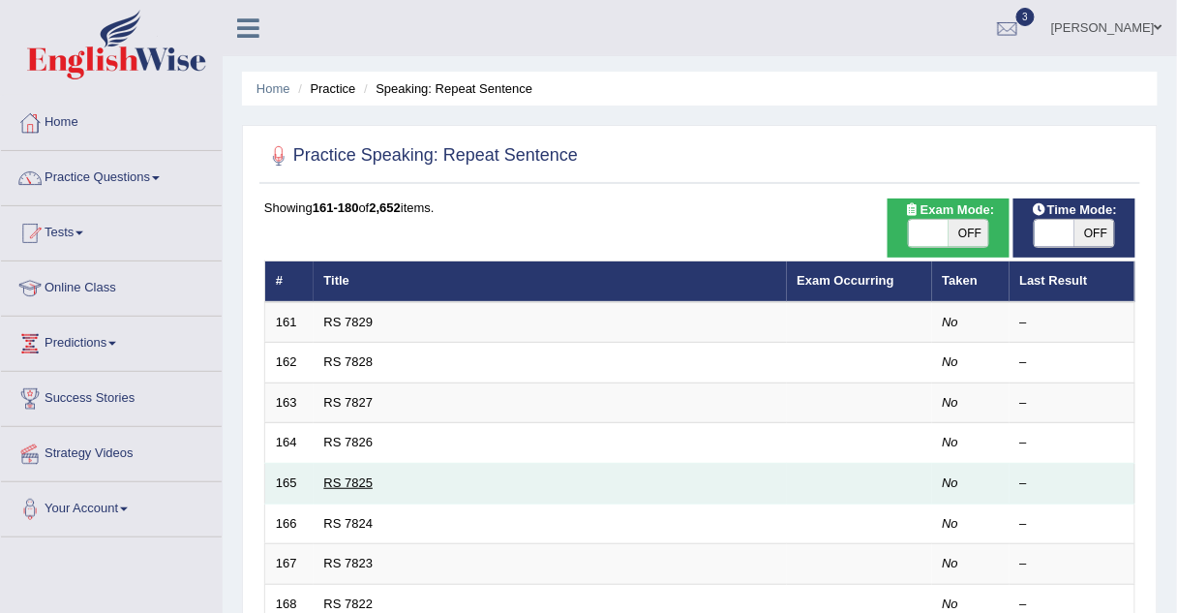
click at [356, 482] on link "RS 7825" at bounding box center [348, 482] width 49 height 15
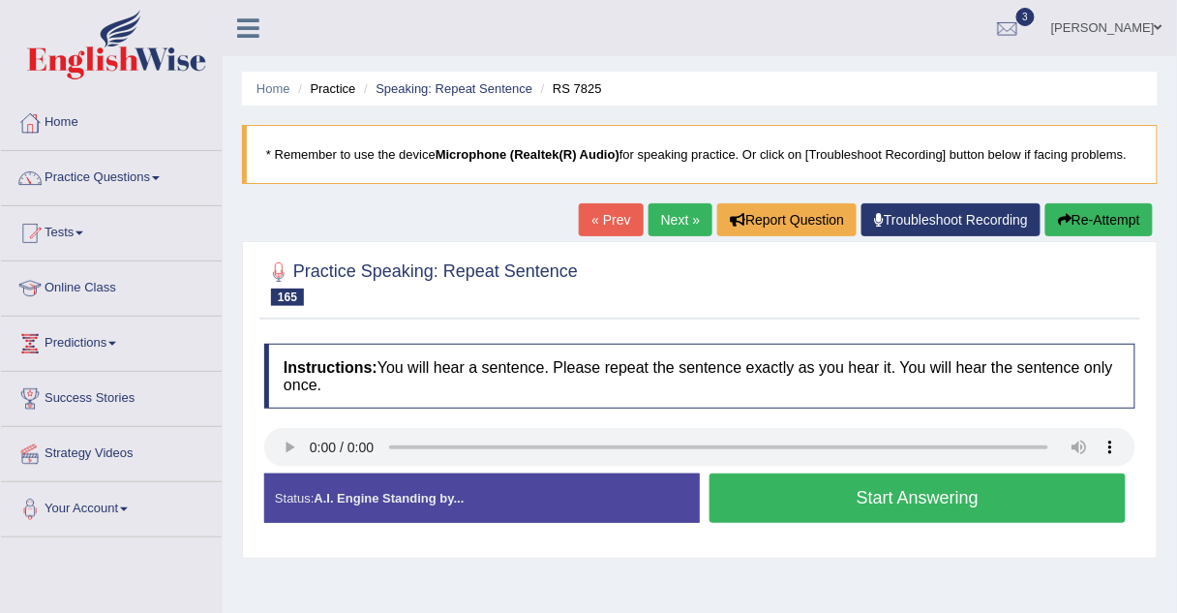
click at [740, 496] on button "Start Answering" at bounding box center [917, 497] width 416 height 49
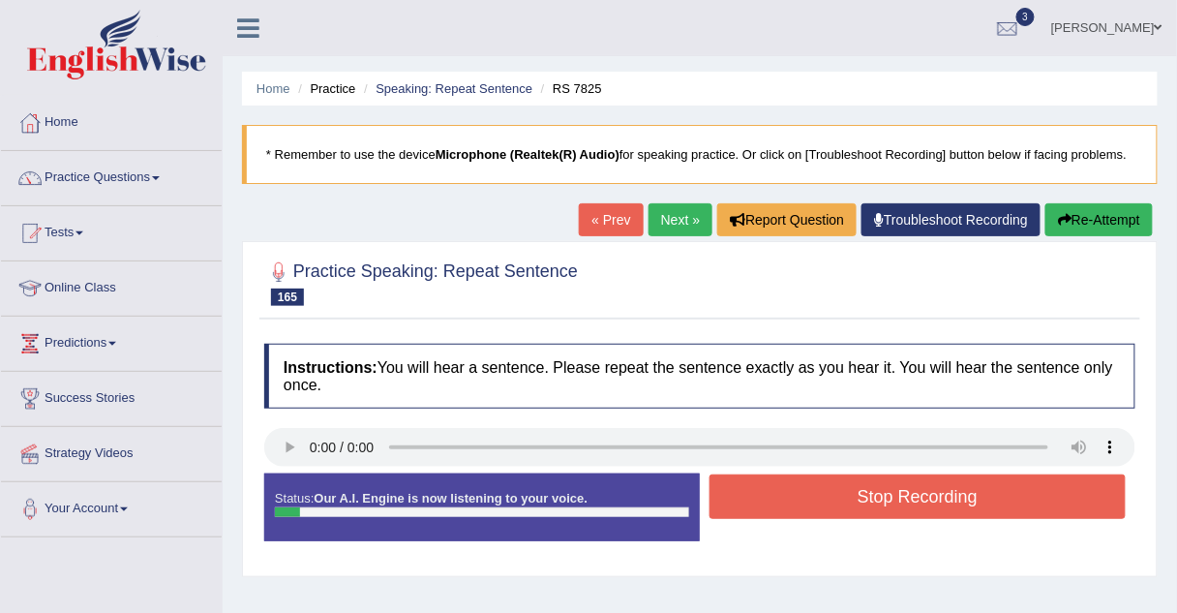
click at [740, 496] on button "Stop Recording" at bounding box center [917, 496] width 416 height 45
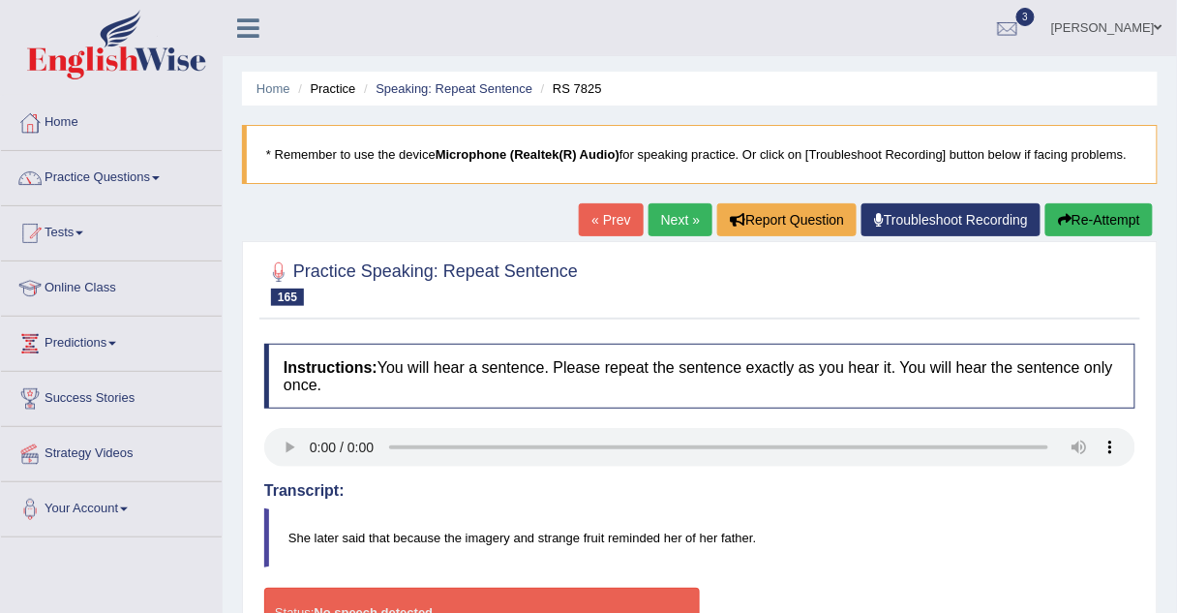
click at [649, 223] on link "Next »" at bounding box center [680, 219] width 64 height 33
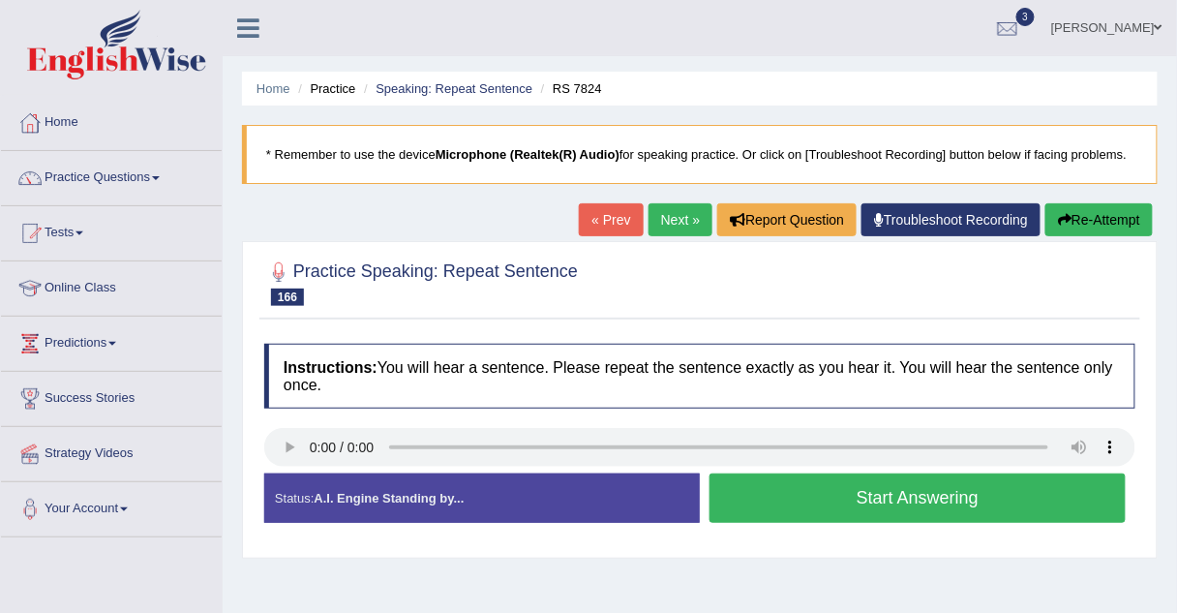
click at [729, 494] on button "Start Answering" at bounding box center [917, 497] width 416 height 49
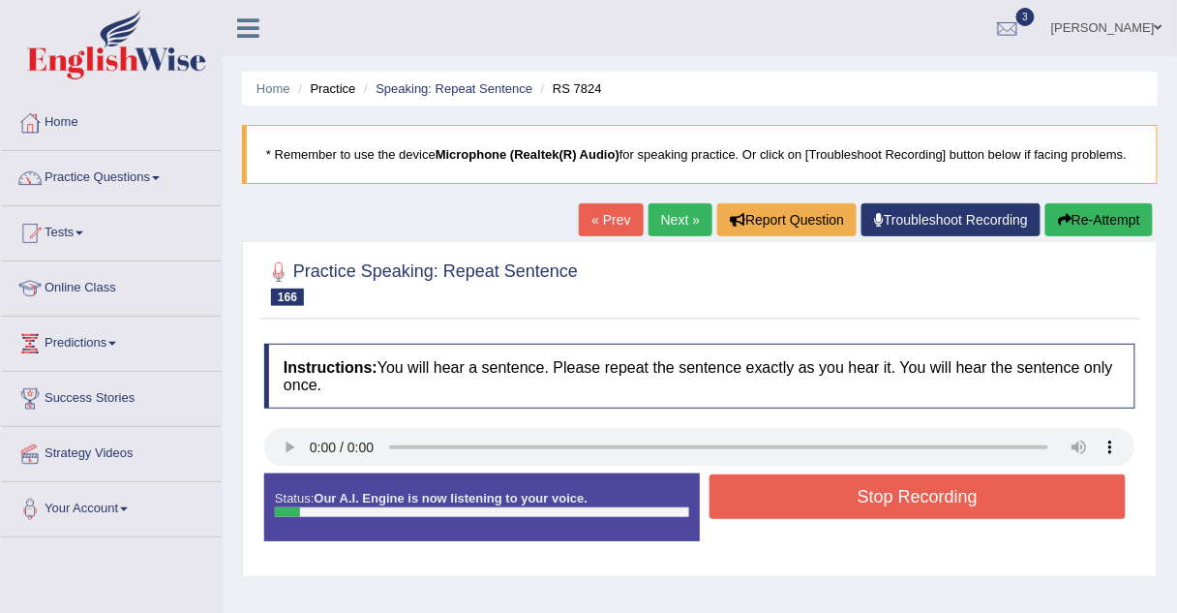
click at [729, 494] on button "Stop Recording" at bounding box center [917, 496] width 416 height 45
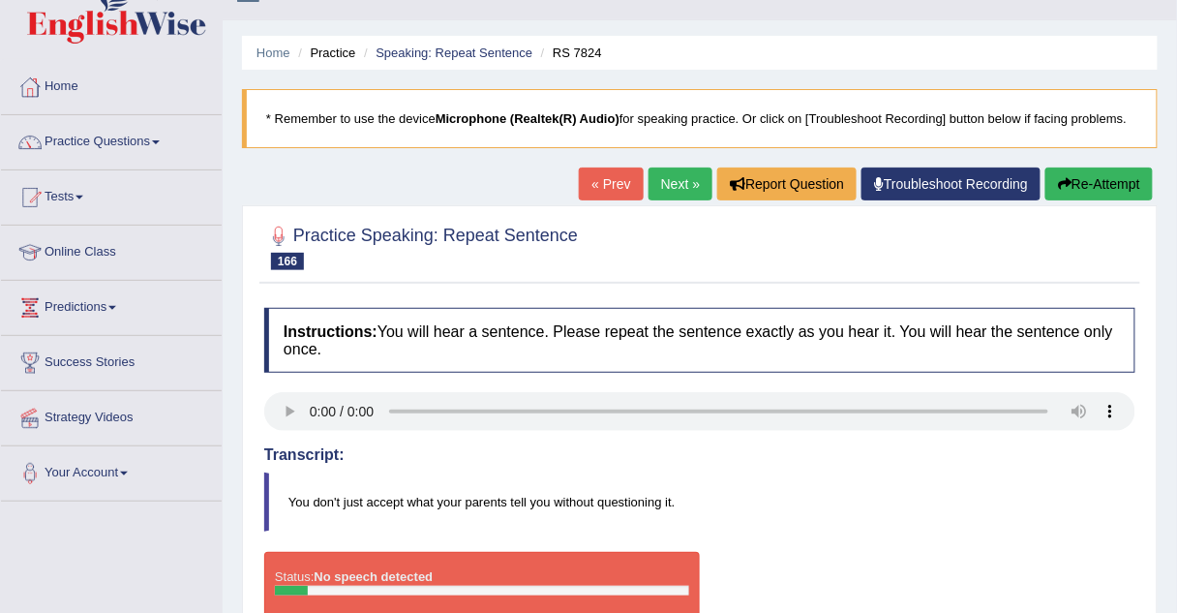
scroll to position [38, 0]
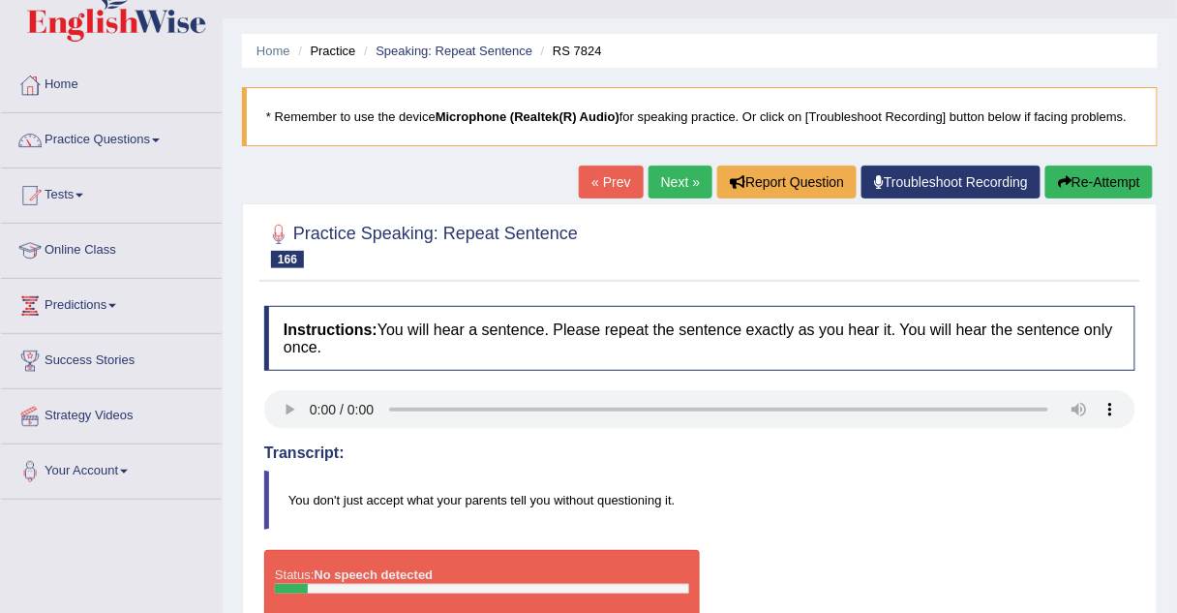
click at [663, 171] on link "Next »" at bounding box center [680, 181] width 64 height 33
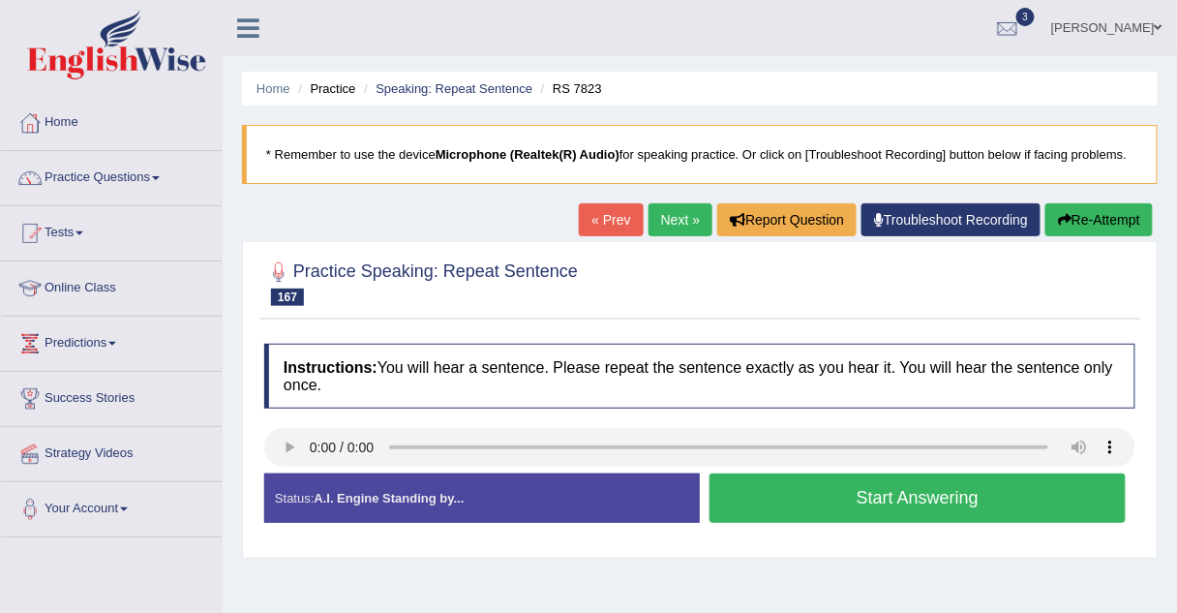
click at [766, 485] on button "Start Answering" at bounding box center [917, 497] width 416 height 49
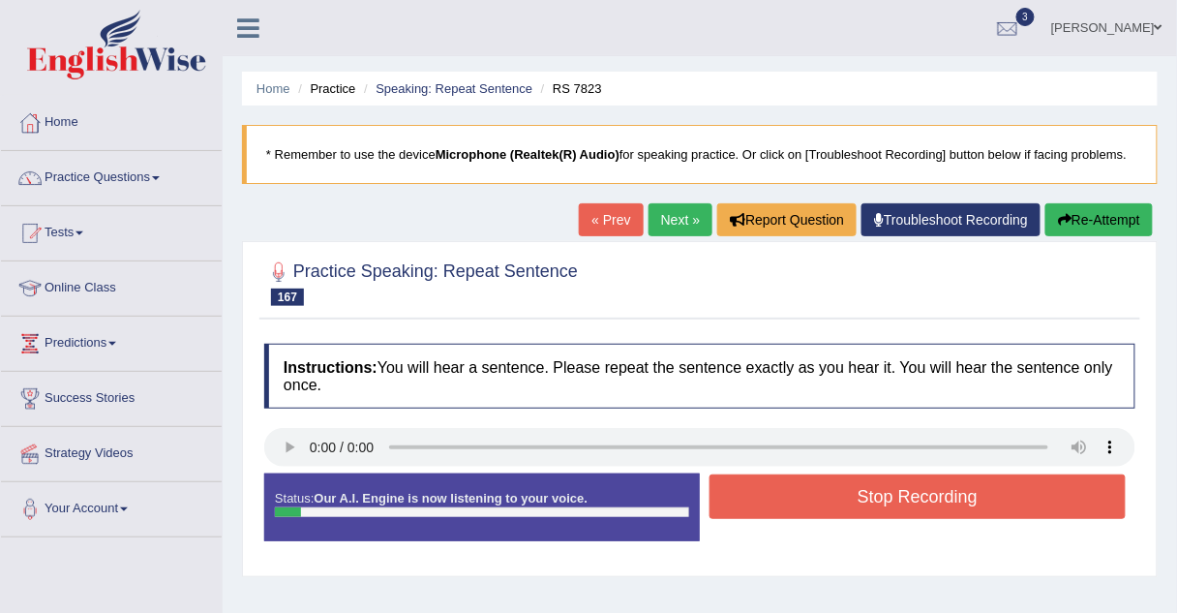
click at [766, 485] on button "Stop Recording" at bounding box center [917, 496] width 416 height 45
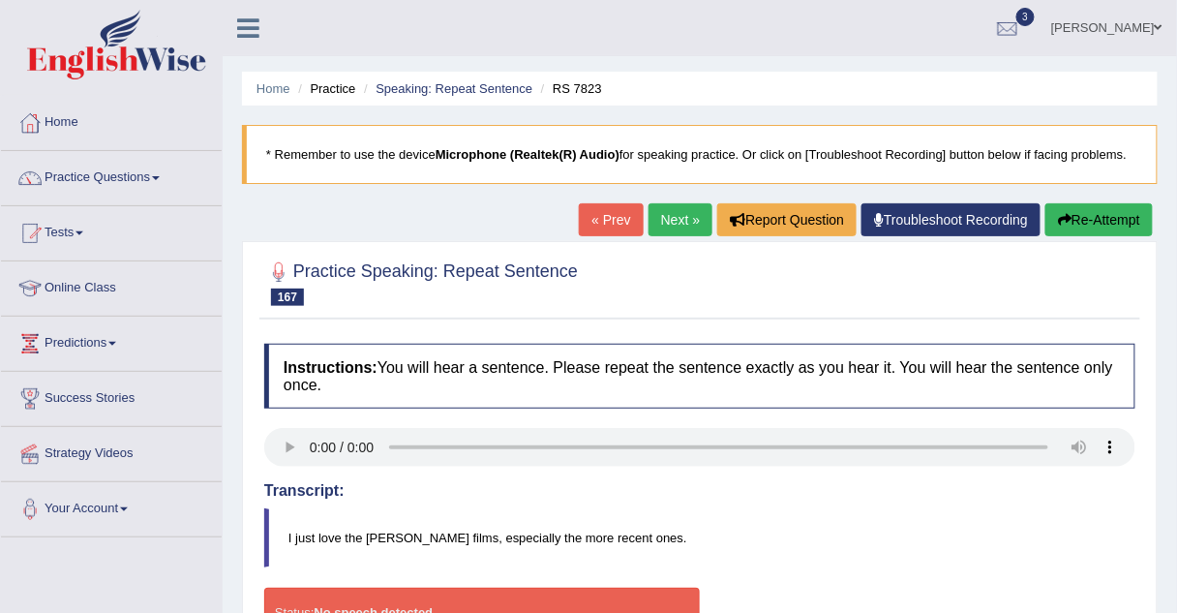
click at [673, 221] on link "Next »" at bounding box center [680, 219] width 64 height 33
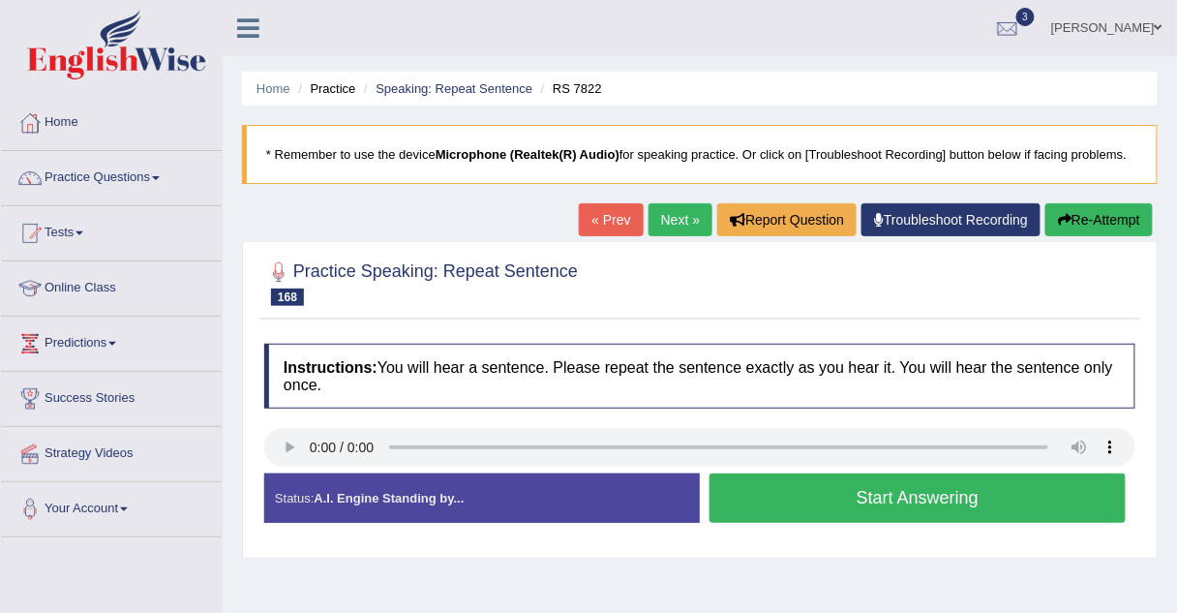
click at [843, 492] on button "Start Answering" at bounding box center [917, 497] width 416 height 49
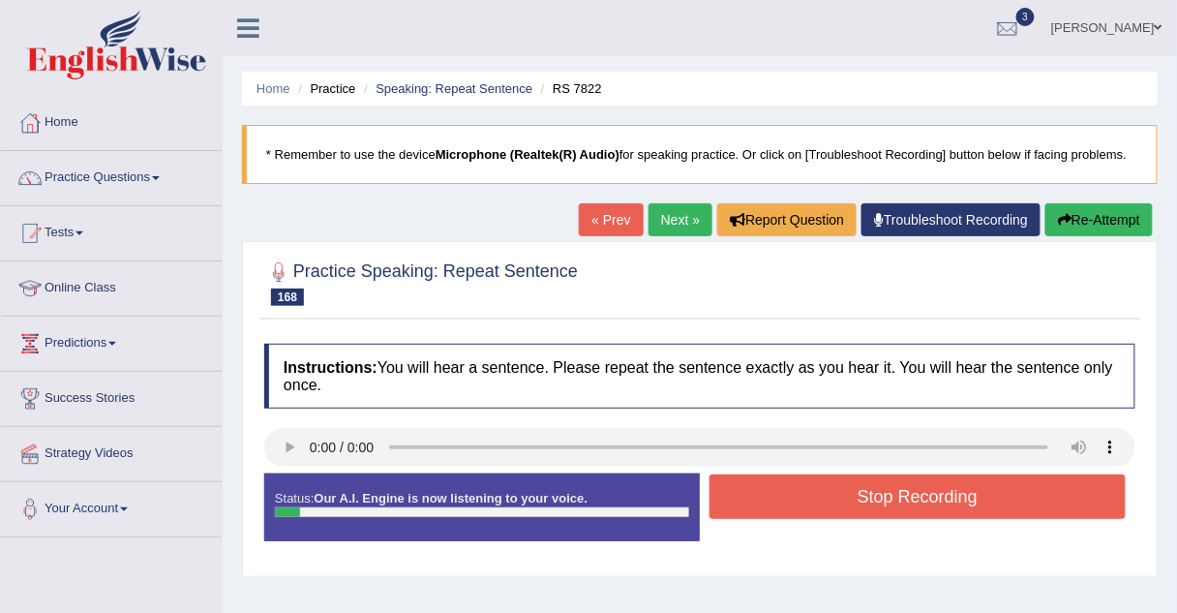
click at [843, 492] on button "Stop Recording" at bounding box center [917, 496] width 416 height 45
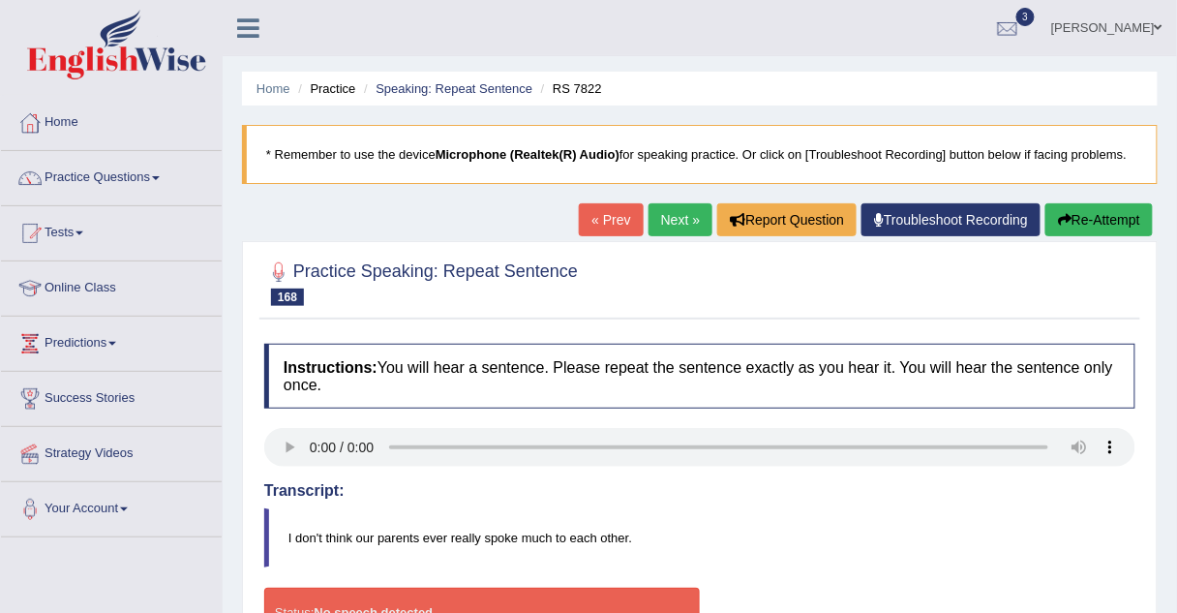
click at [673, 215] on link "Next »" at bounding box center [680, 219] width 64 height 33
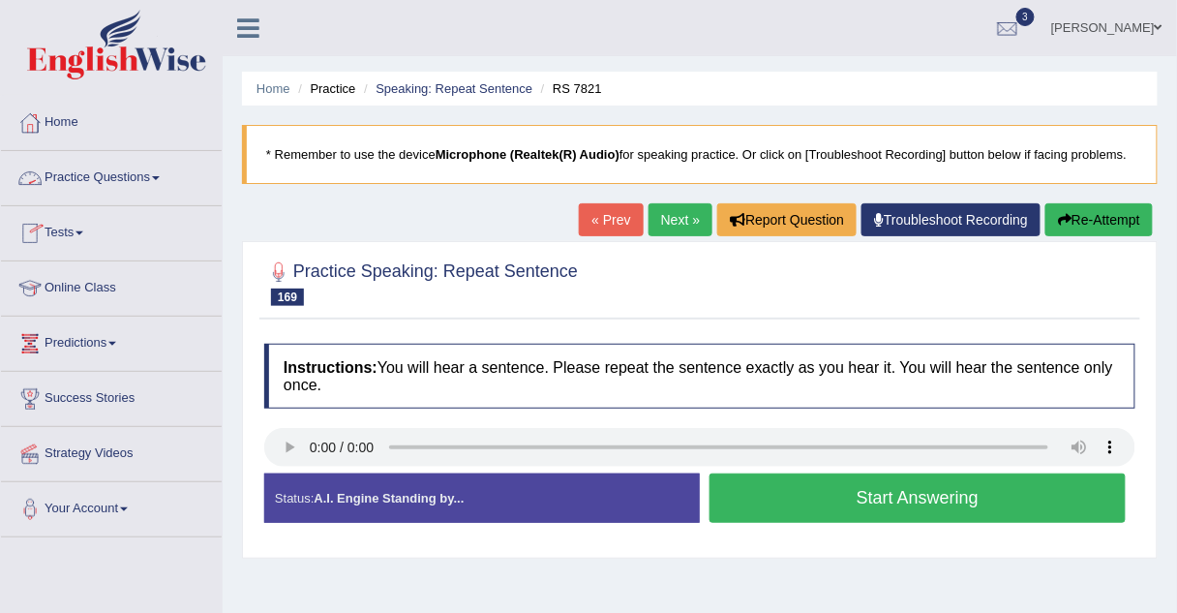
click at [74, 179] on link "Practice Questions" at bounding box center [111, 175] width 221 height 48
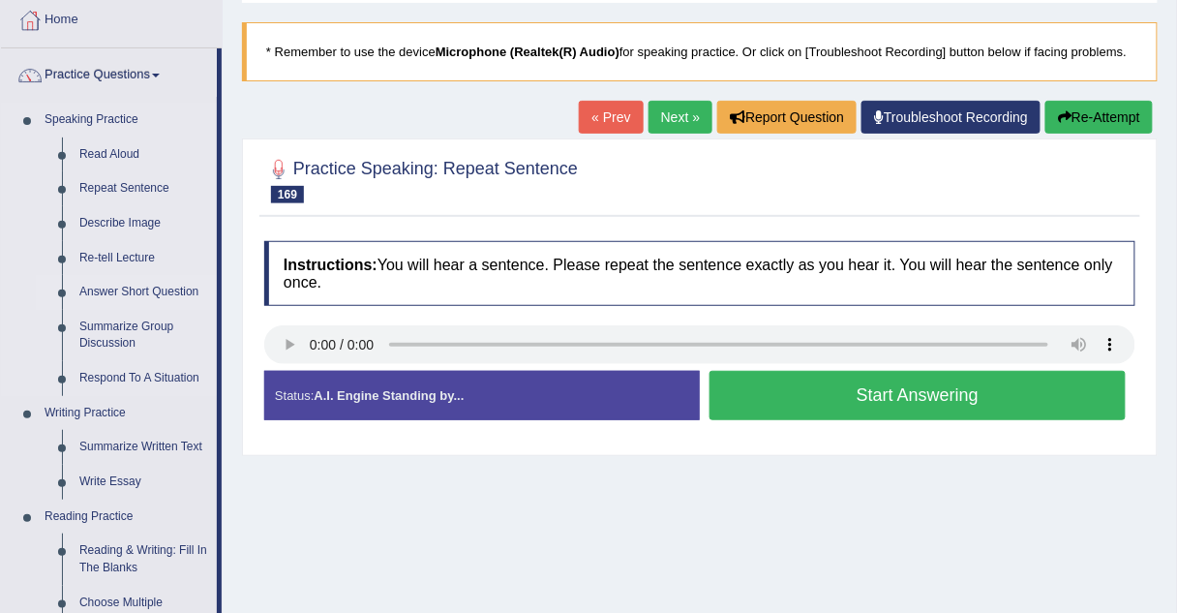
scroll to position [108, 0]
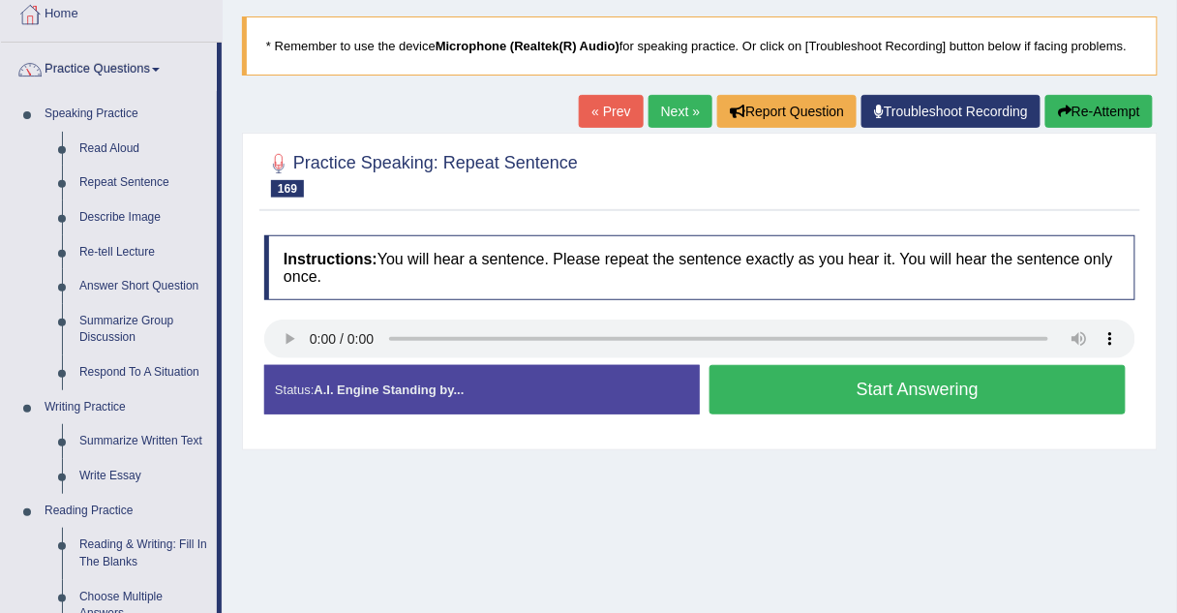
click at [739, 366] on button "Start Answering" at bounding box center [917, 389] width 416 height 49
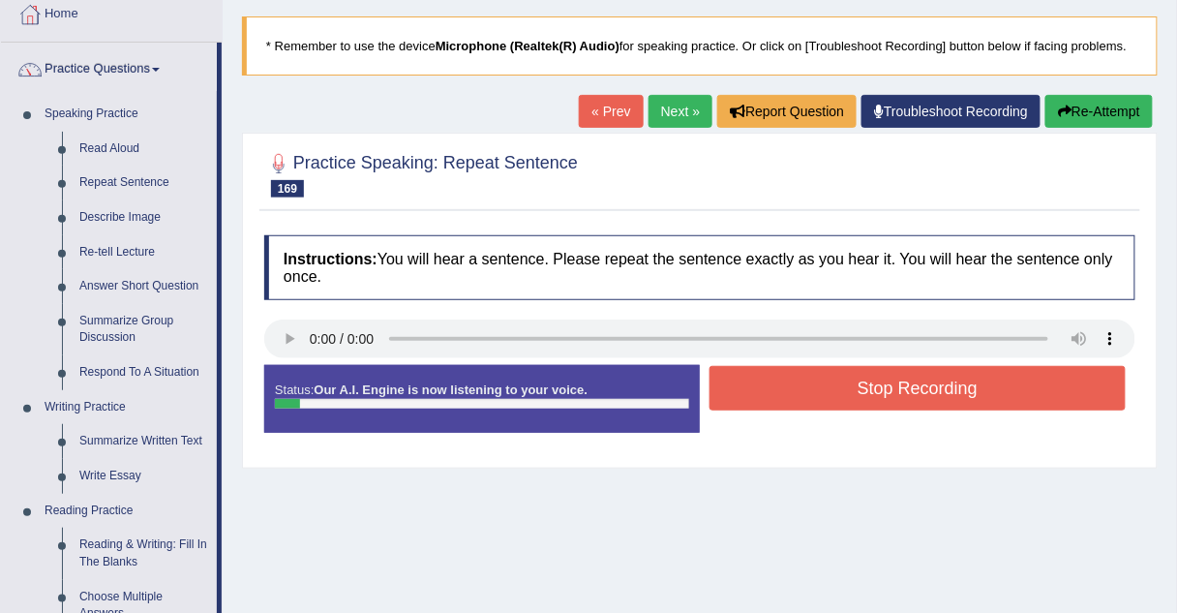
click at [739, 366] on button "Stop Recording" at bounding box center [917, 388] width 416 height 45
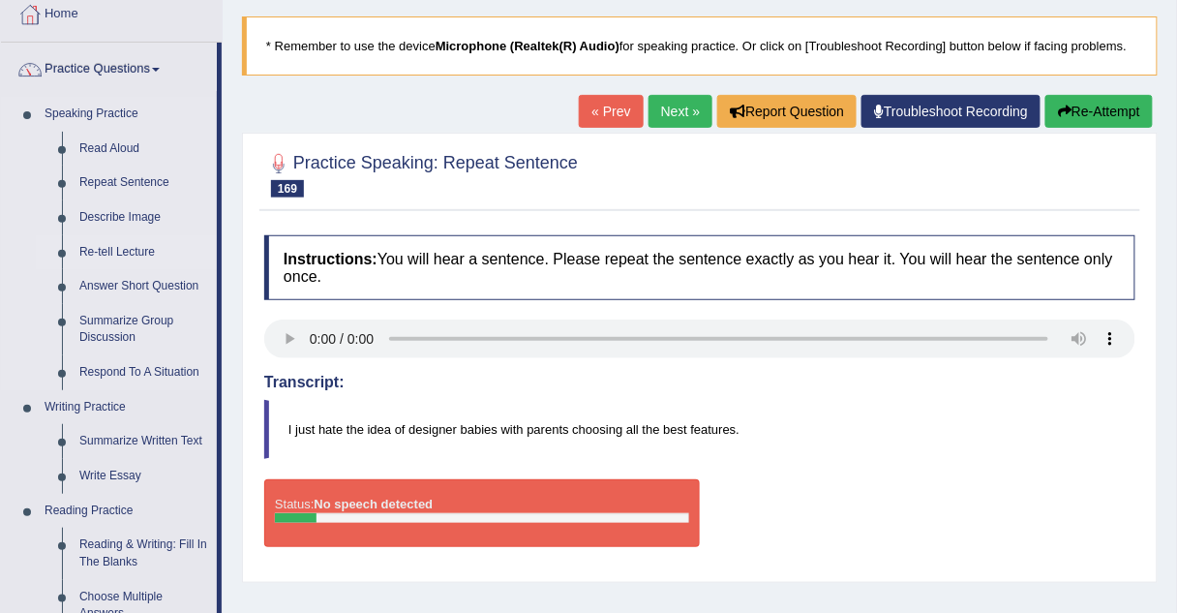
click at [122, 254] on link "Re-tell Lecture" at bounding box center [144, 252] width 146 height 35
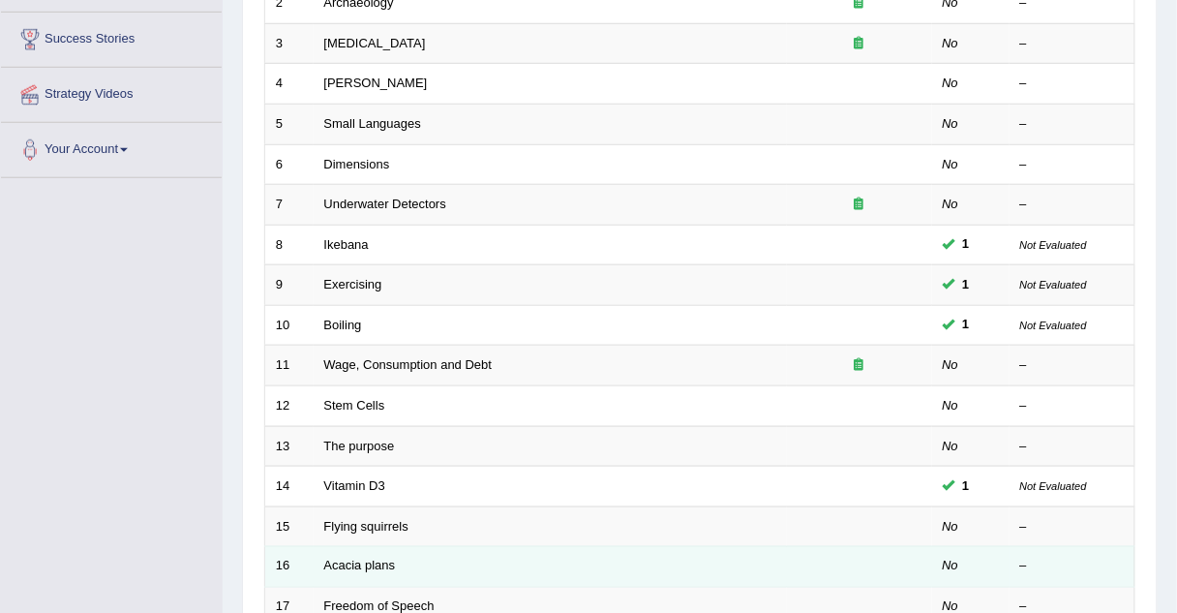
scroll to position [660, 0]
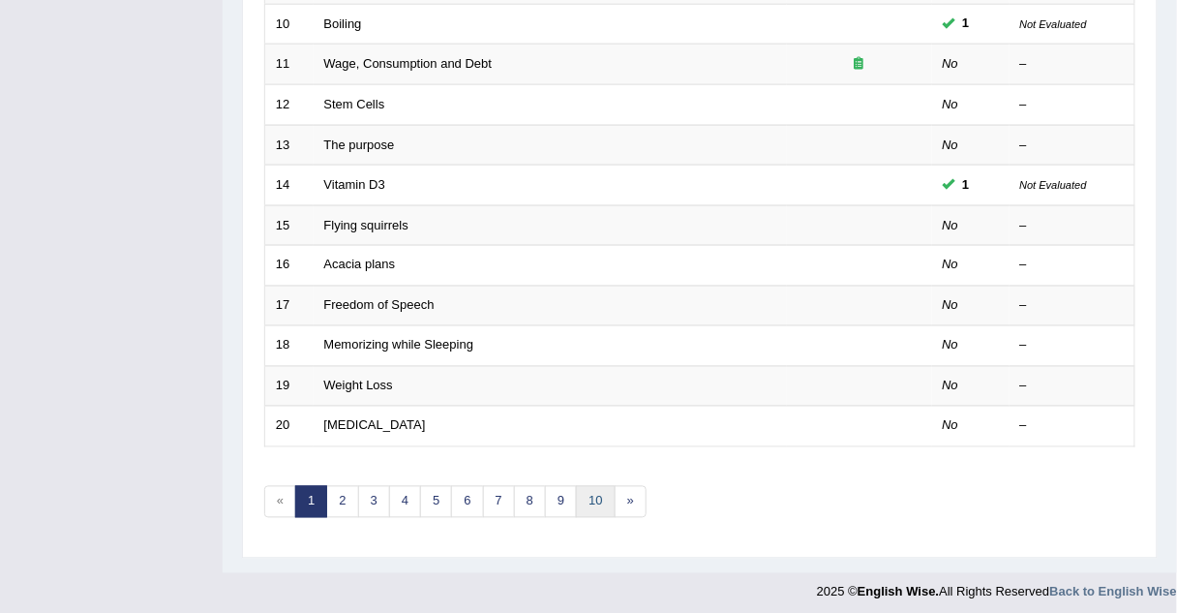
click at [586, 499] on link "10" at bounding box center [595, 502] width 39 height 32
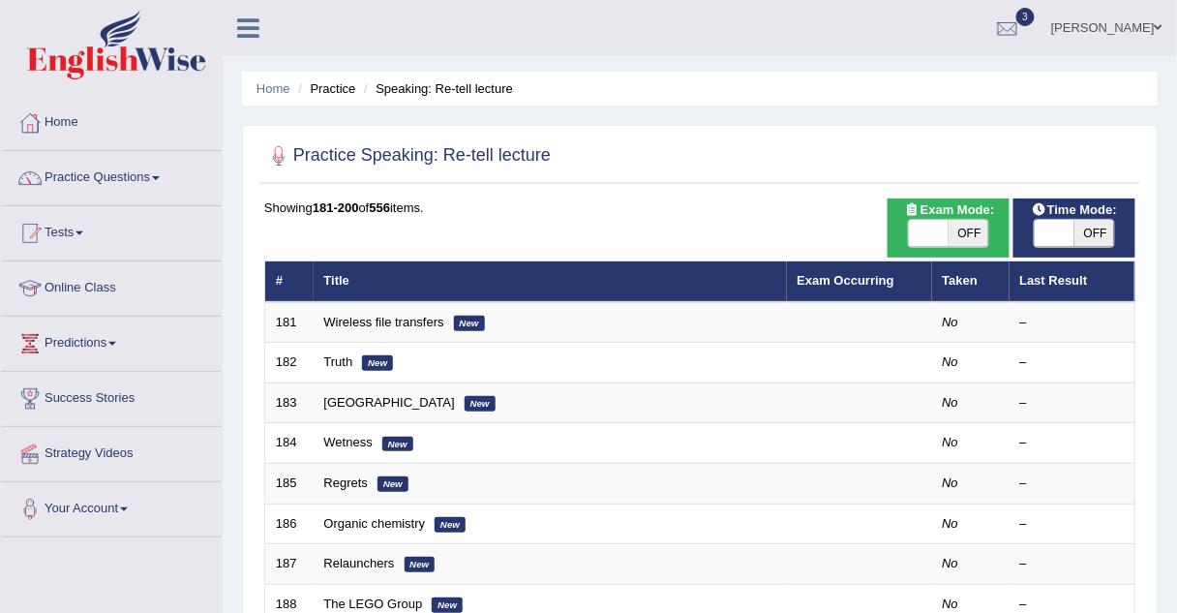
scroll to position [660, 0]
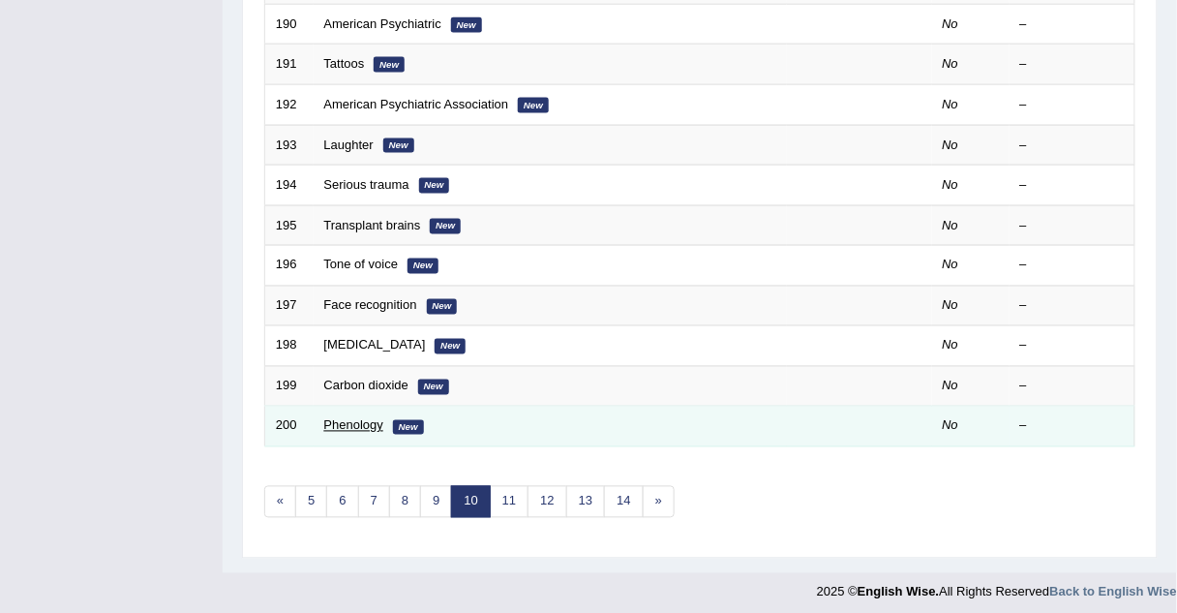
click at [364, 418] on link "Phenology" at bounding box center [353, 425] width 59 height 15
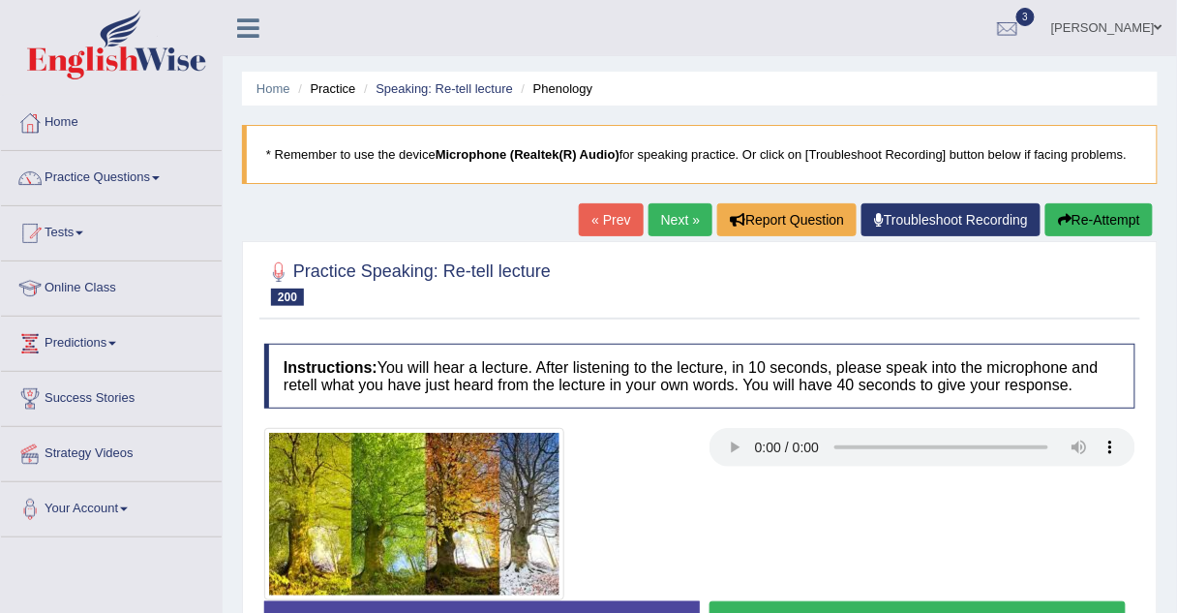
click at [676, 209] on link "Next »" at bounding box center [680, 219] width 64 height 33
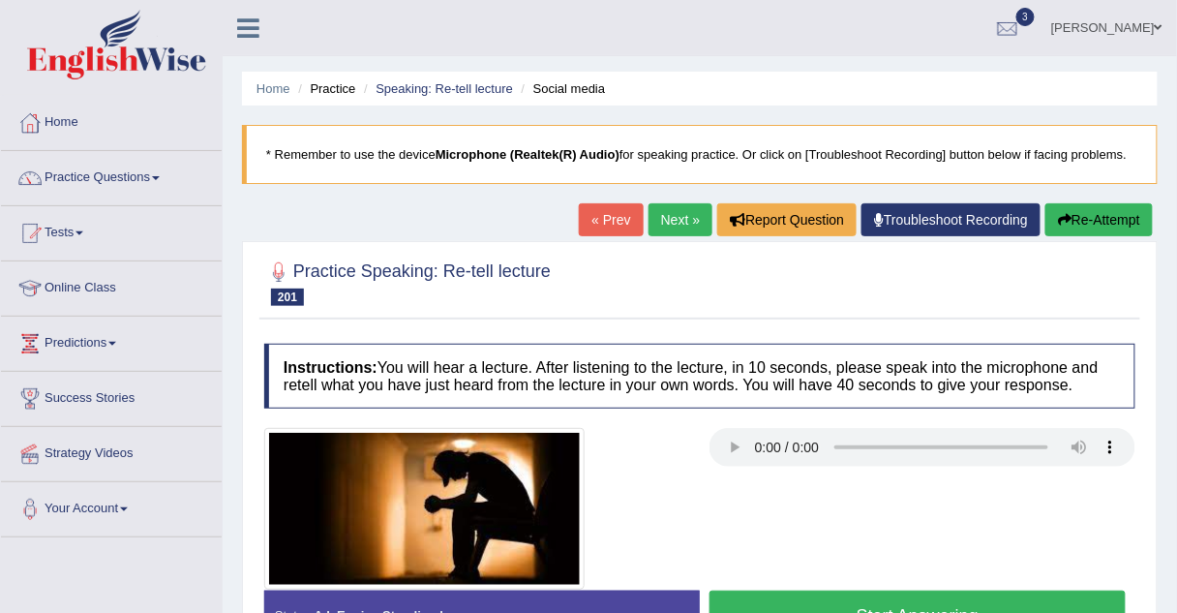
click at [684, 225] on link "Next »" at bounding box center [680, 219] width 64 height 33
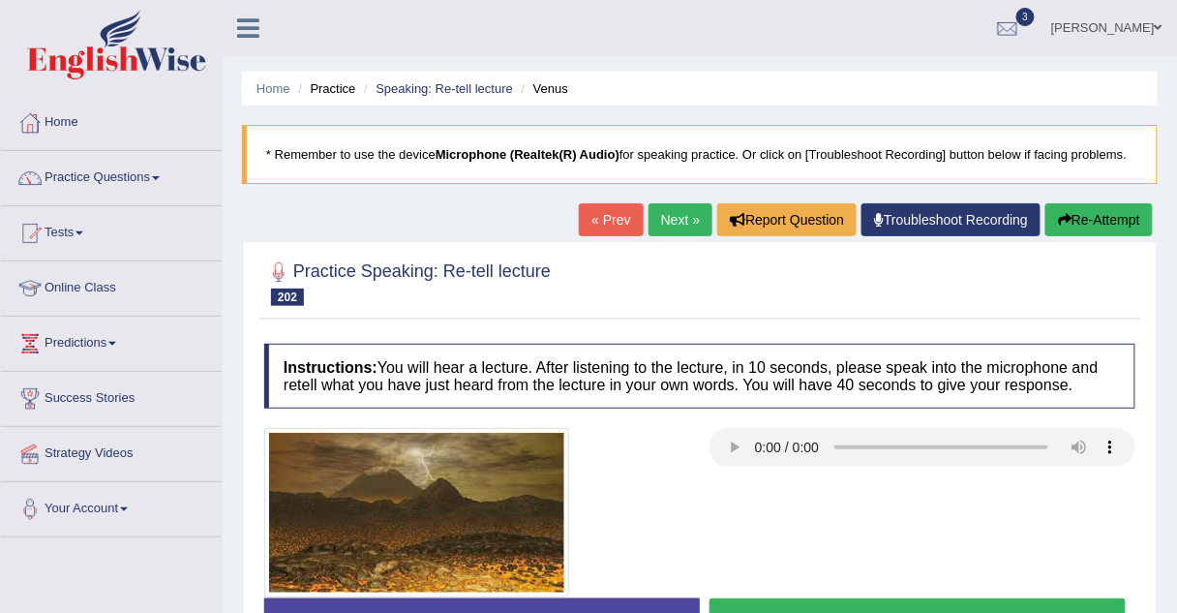
click at [669, 224] on link "Next »" at bounding box center [680, 219] width 64 height 33
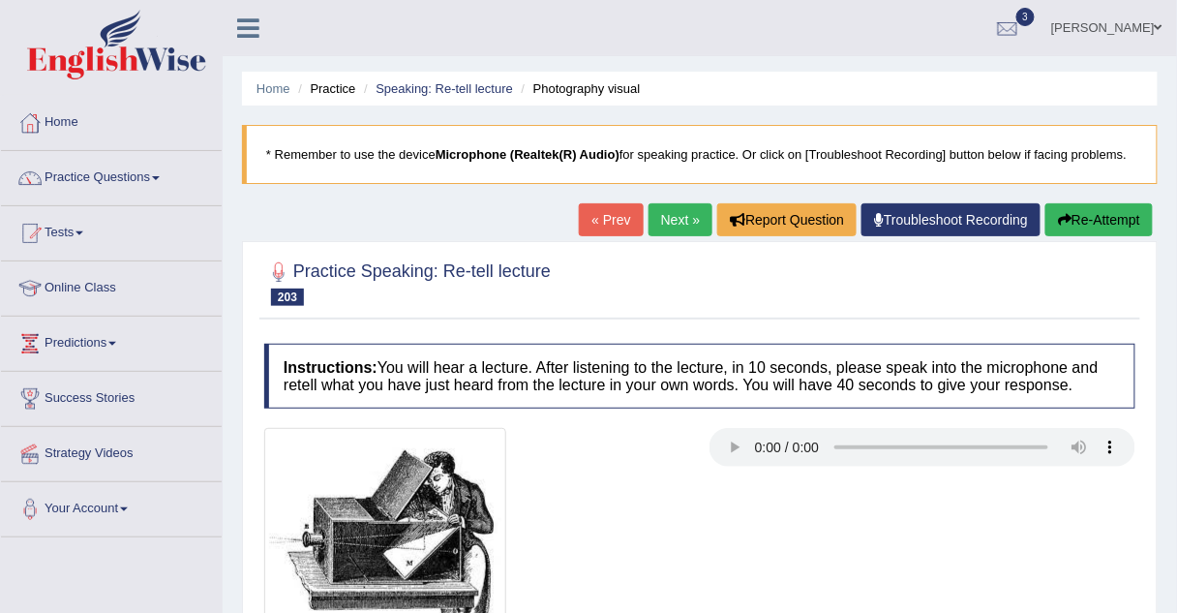
click at [678, 217] on link "Next »" at bounding box center [680, 219] width 64 height 33
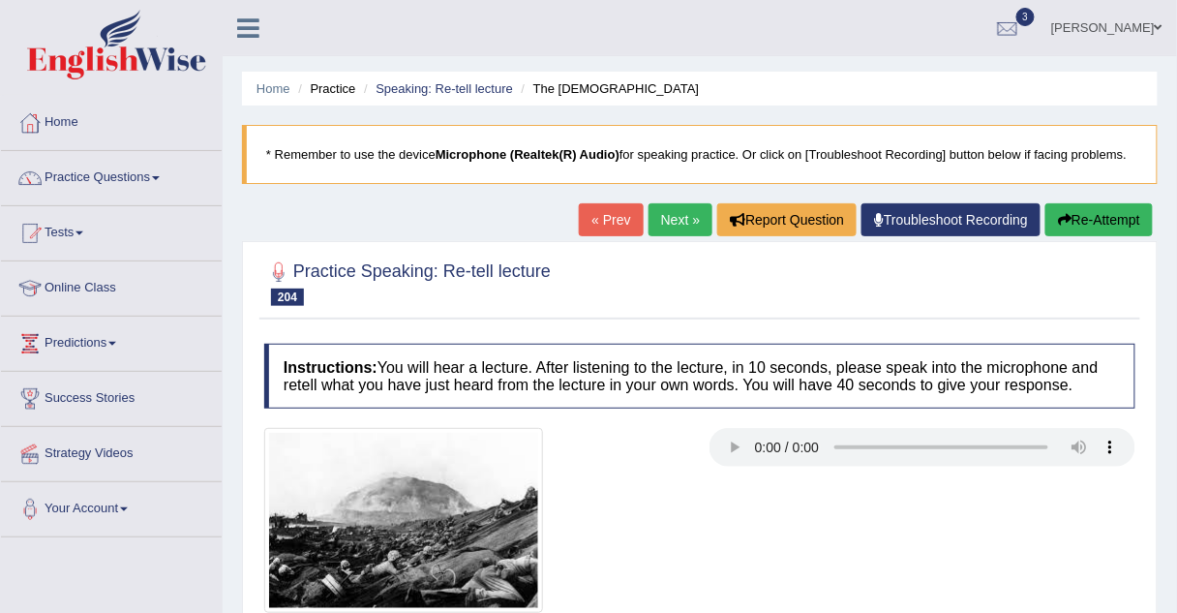
click at [675, 218] on link "Next »" at bounding box center [680, 219] width 64 height 33
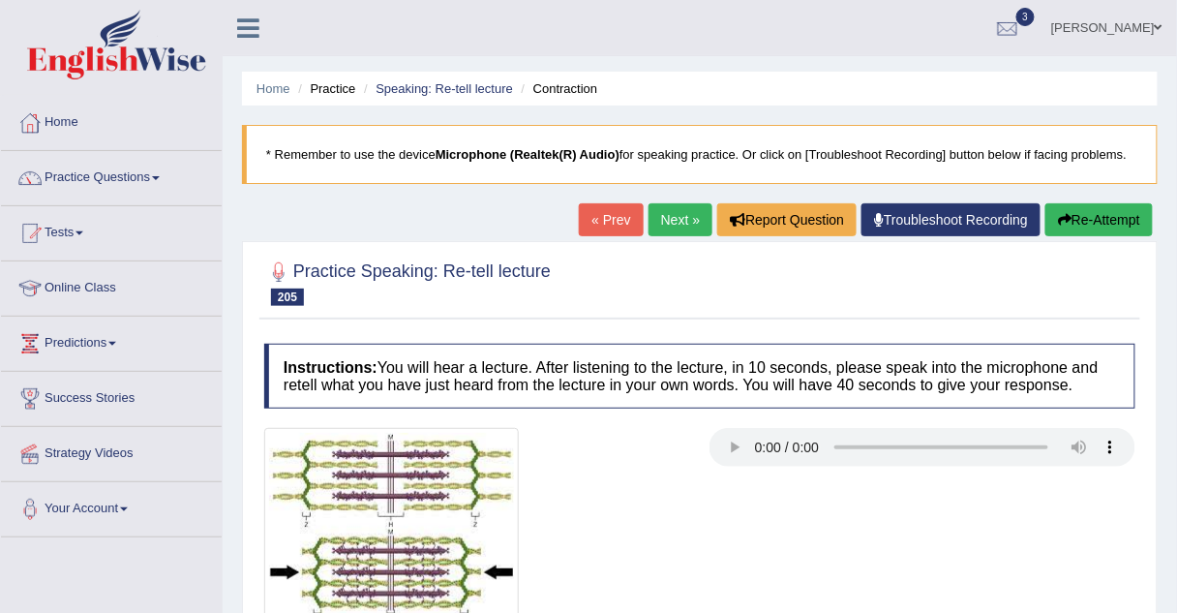
click at [680, 221] on div "Home Practice Speaking: Re-tell lecture Contraction * Remember to use the devic…" at bounding box center [700, 484] width 954 height 968
click at [680, 221] on link "Next »" at bounding box center [680, 219] width 64 height 33
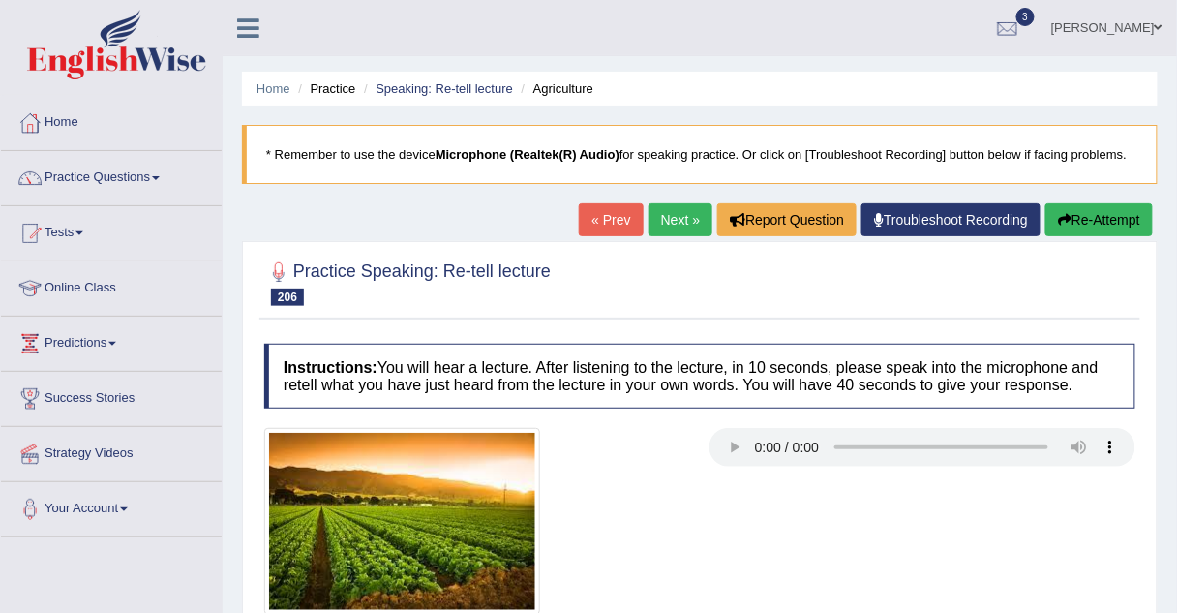
click at [688, 226] on link "Next »" at bounding box center [680, 219] width 64 height 33
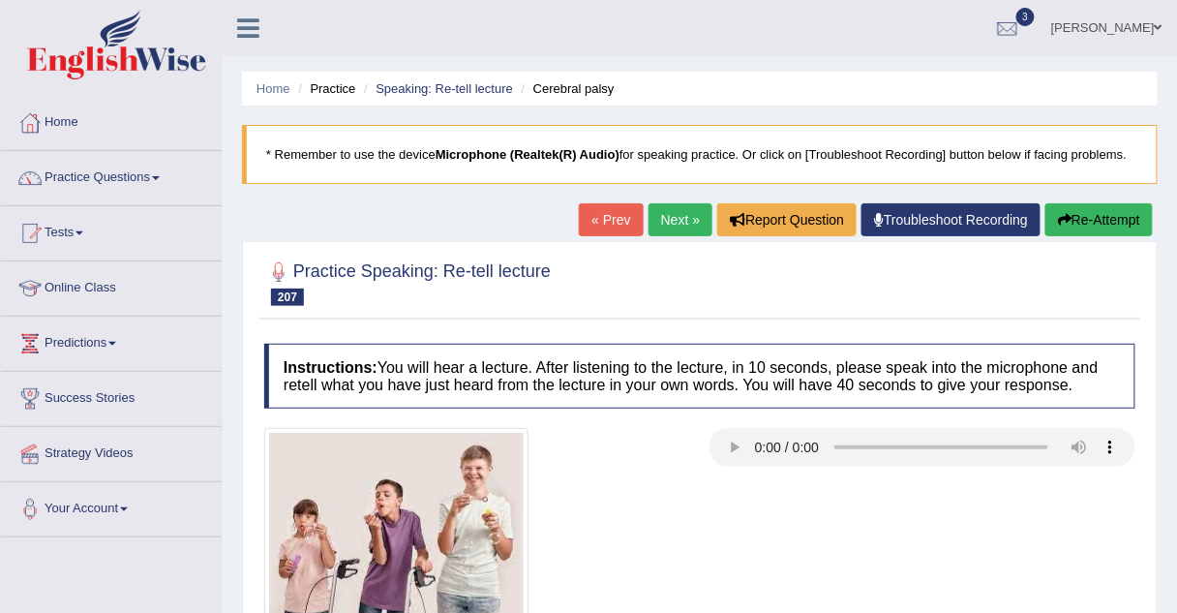
click at [686, 205] on link "Next »" at bounding box center [680, 219] width 64 height 33
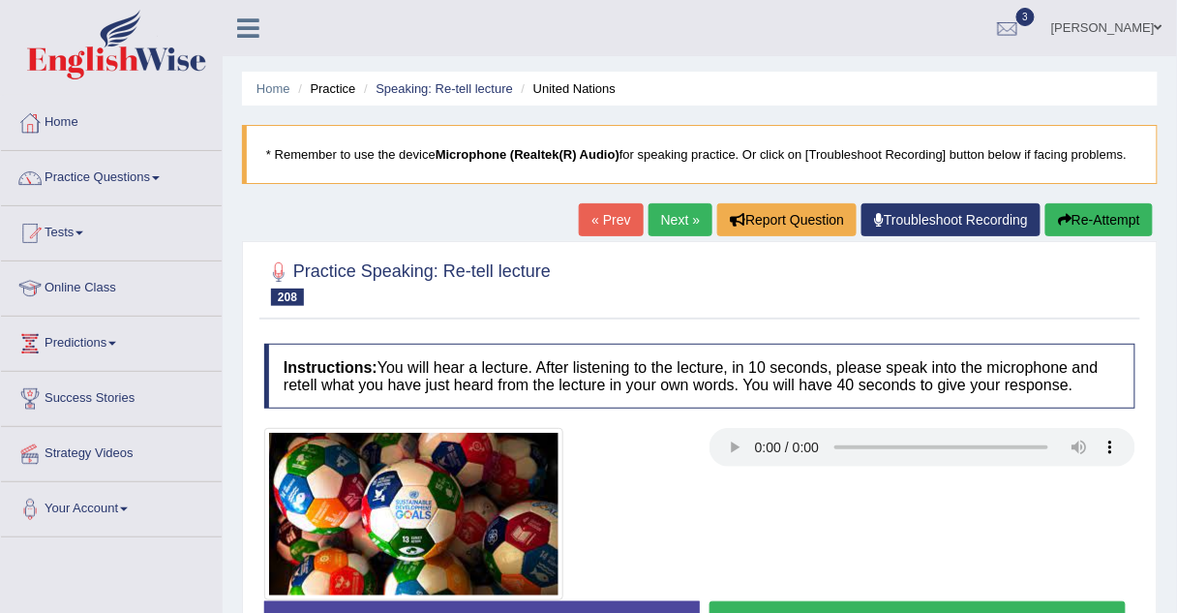
click at [127, 176] on link "Practice Questions" at bounding box center [111, 175] width 221 height 48
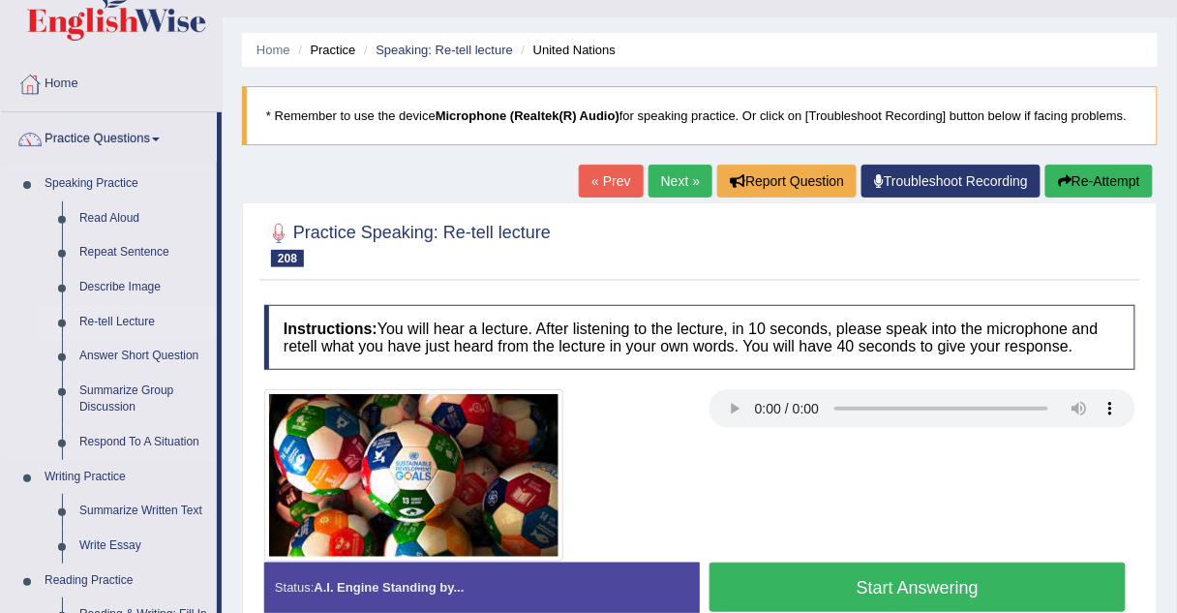
scroll to position [39, 0]
click at [667, 188] on link "Next »" at bounding box center [680, 181] width 64 height 33
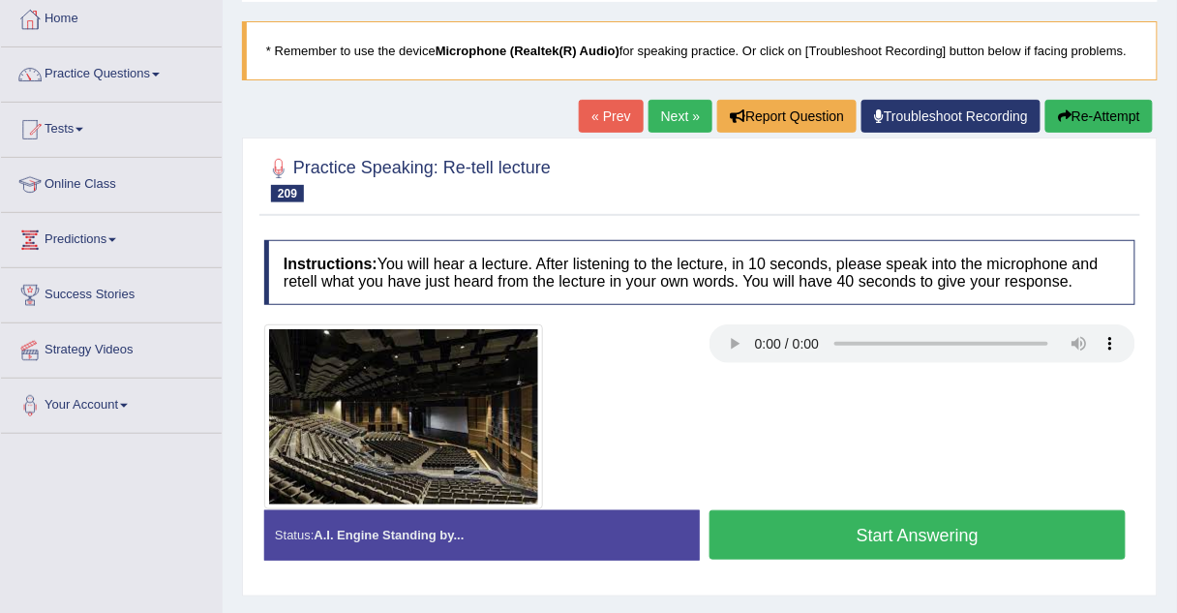
scroll to position [106, 0]
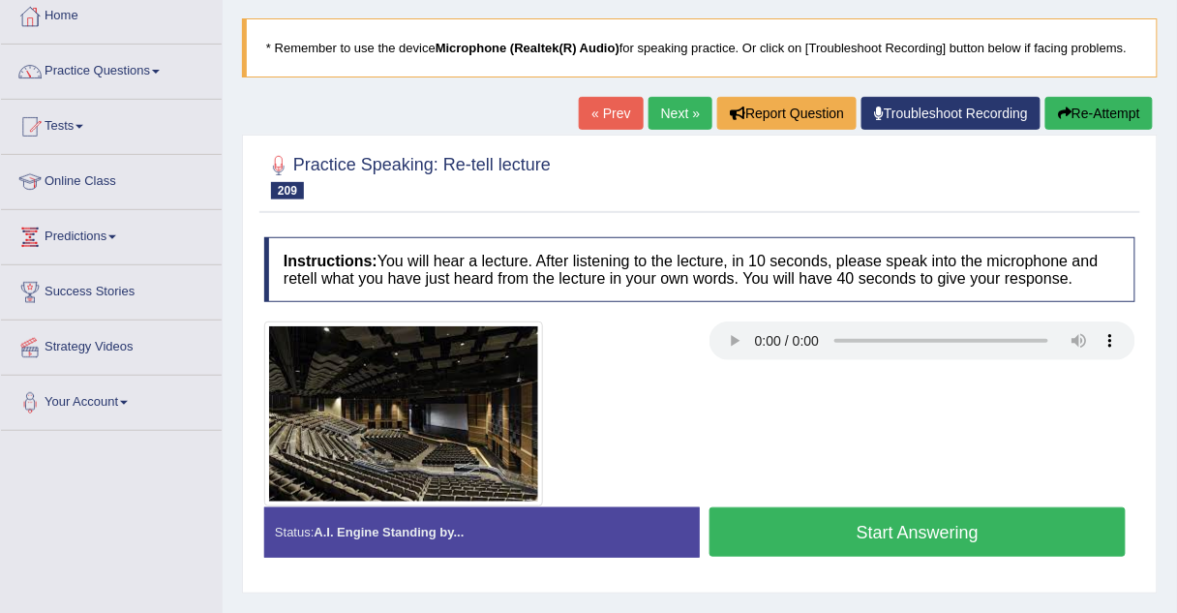
click at [679, 118] on link "Next »" at bounding box center [680, 113] width 64 height 33
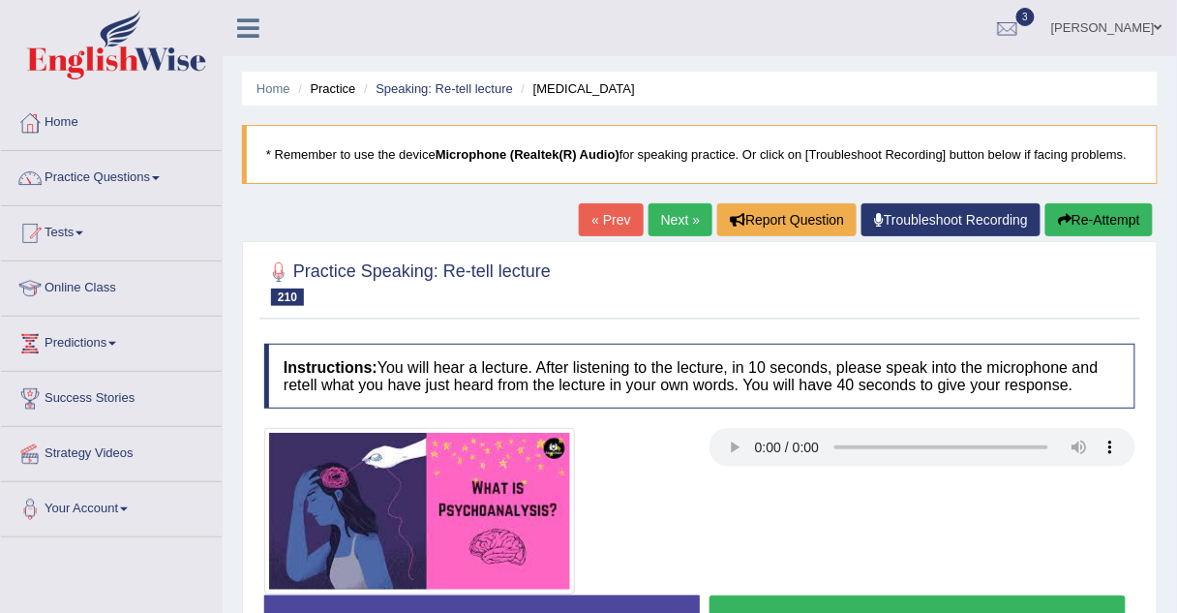
click at [668, 213] on link "Next »" at bounding box center [680, 219] width 64 height 33
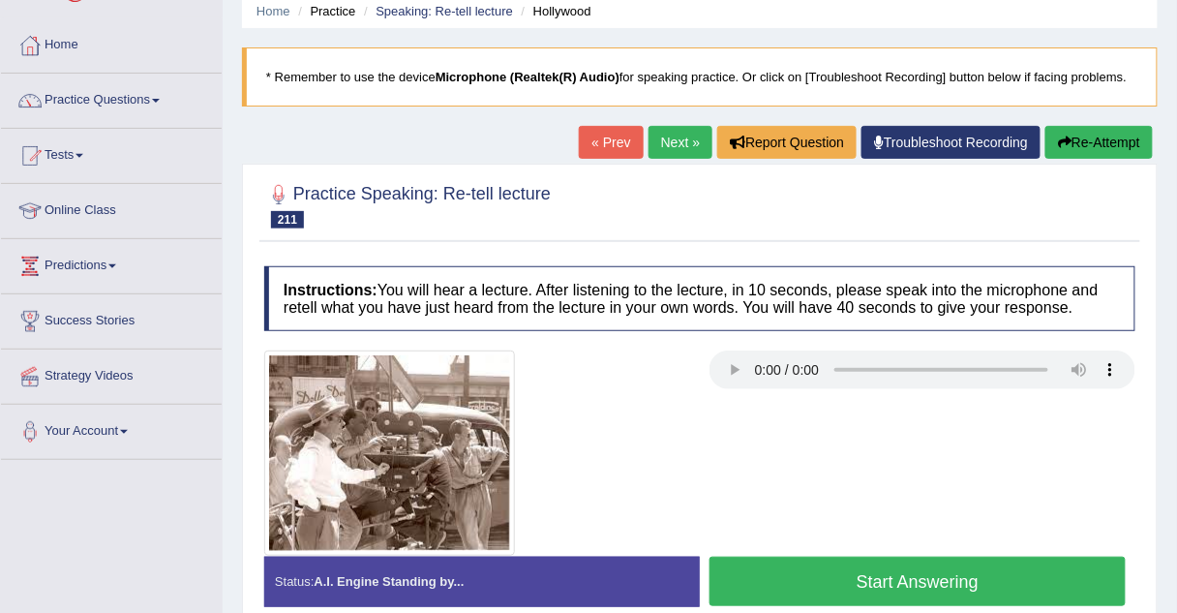
scroll to position [79, 0]
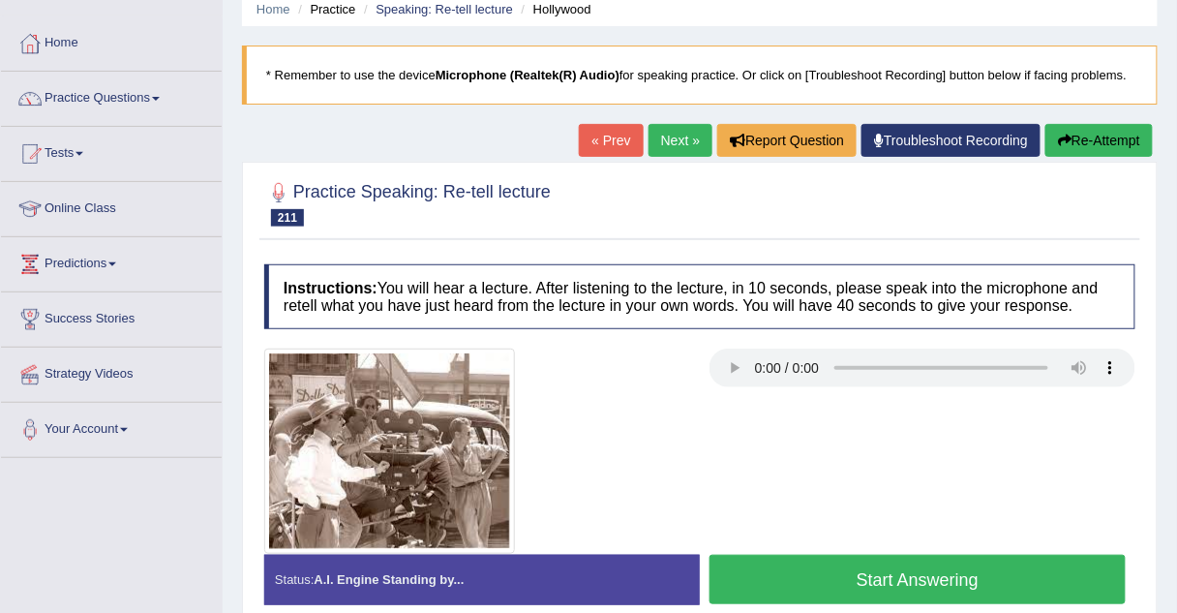
click at [683, 140] on link "Next »" at bounding box center [680, 140] width 64 height 33
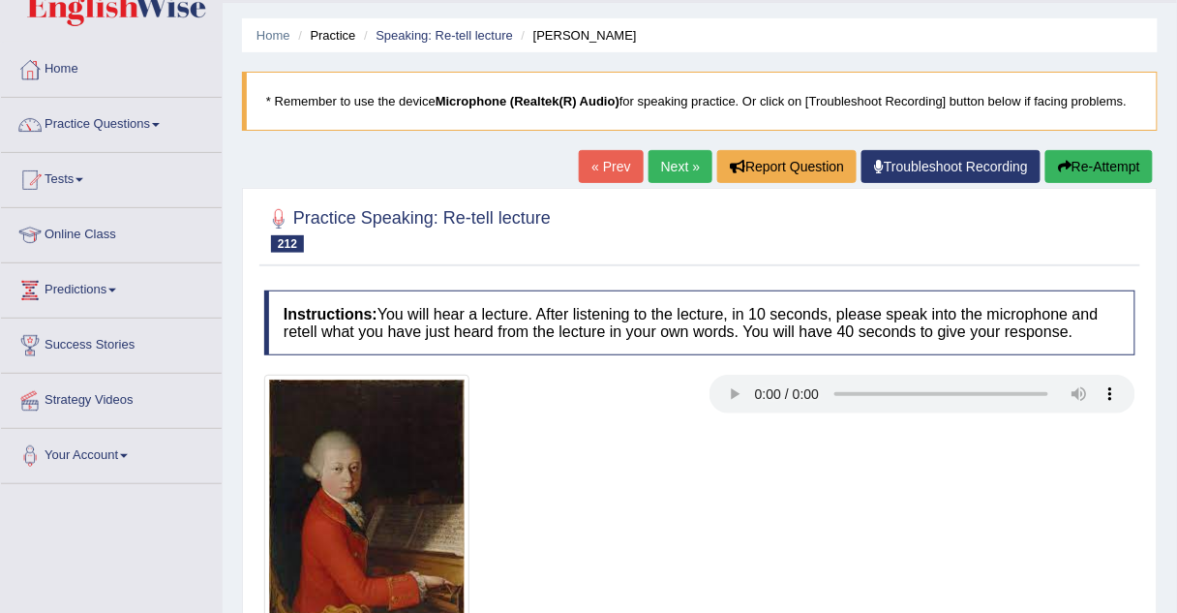
scroll to position [52, 0]
click at [696, 174] on link "Next »" at bounding box center [680, 167] width 64 height 33
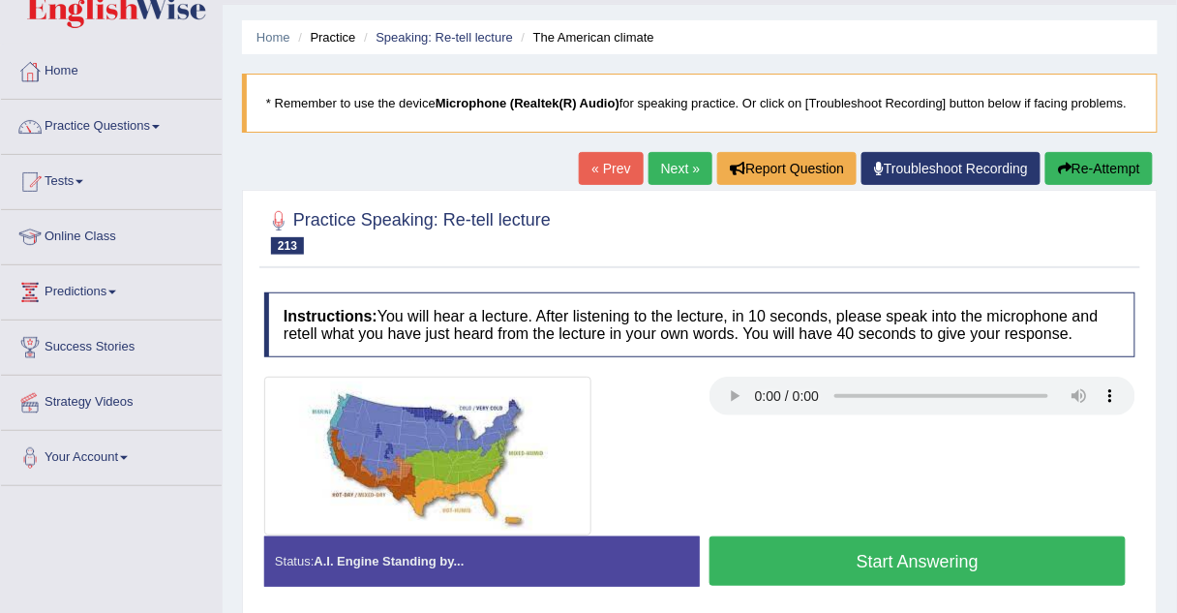
scroll to position [52, 0]
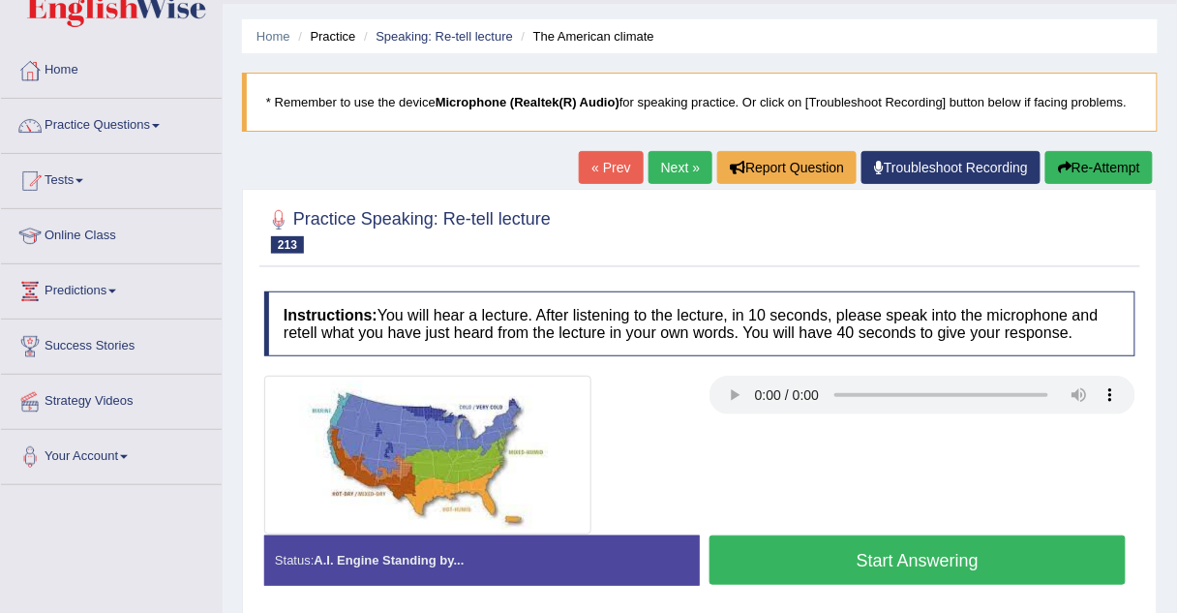
click at [661, 155] on link "Next »" at bounding box center [680, 167] width 64 height 33
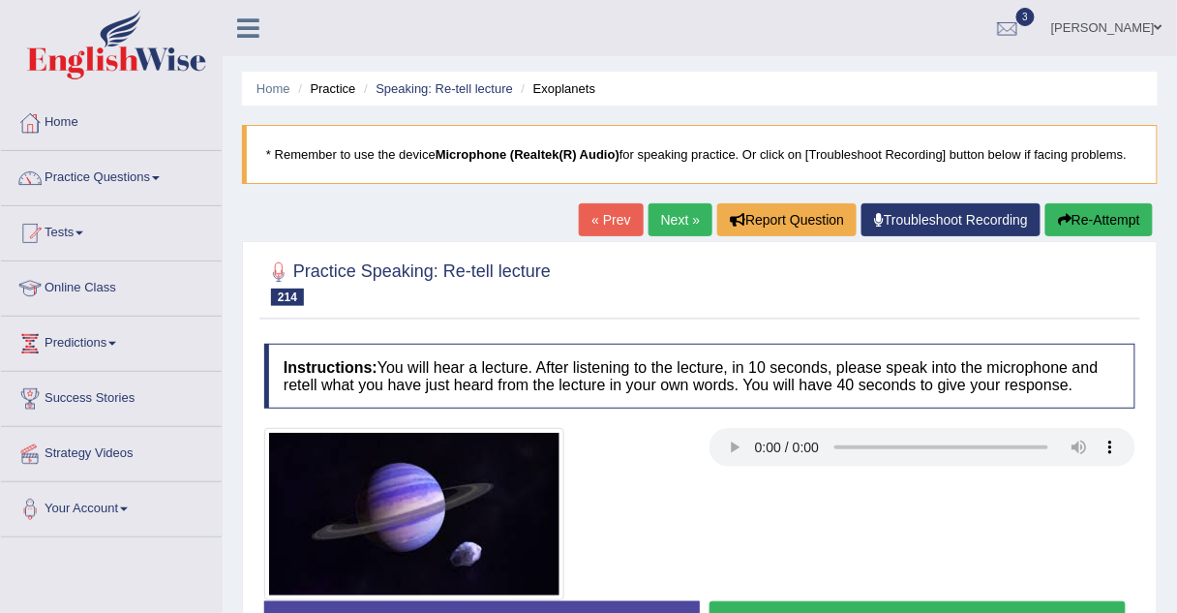
click at [151, 178] on link "Practice Questions" at bounding box center [111, 175] width 221 height 48
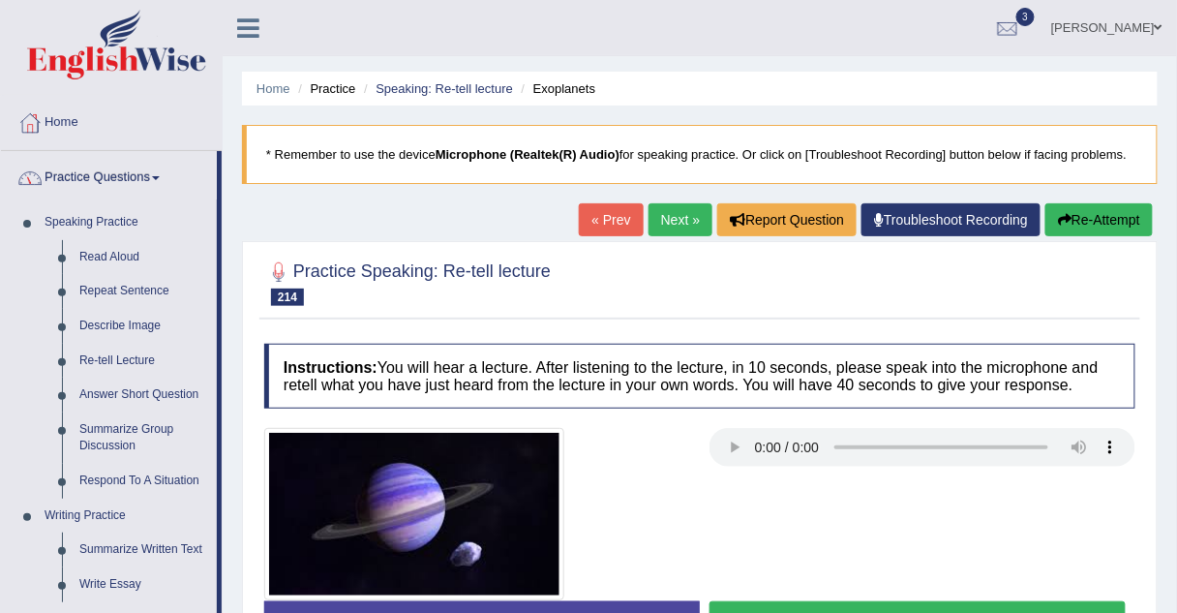
click at [691, 226] on link "Next »" at bounding box center [680, 219] width 64 height 33
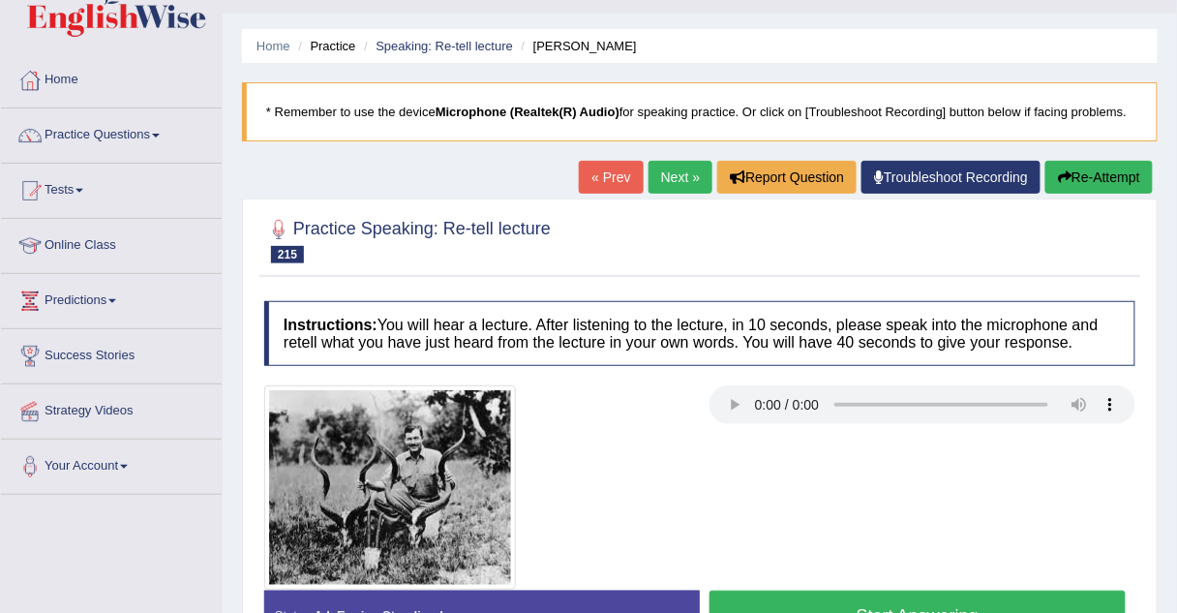
scroll to position [43, 0]
click at [85, 133] on link "Practice Questions" at bounding box center [111, 132] width 221 height 48
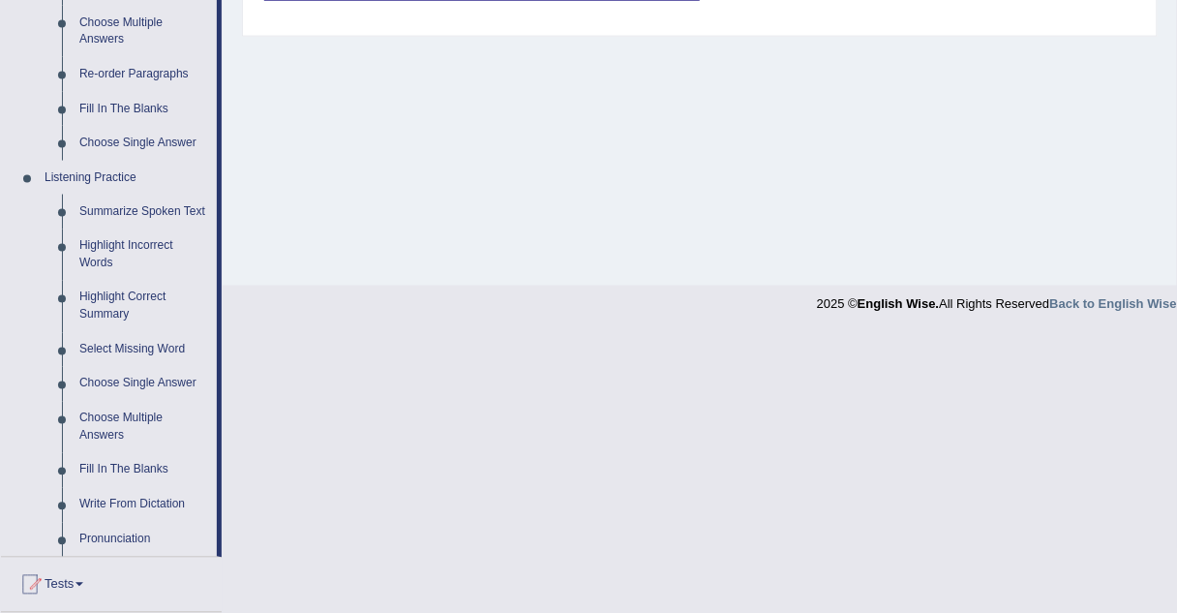
scroll to position [683, 0]
click at [116, 382] on link "Choose Single Answer" at bounding box center [144, 383] width 146 height 35
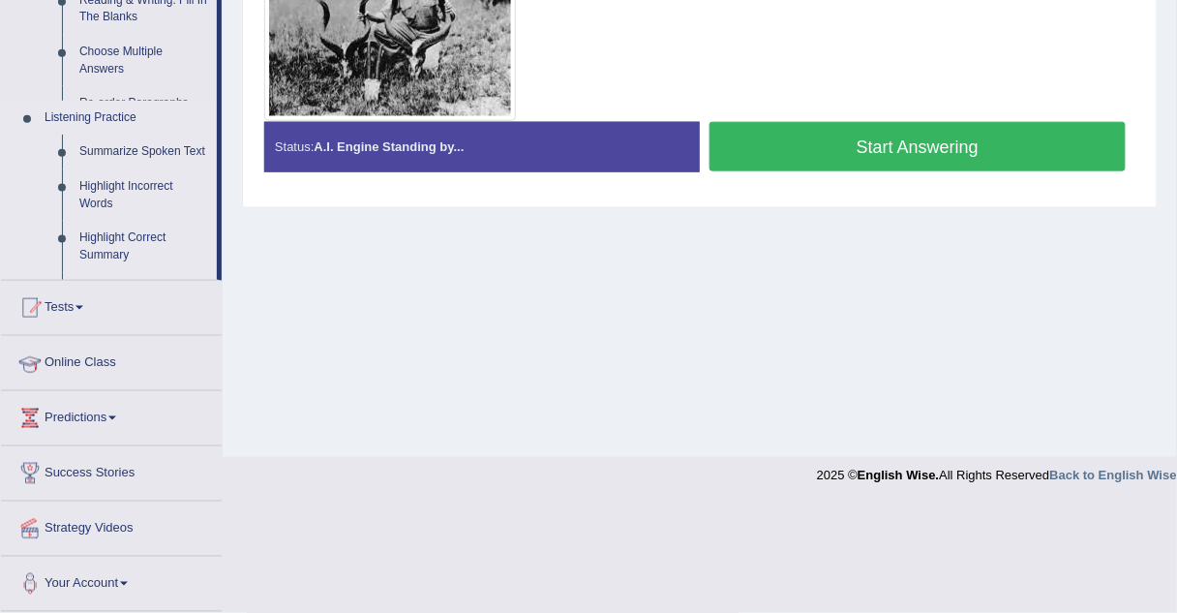
scroll to position [404, 0]
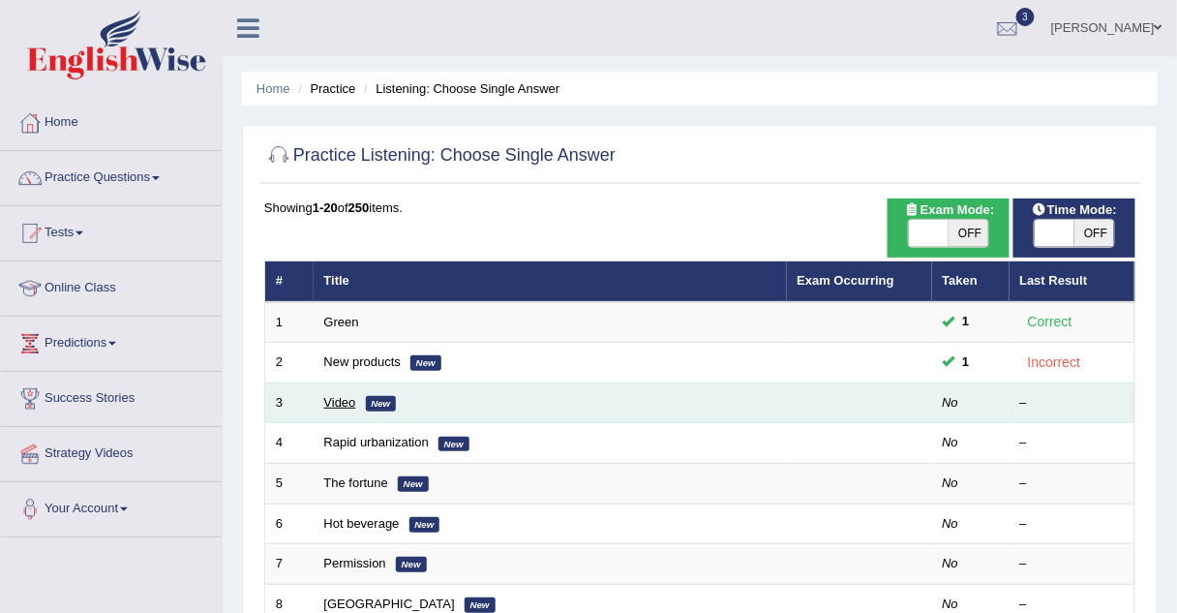
click at [333, 396] on link "Video" at bounding box center [340, 402] width 32 height 15
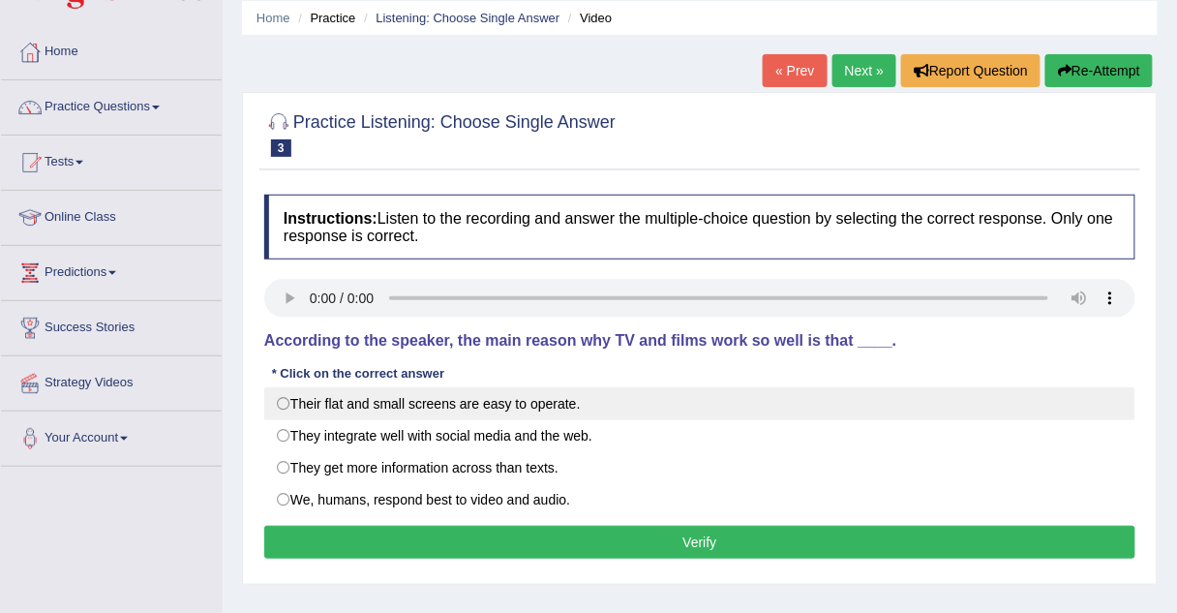
scroll to position [74, 0]
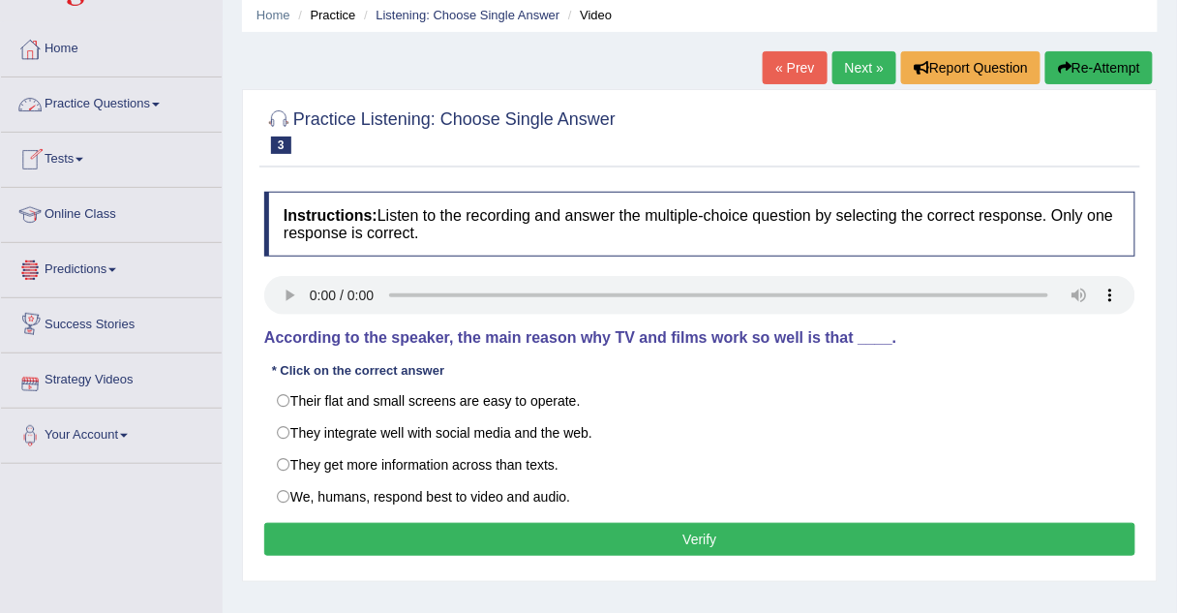
click at [115, 103] on link "Practice Questions" at bounding box center [111, 101] width 221 height 48
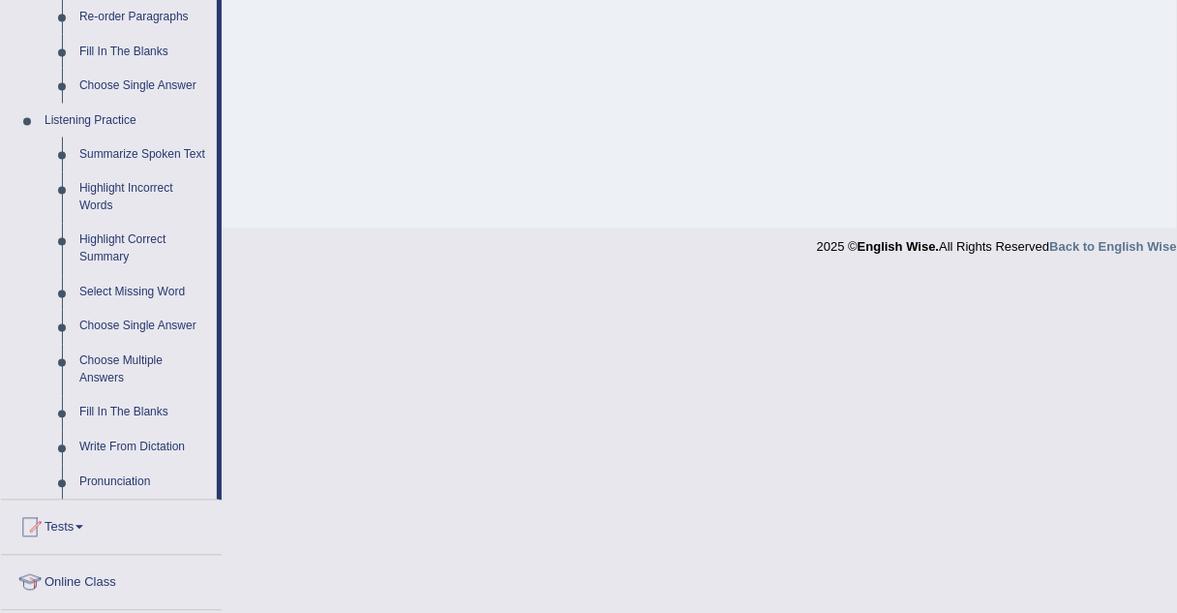
scroll to position [740, 0]
click at [117, 361] on link "Choose Multiple Answers" at bounding box center [144, 369] width 146 height 51
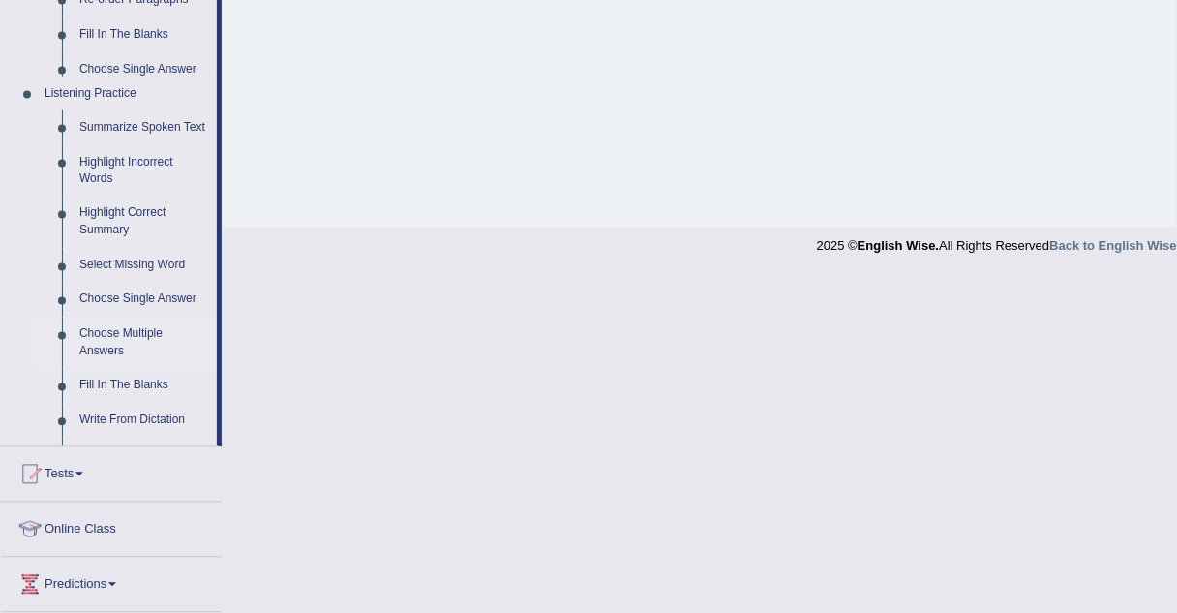
scroll to position [404, 0]
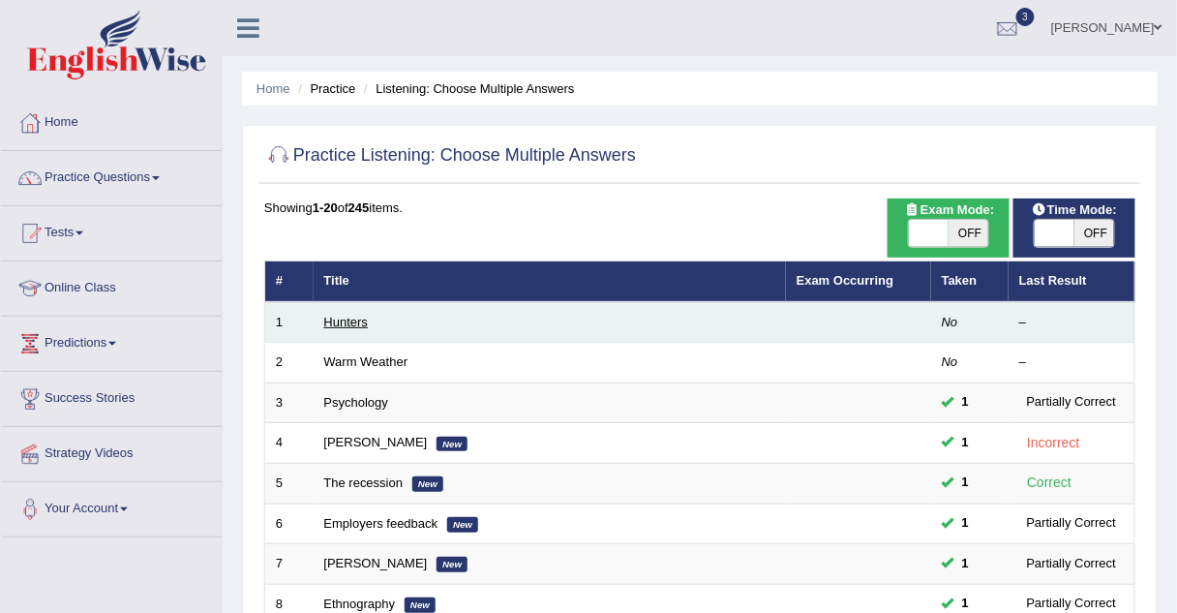
click at [345, 322] on link "Hunters" at bounding box center [346, 322] width 45 height 15
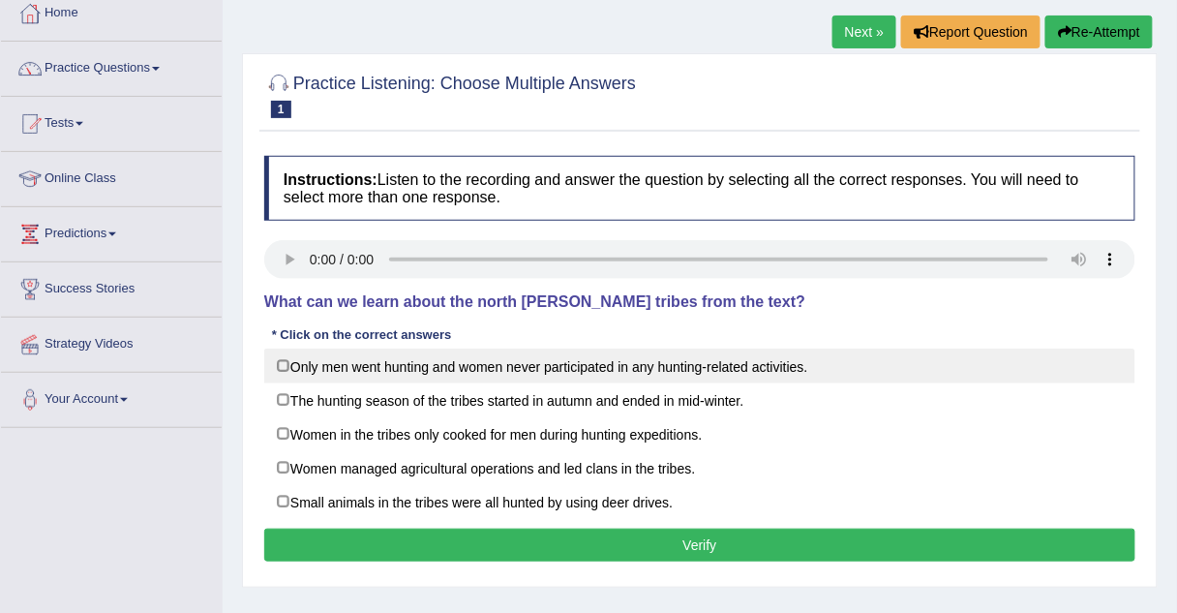
scroll to position [111, 0]
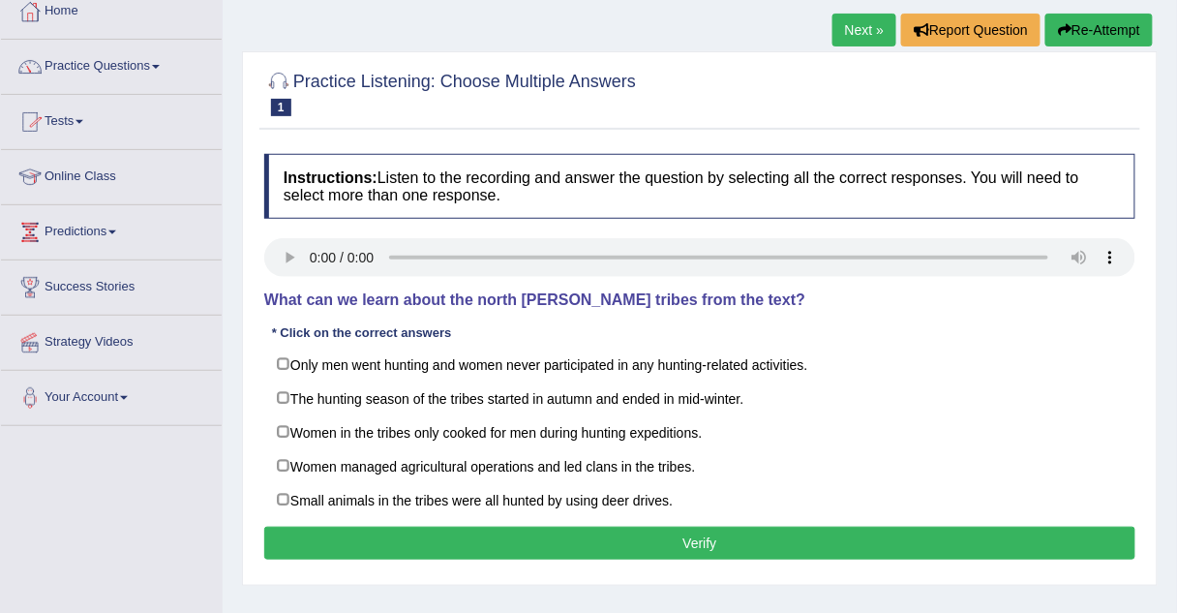
click at [137, 63] on link "Practice Questions" at bounding box center [111, 64] width 221 height 48
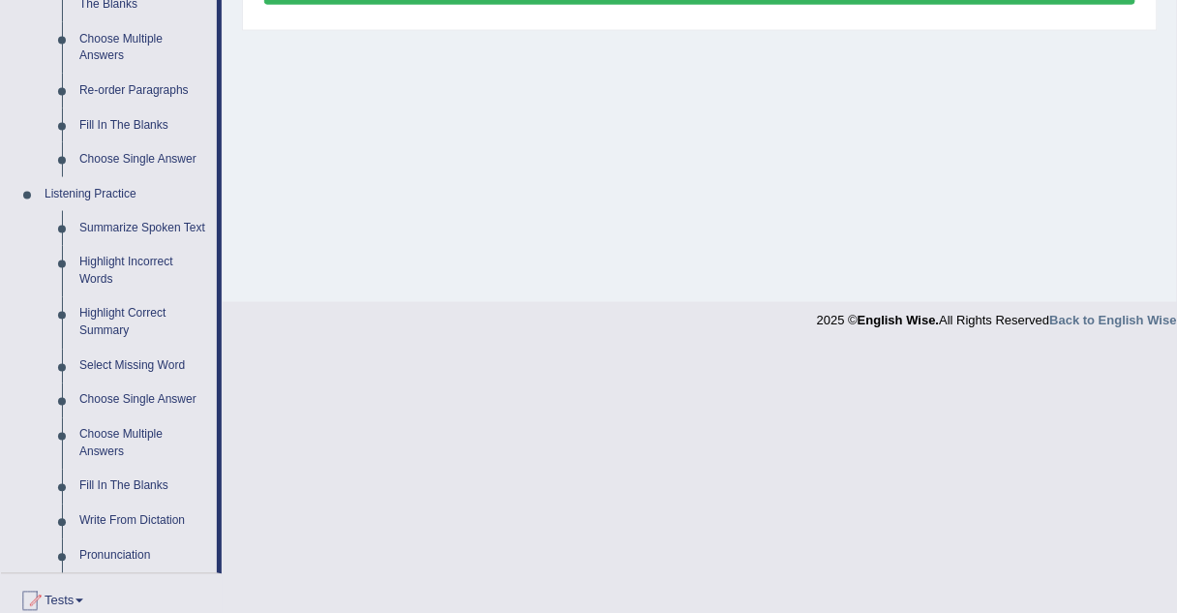
scroll to position [672, 0]
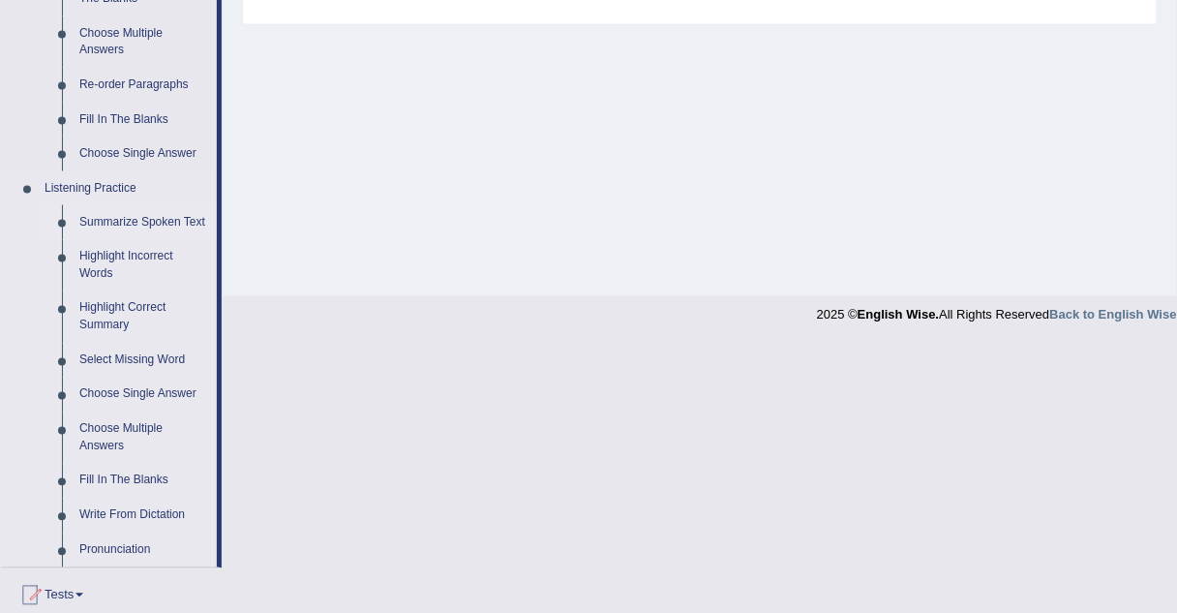
click at [142, 221] on link "Summarize Spoken Text" at bounding box center [144, 222] width 146 height 35
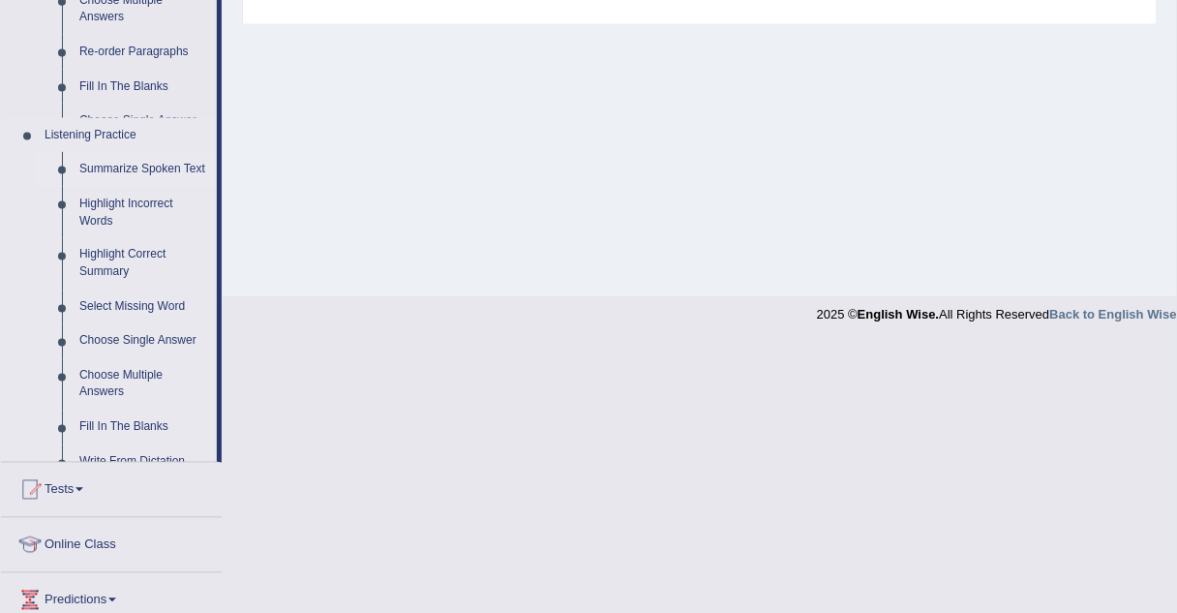
scroll to position [404, 0]
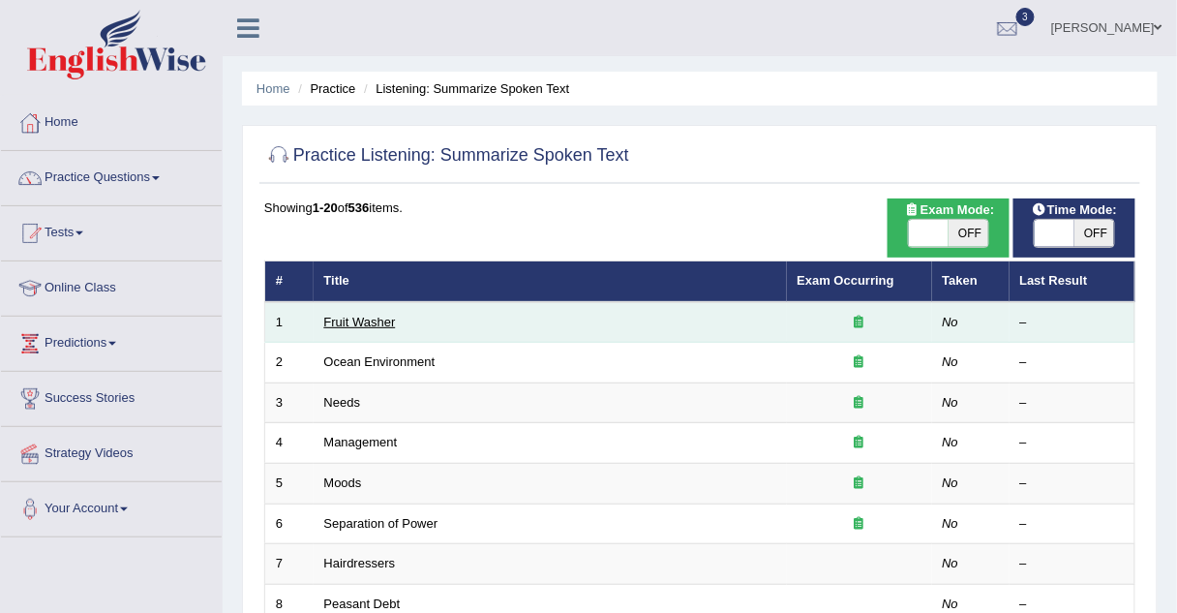
click at [374, 322] on link "Fruit Washer" at bounding box center [360, 322] width 72 height 15
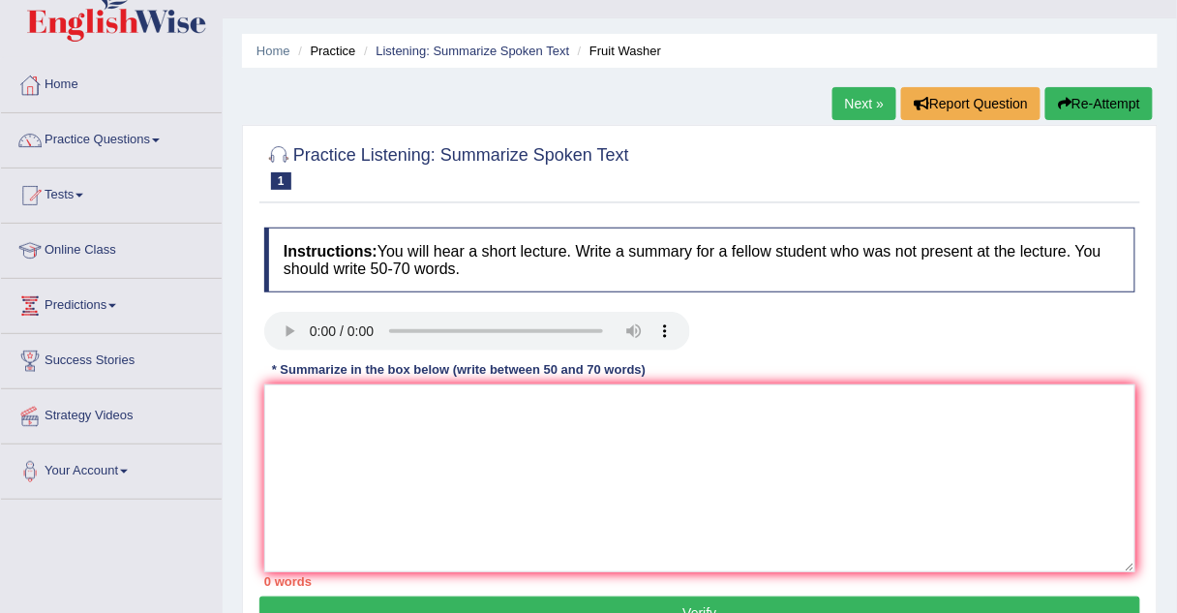
scroll to position [39, 0]
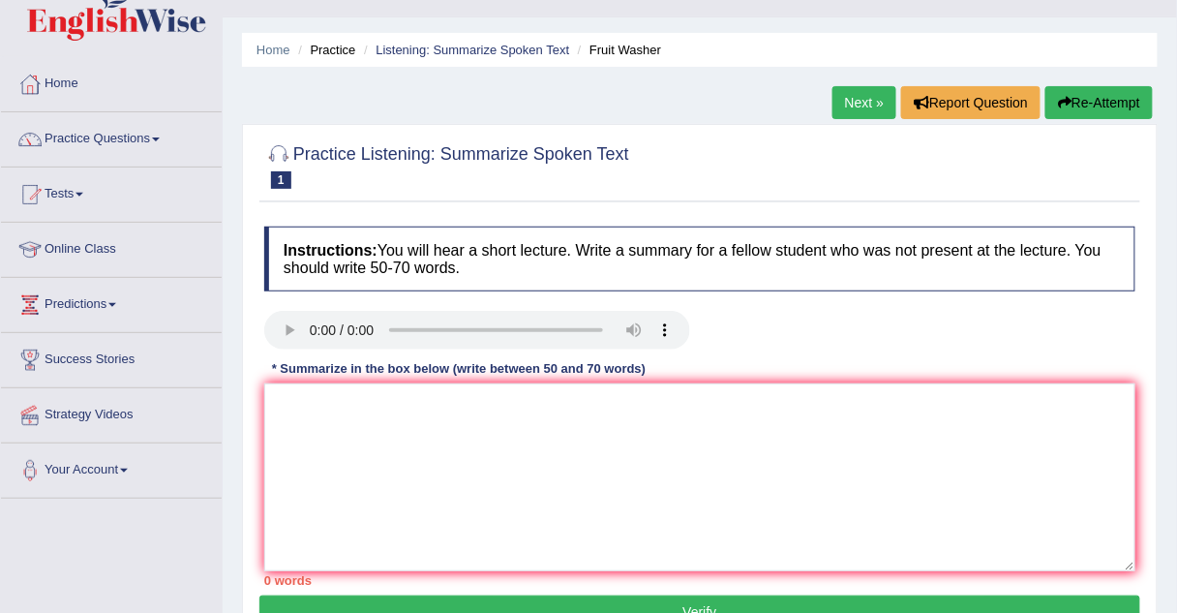
click at [129, 139] on link "Practice Questions" at bounding box center [111, 136] width 221 height 48
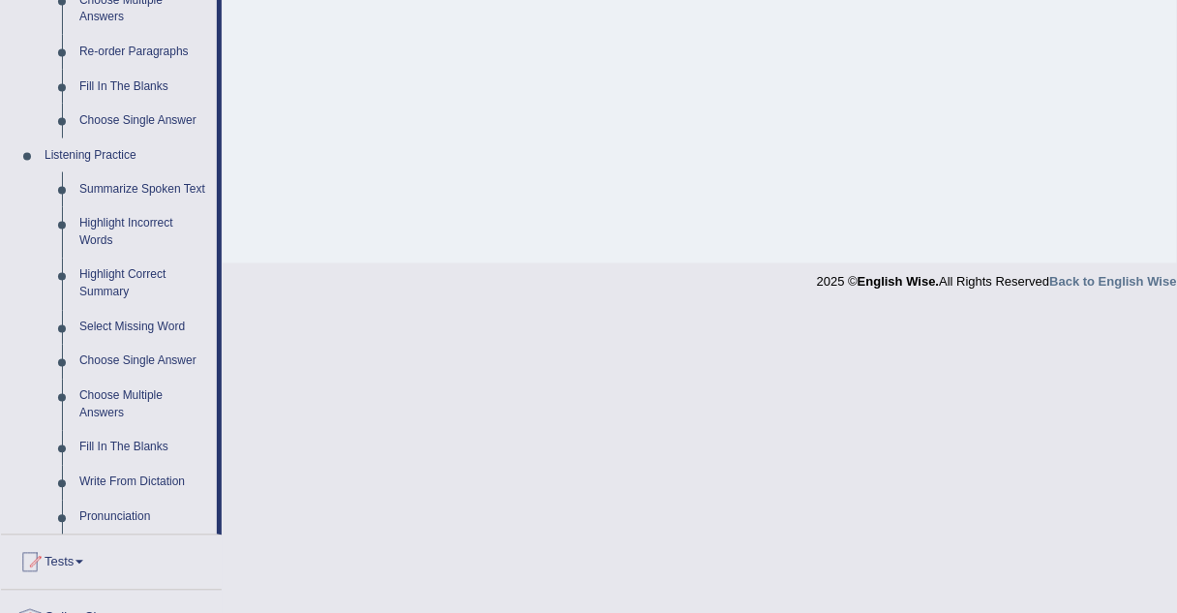
scroll to position [705, 0]
click at [108, 448] on link "Fill In The Blanks" at bounding box center [144, 447] width 146 height 35
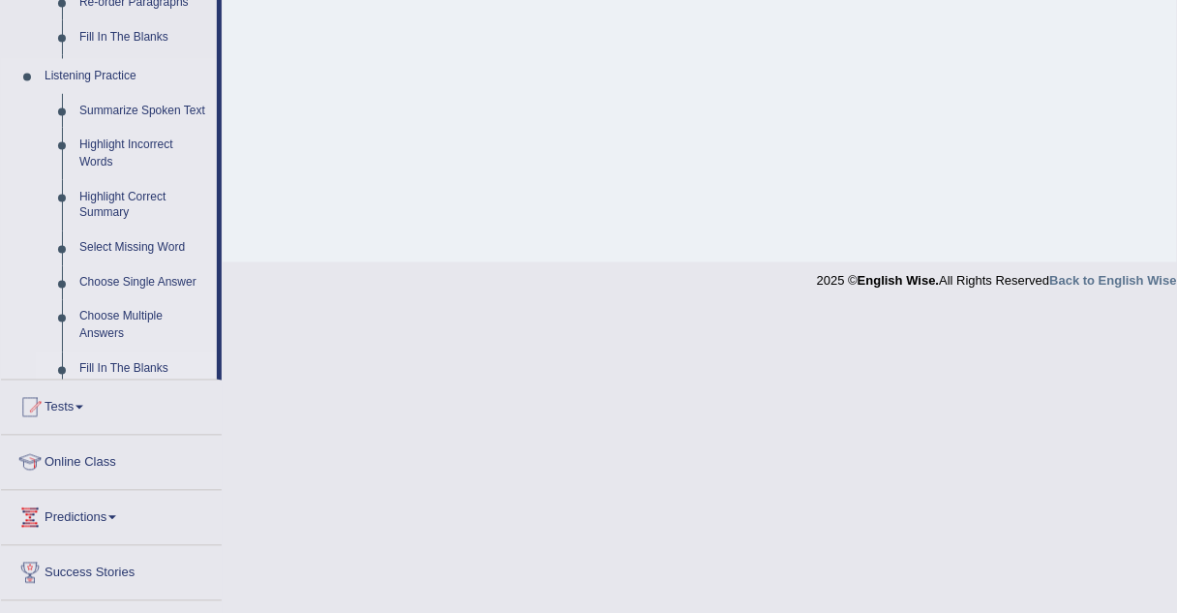
scroll to position [404, 0]
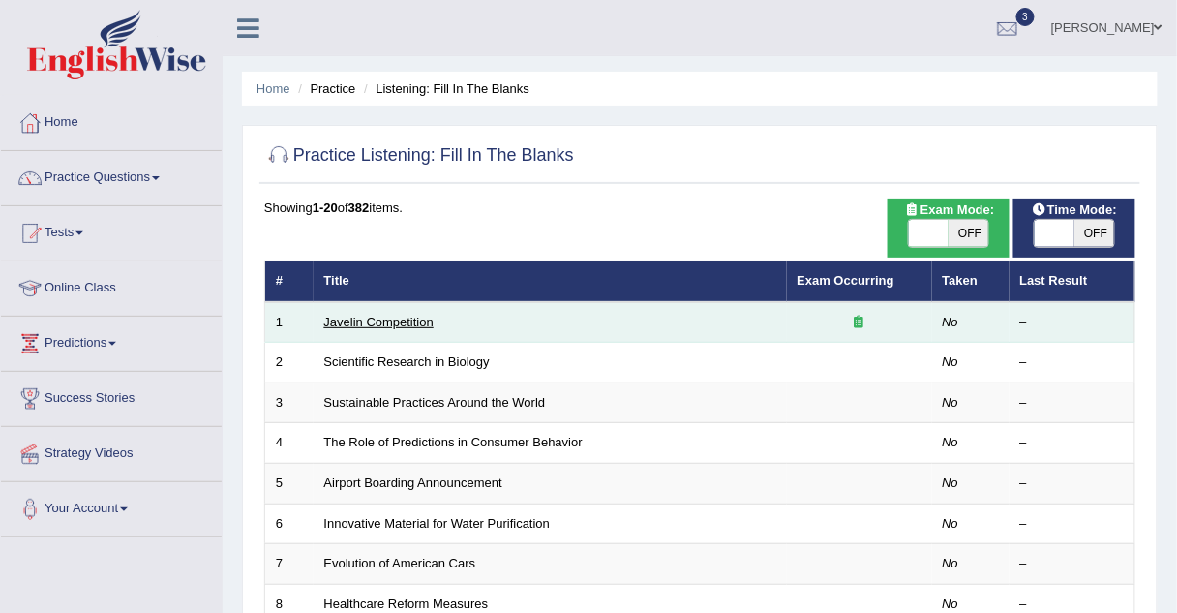
click at [347, 324] on link "Javelin Competition" at bounding box center [378, 322] width 109 height 15
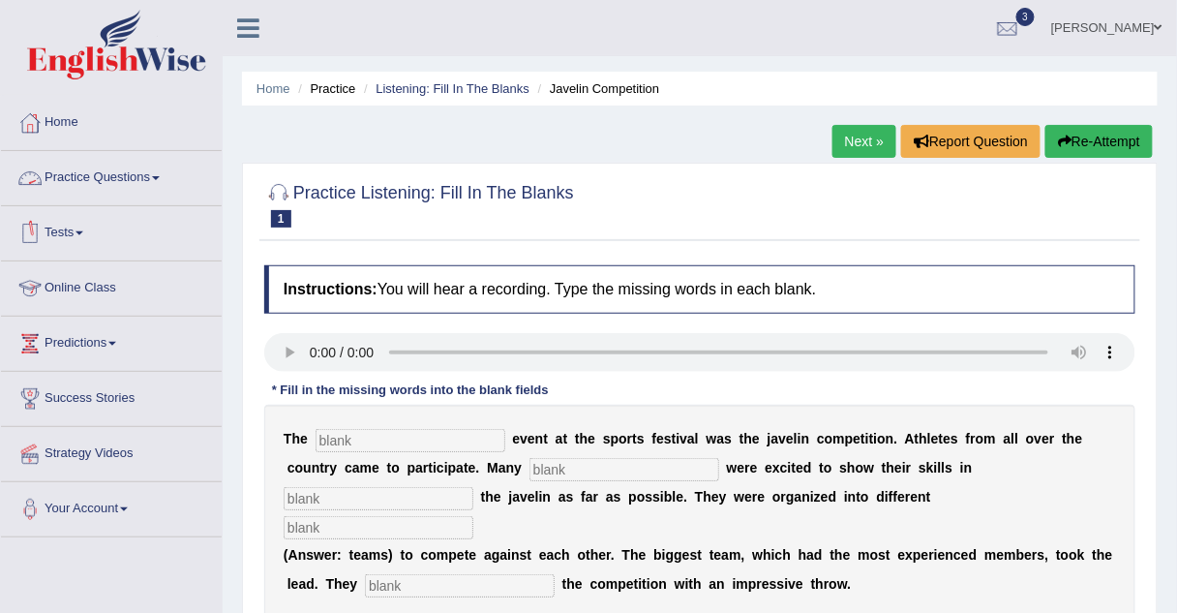
click at [68, 176] on link "Practice Questions" at bounding box center [111, 175] width 221 height 48
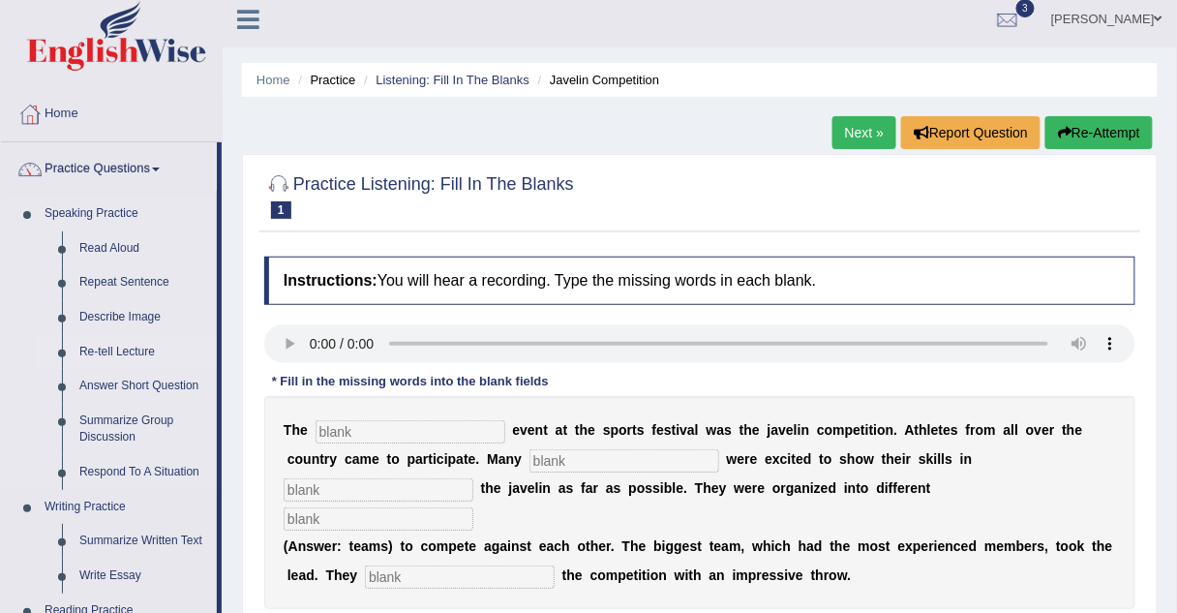
scroll to position [7, 0]
